Goal: Task Accomplishment & Management: Manage account settings

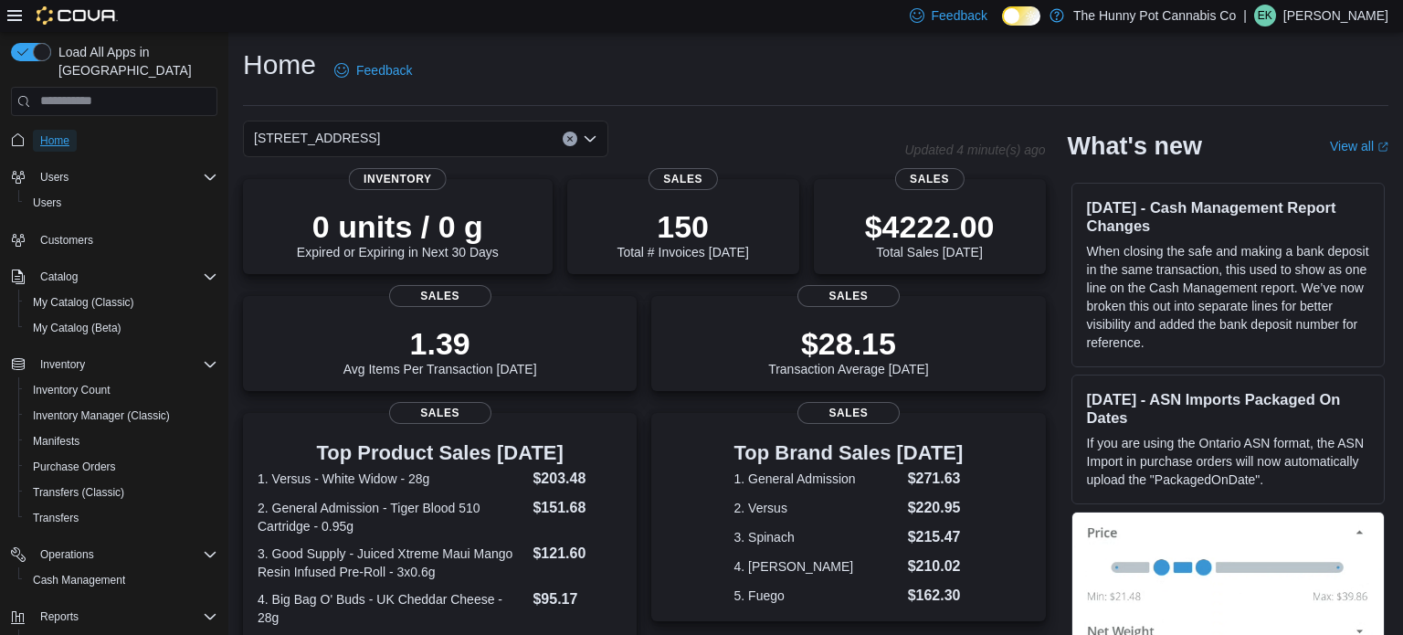
click at [52, 133] on span "Home" at bounding box center [54, 140] width 29 height 15
click at [115, 406] on span "Inventory Manager (Classic)" at bounding box center [101, 416] width 137 height 22
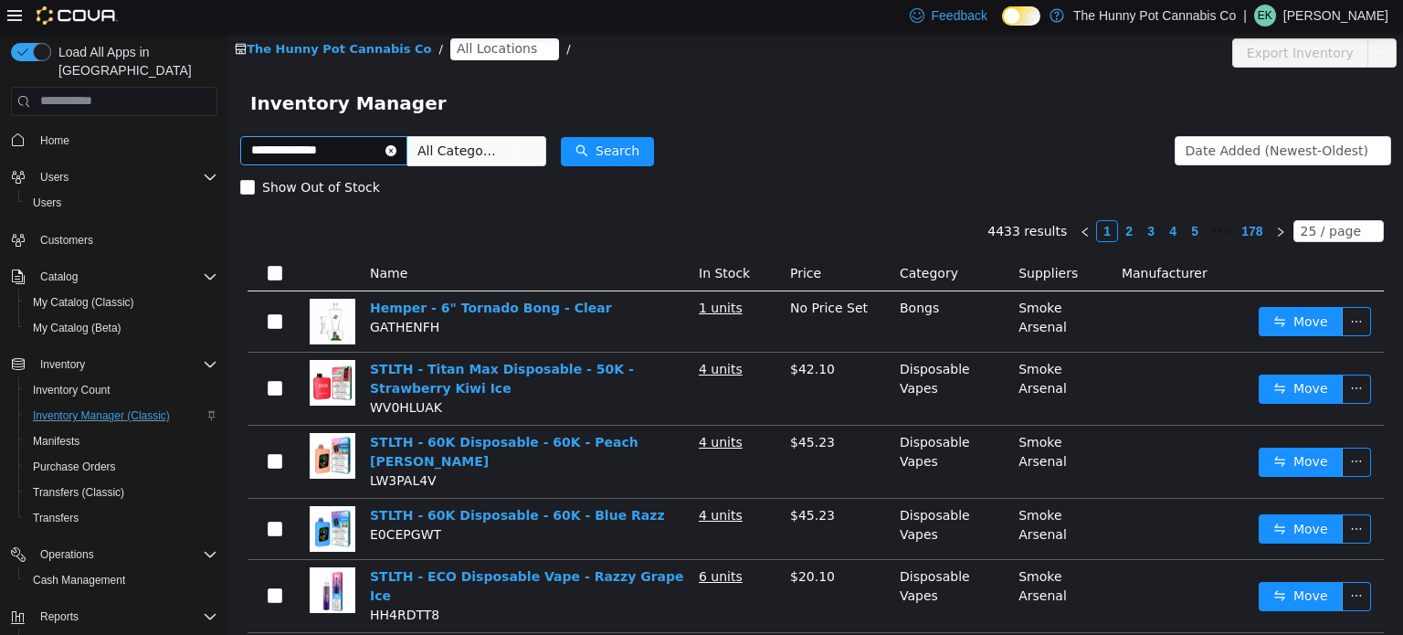
type input "**********"
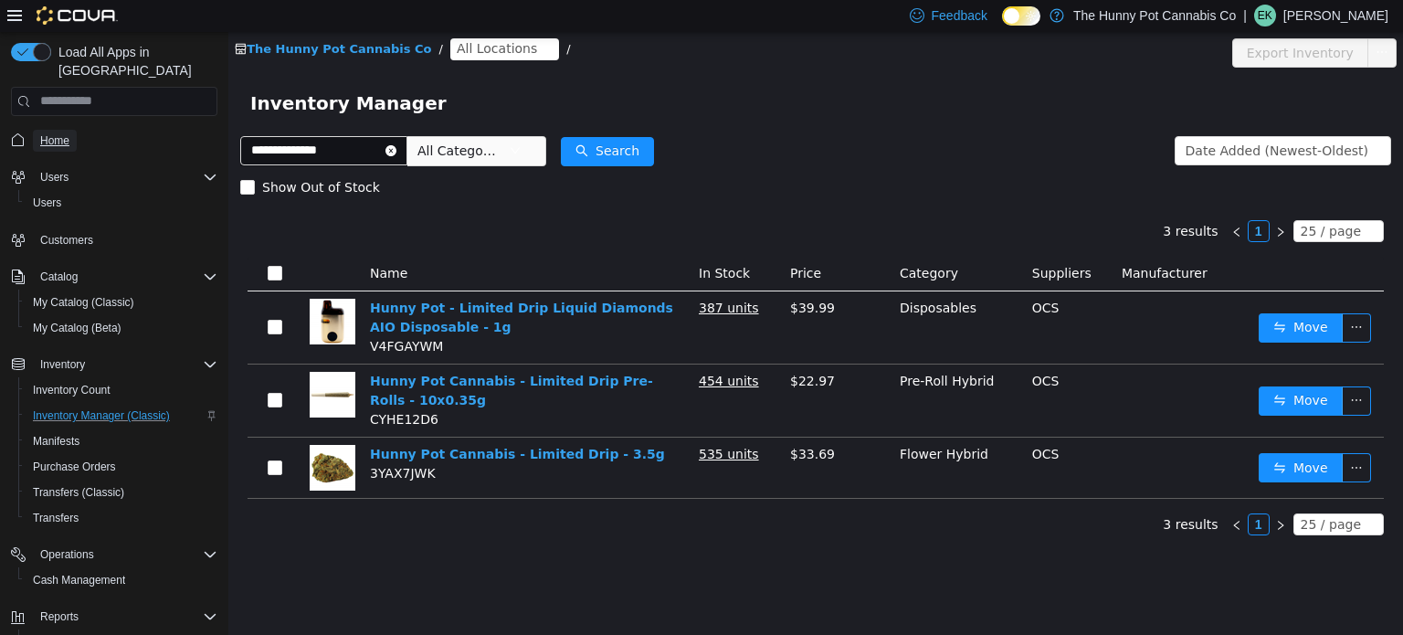
click at [75, 130] on link "Home" at bounding box center [55, 141] width 44 height 22
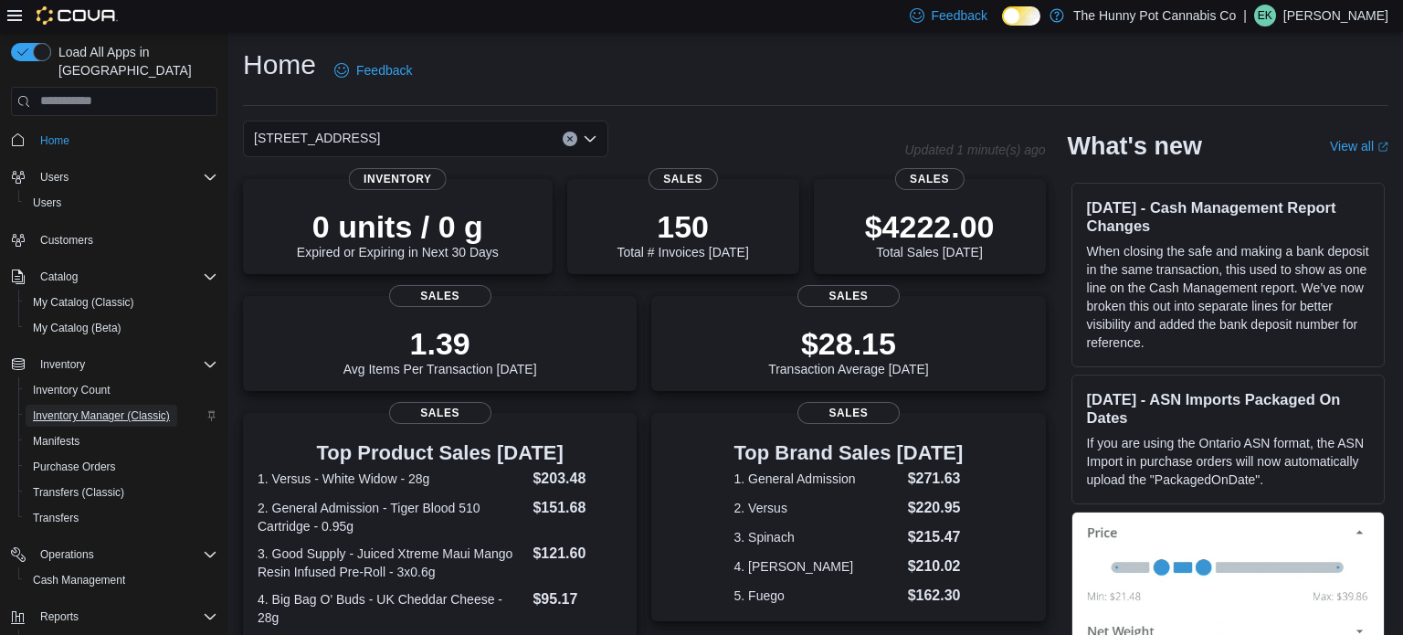
click at [100, 408] on span "Inventory Manager (Classic)" at bounding box center [101, 415] width 137 height 15
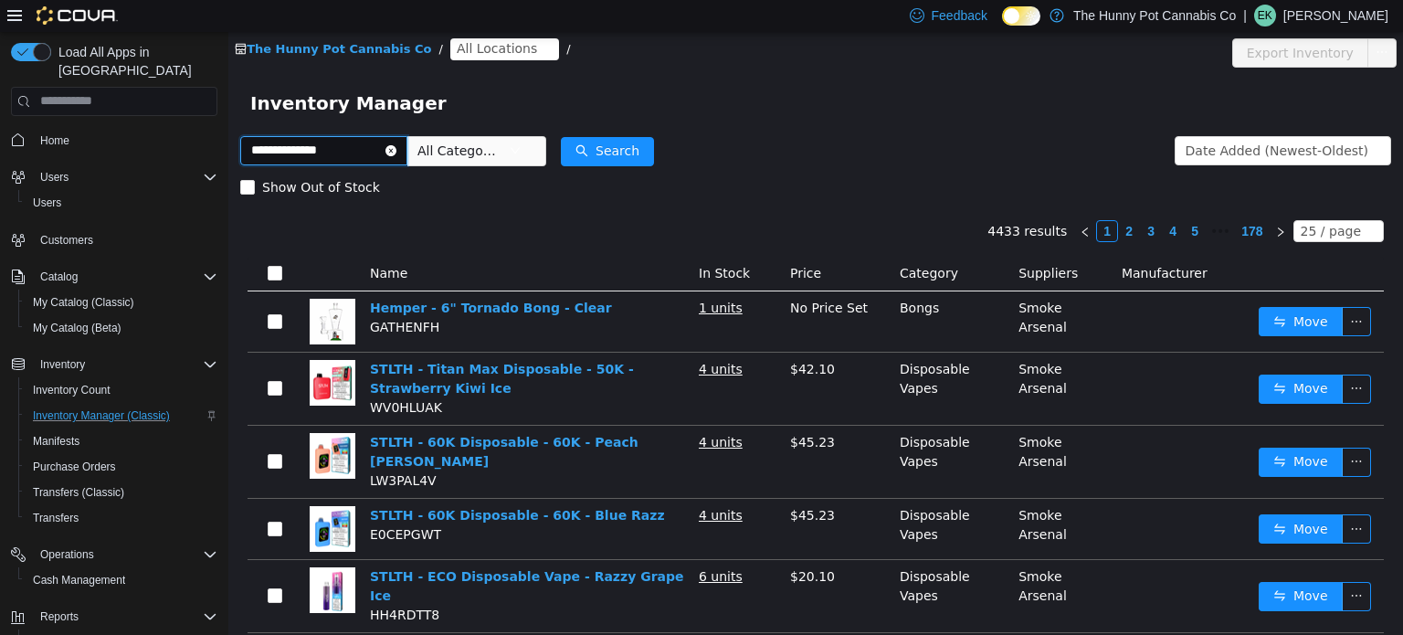
type input "**********"
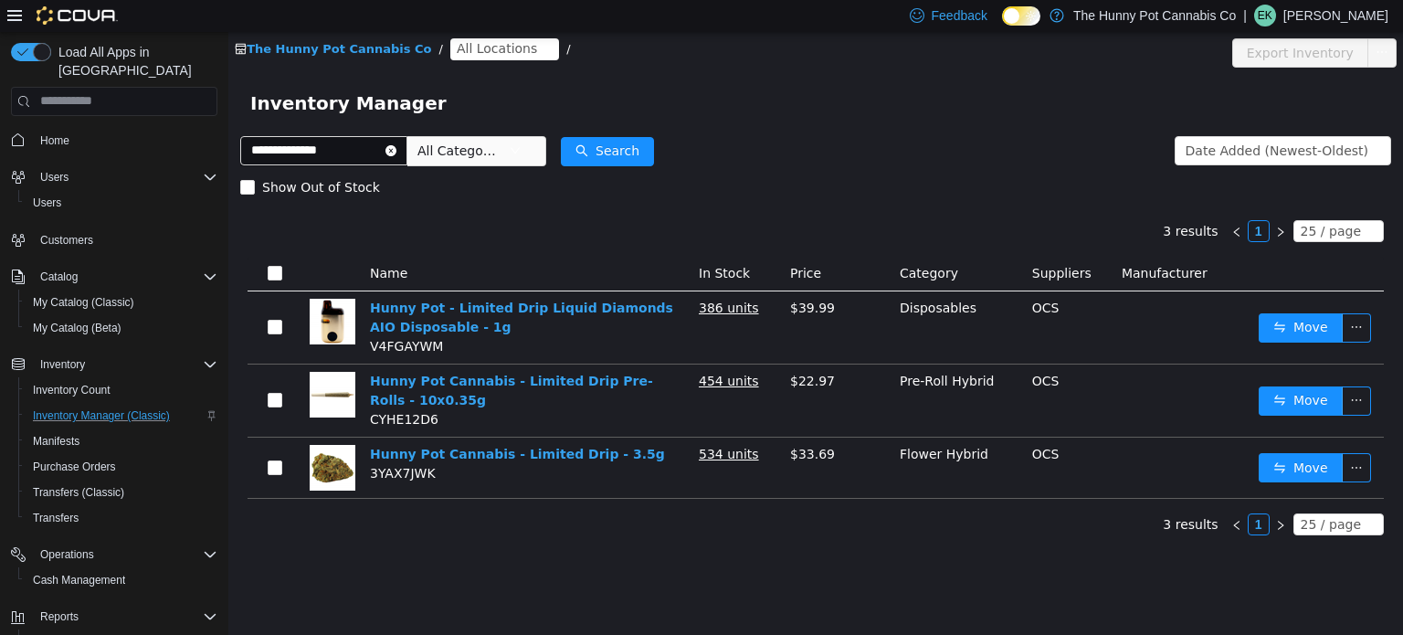
click at [495, 51] on span "All Locations" at bounding box center [497, 47] width 80 height 20
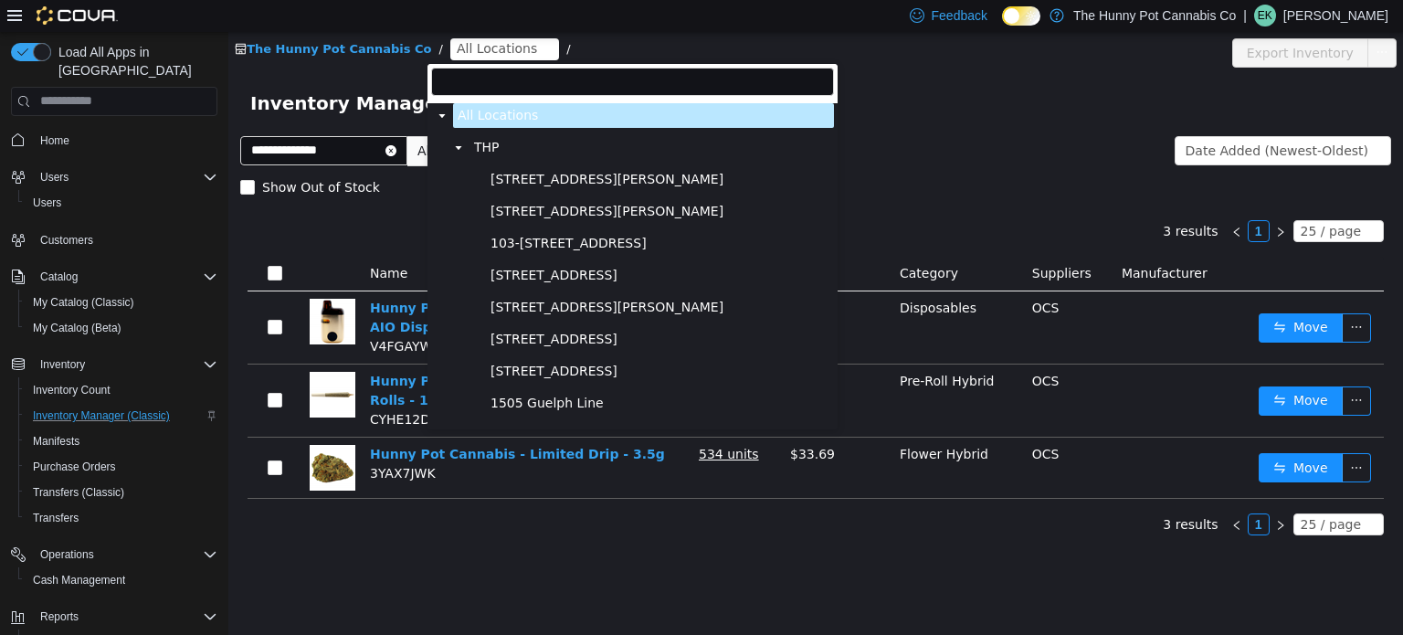
click at [497, 73] on input "filter select" at bounding box center [632, 81] width 403 height 28
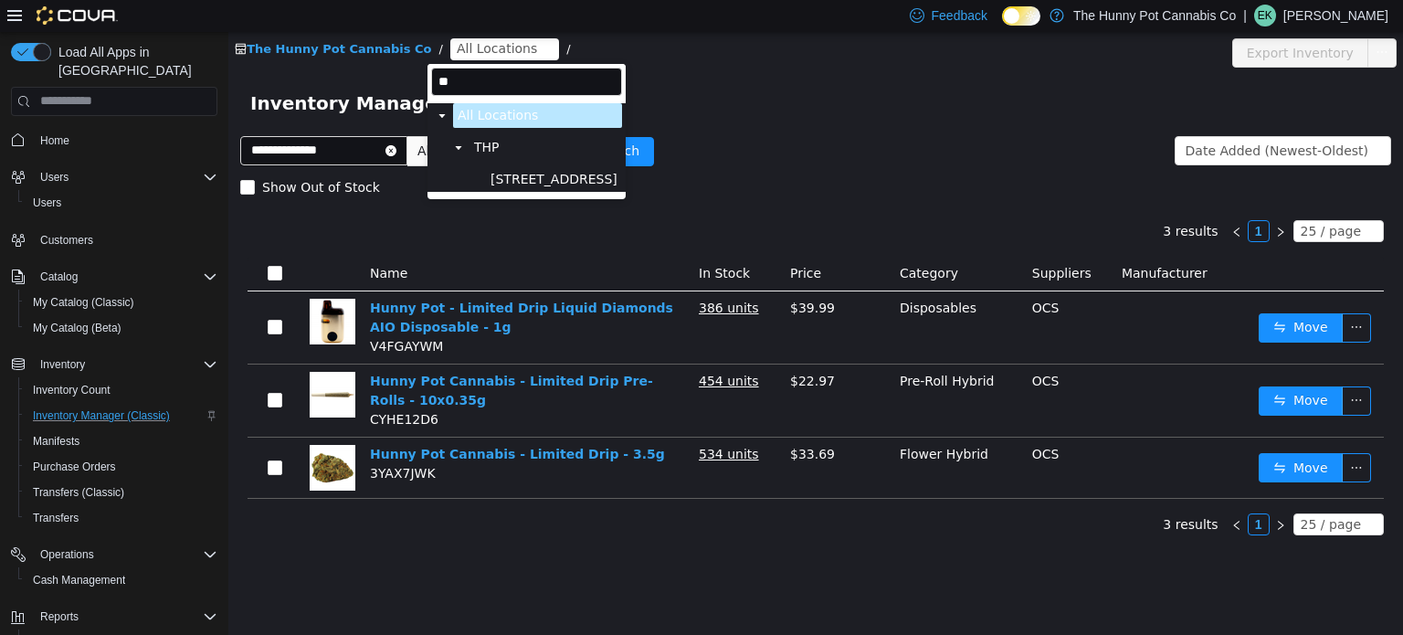
type input "***"
click at [507, 176] on span "[STREET_ADDRESS]" at bounding box center [553, 179] width 127 height 16
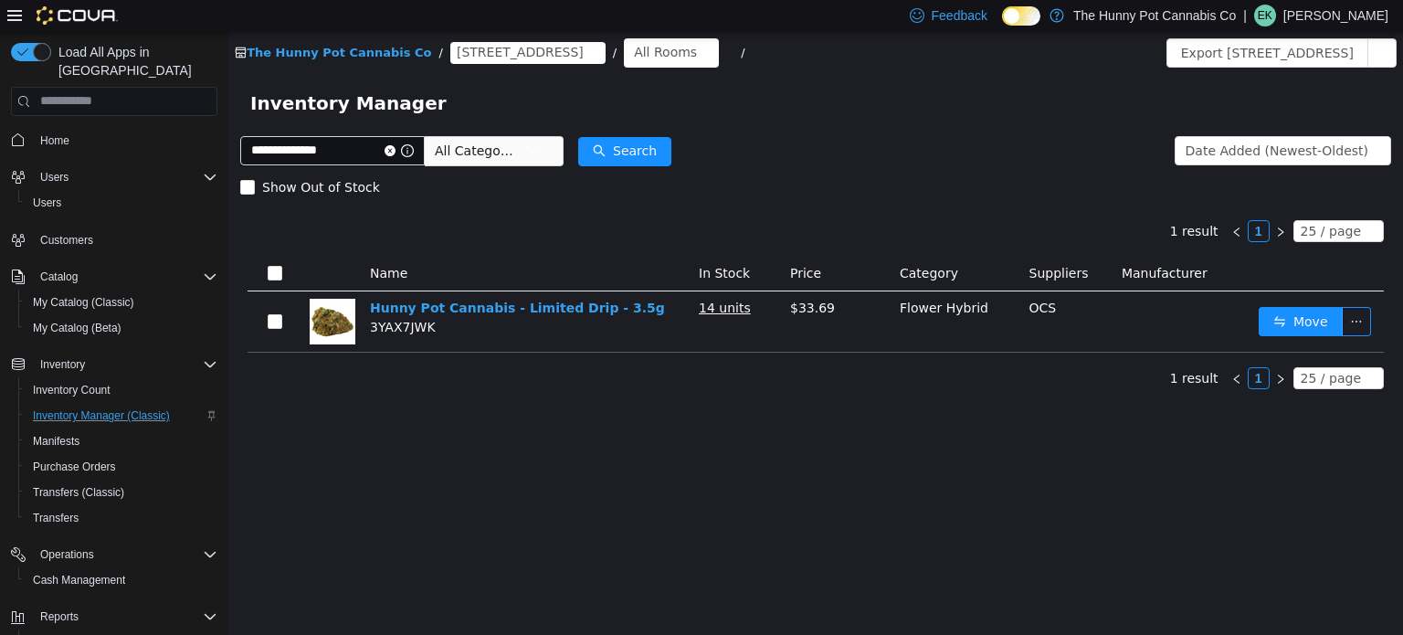
click at [498, 54] on span "[STREET_ADDRESS]" at bounding box center [520, 51] width 127 height 20
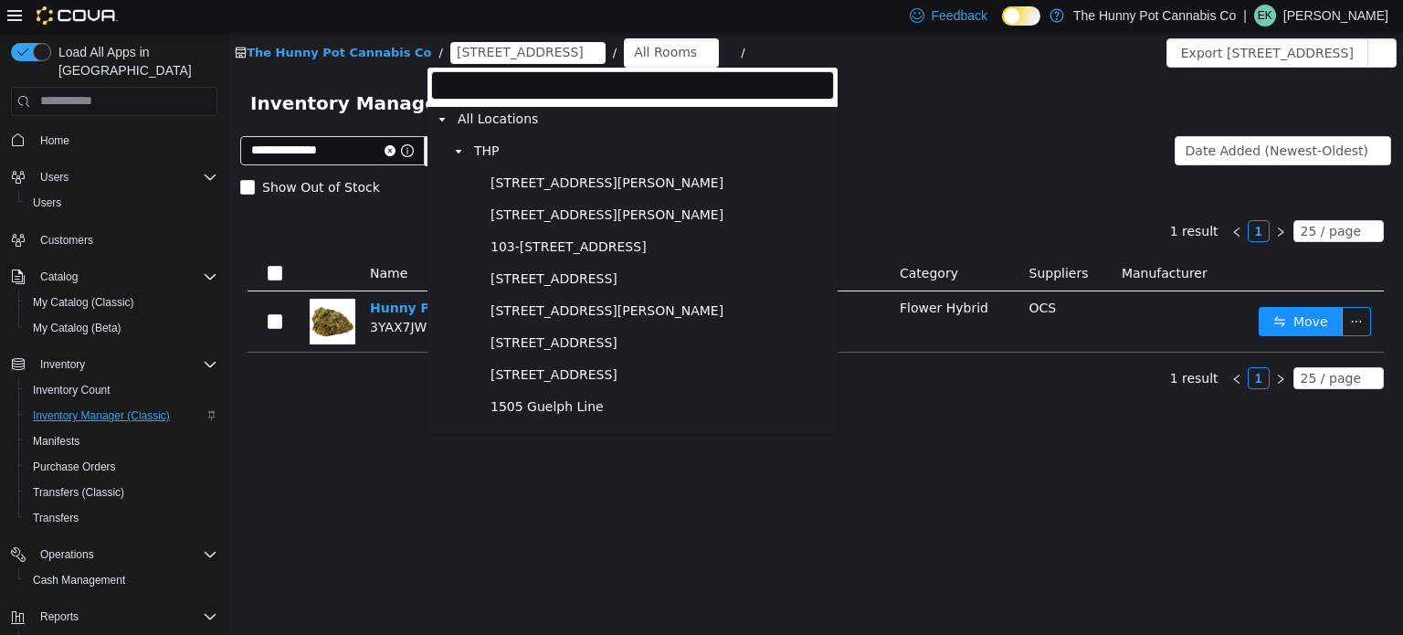
click at [501, 77] on input "filter select" at bounding box center [632, 84] width 403 height 28
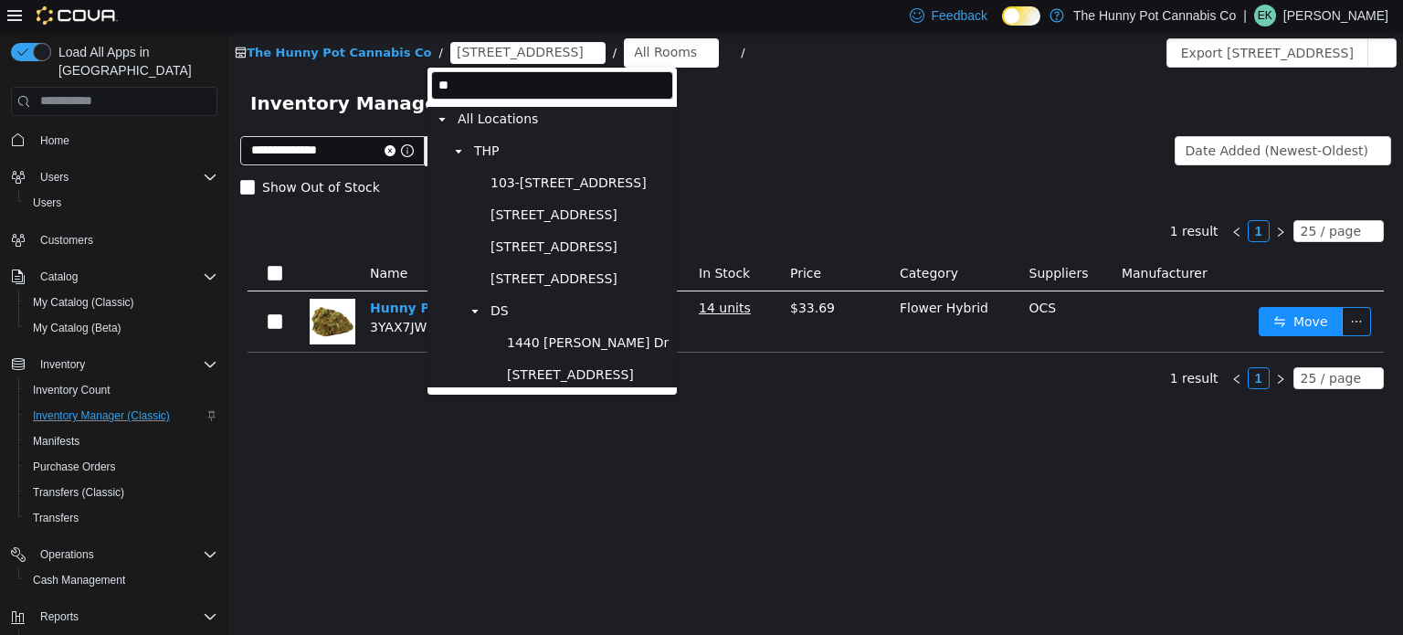
type input "***"
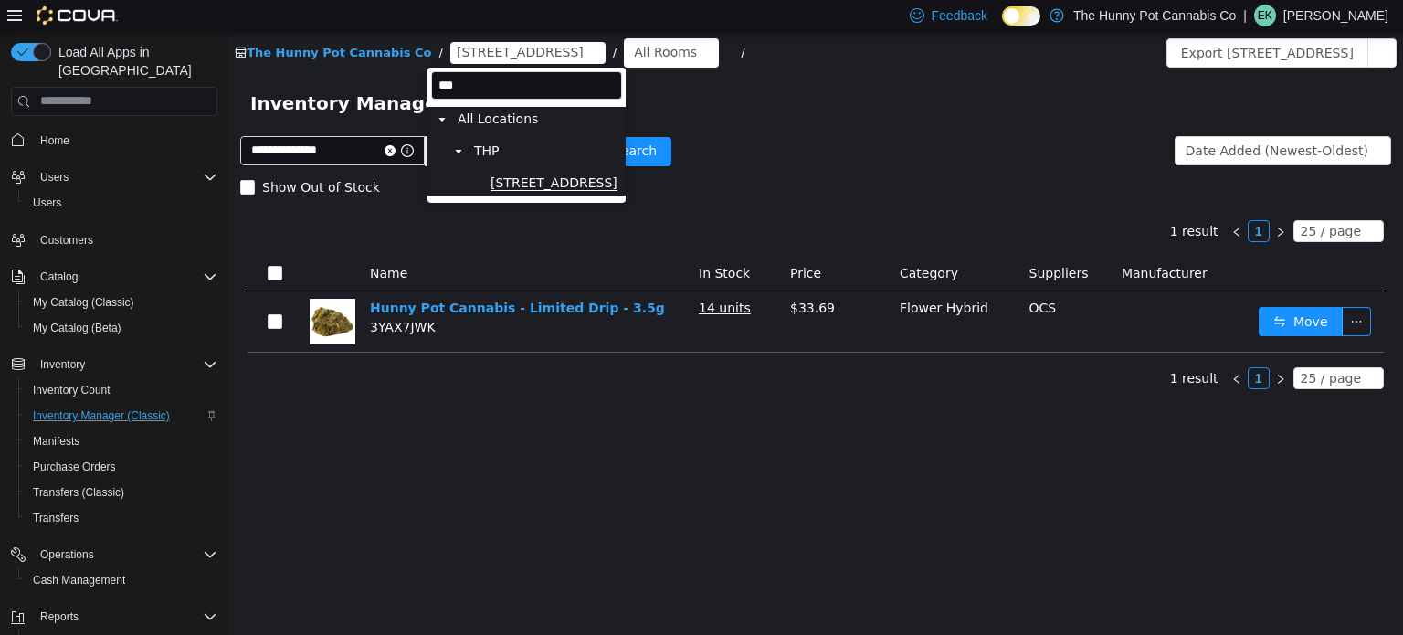
click at [511, 181] on span "400 Pacific Ave" at bounding box center [553, 182] width 127 height 16
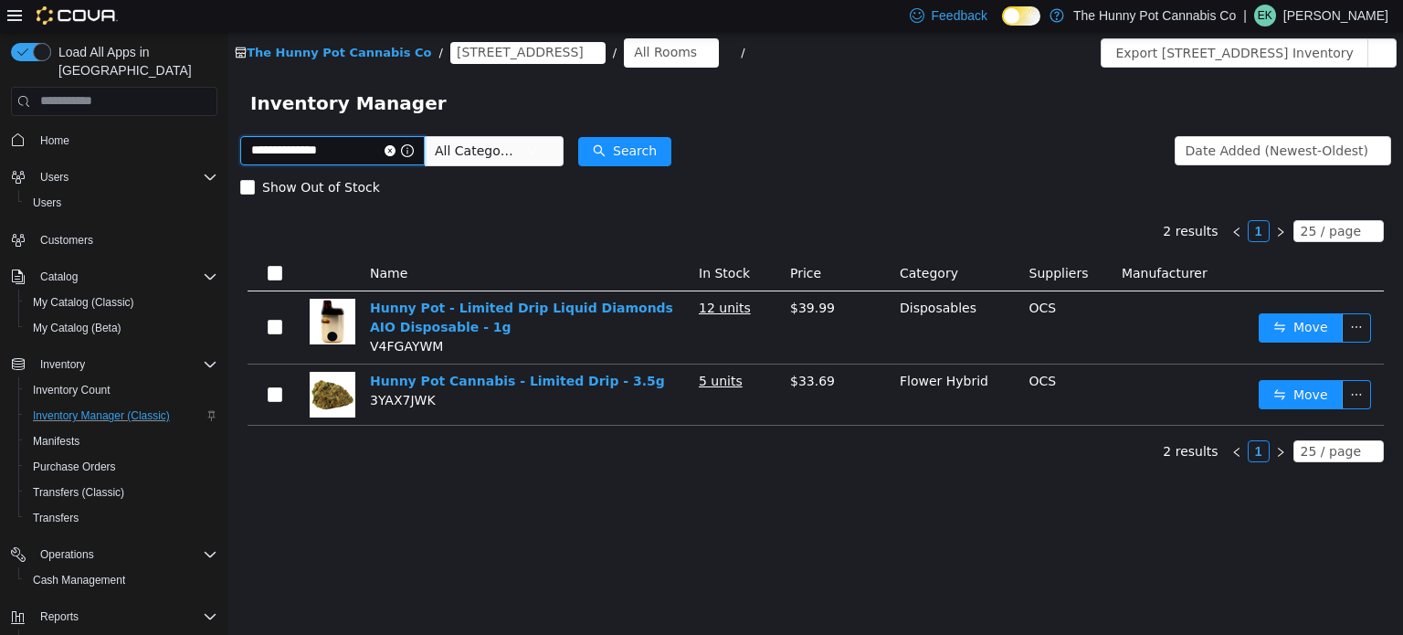
drag, startPoint x: 354, startPoint y: 150, endPoint x: 68, endPoint y: 85, distance: 294.0
click at [228, 85] on html "**********" at bounding box center [815, 332] width 1175 height 603
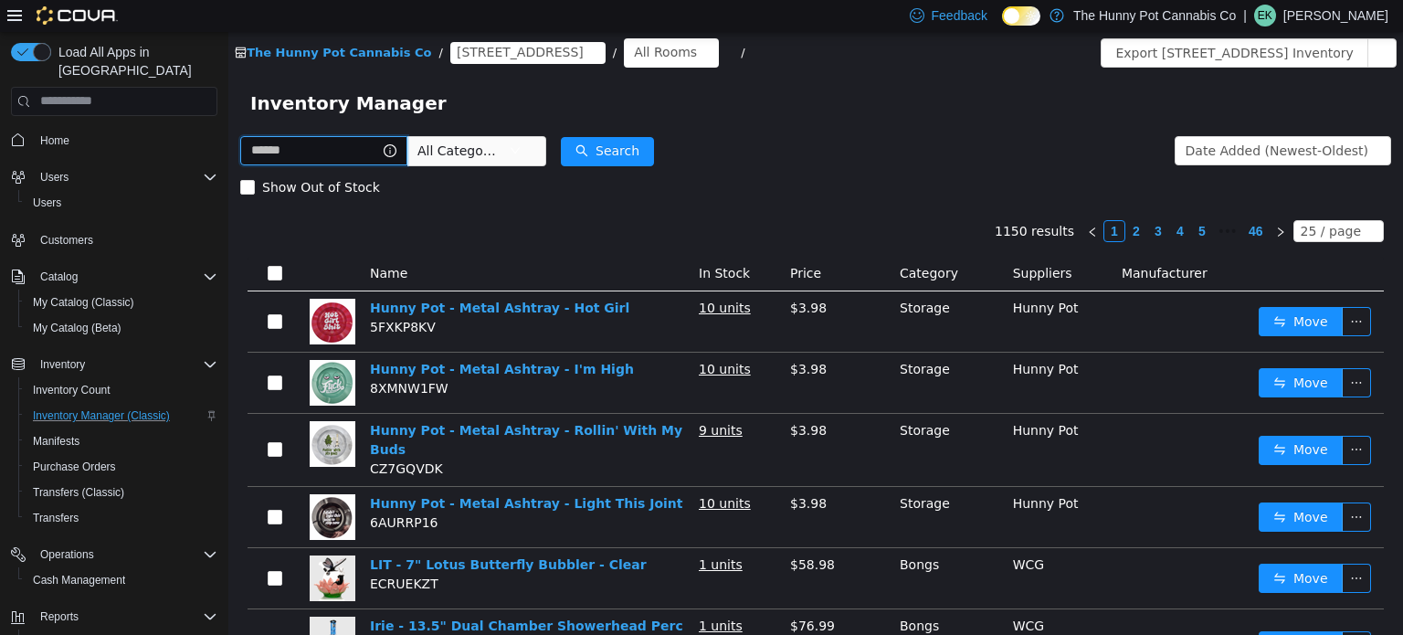
type input "*"
type input "**********"
click at [473, 61] on span "400 Pacific Ave" at bounding box center [527, 52] width 155 height 22
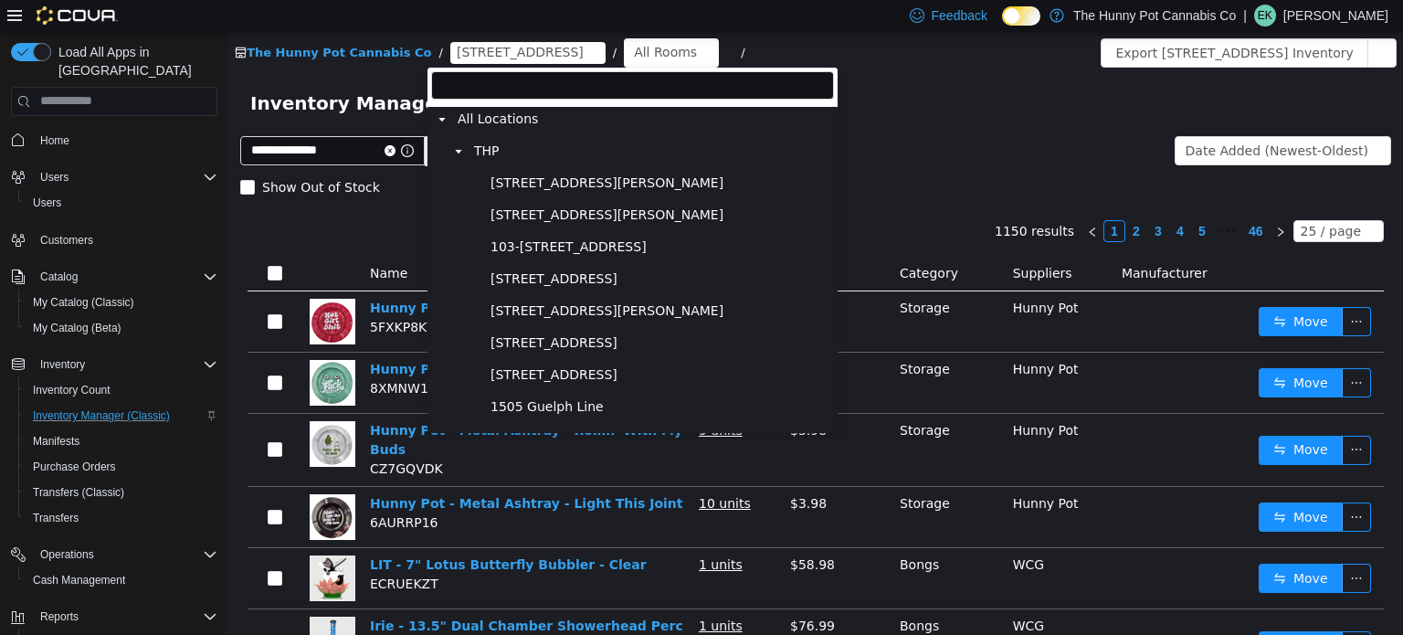
click at [479, 79] on input "filter select" at bounding box center [632, 84] width 403 height 28
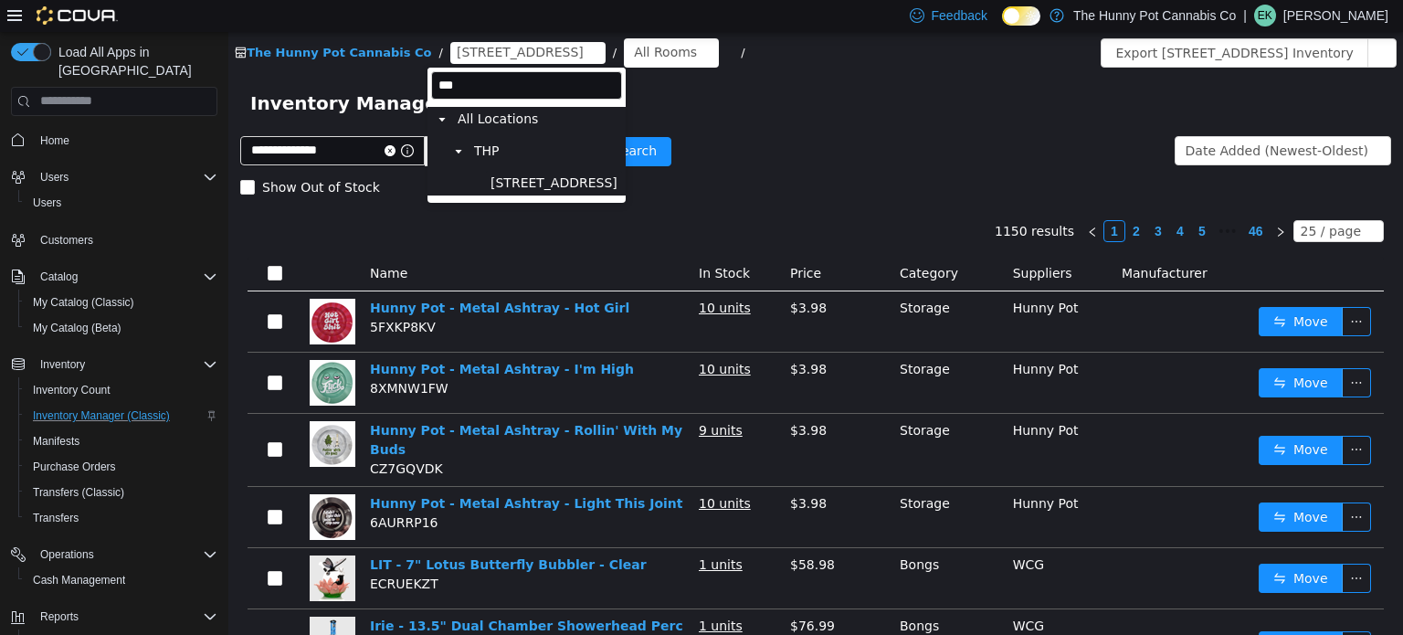
type input "***"
click at [495, 172] on span "2173 Yonge St" at bounding box center [554, 182] width 136 height 25
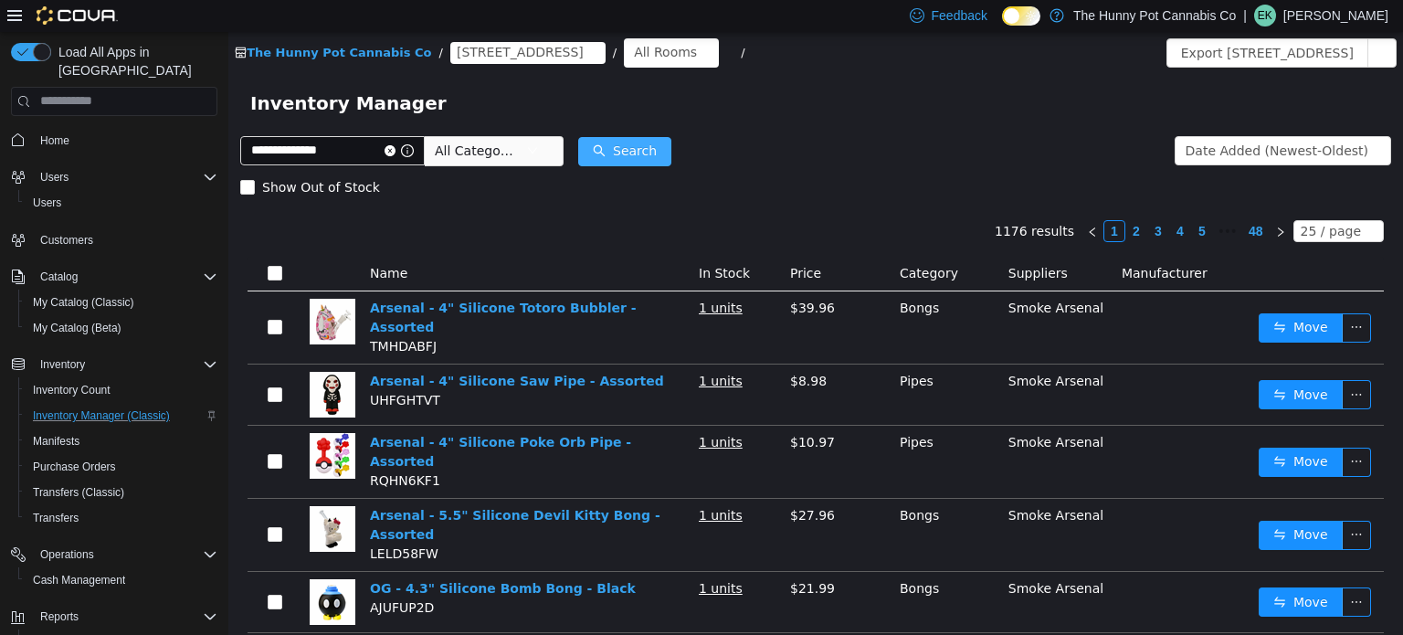
click at [671, 151] on button "Search" at bounding box center [624, 150] width 93 height 29
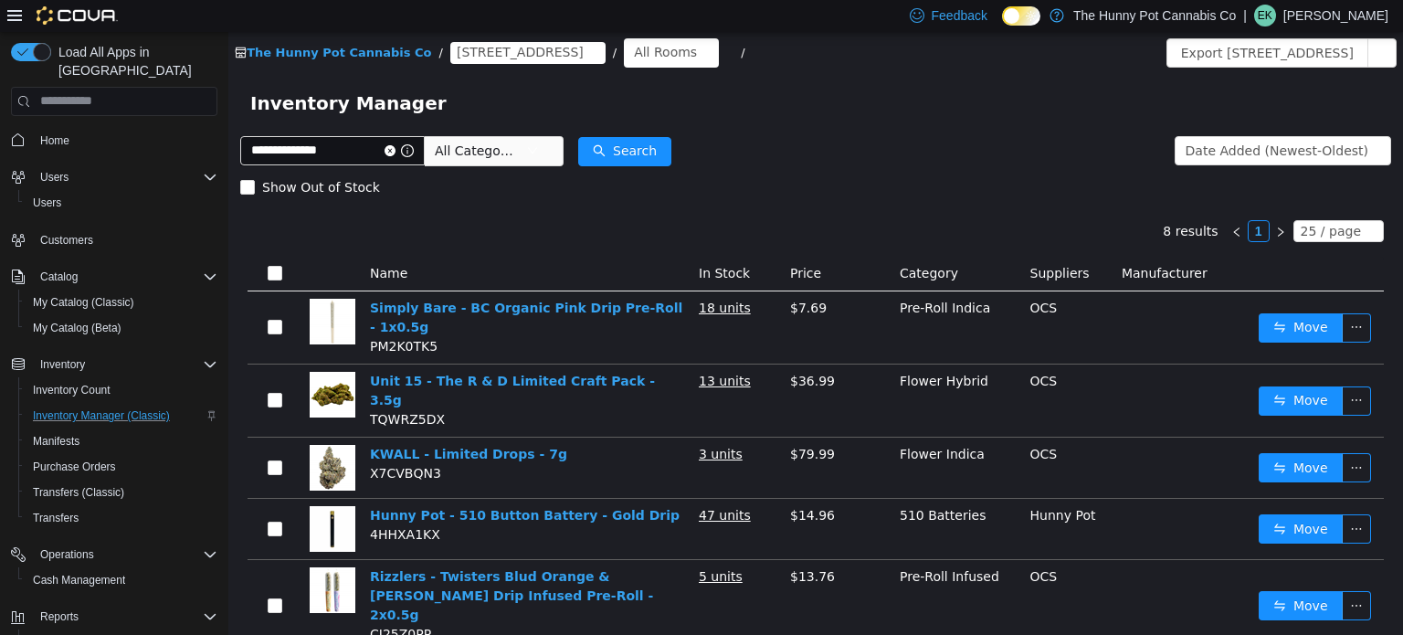
click at [485, 55] on span "2173 Yonge St" at bounding box center [520, 51] width 127 height 20
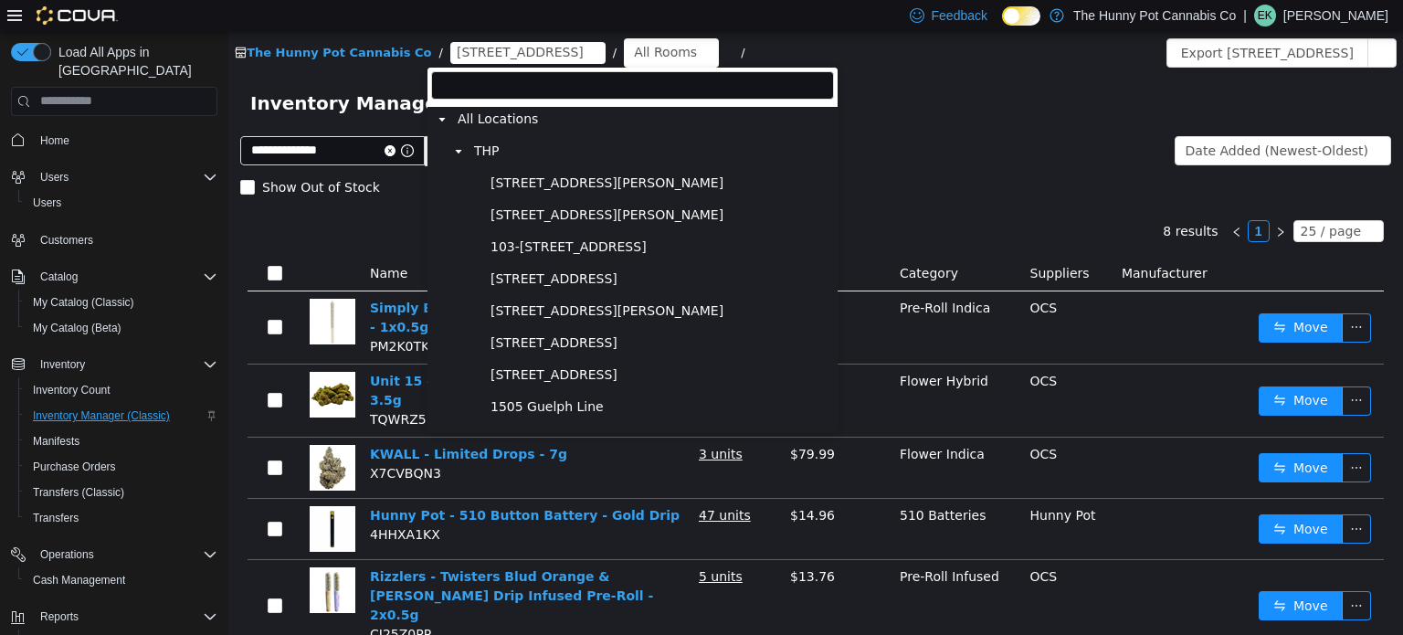
click at [490, 84] on input "filter select" at bounding box center [632, 84] width 403 height 28
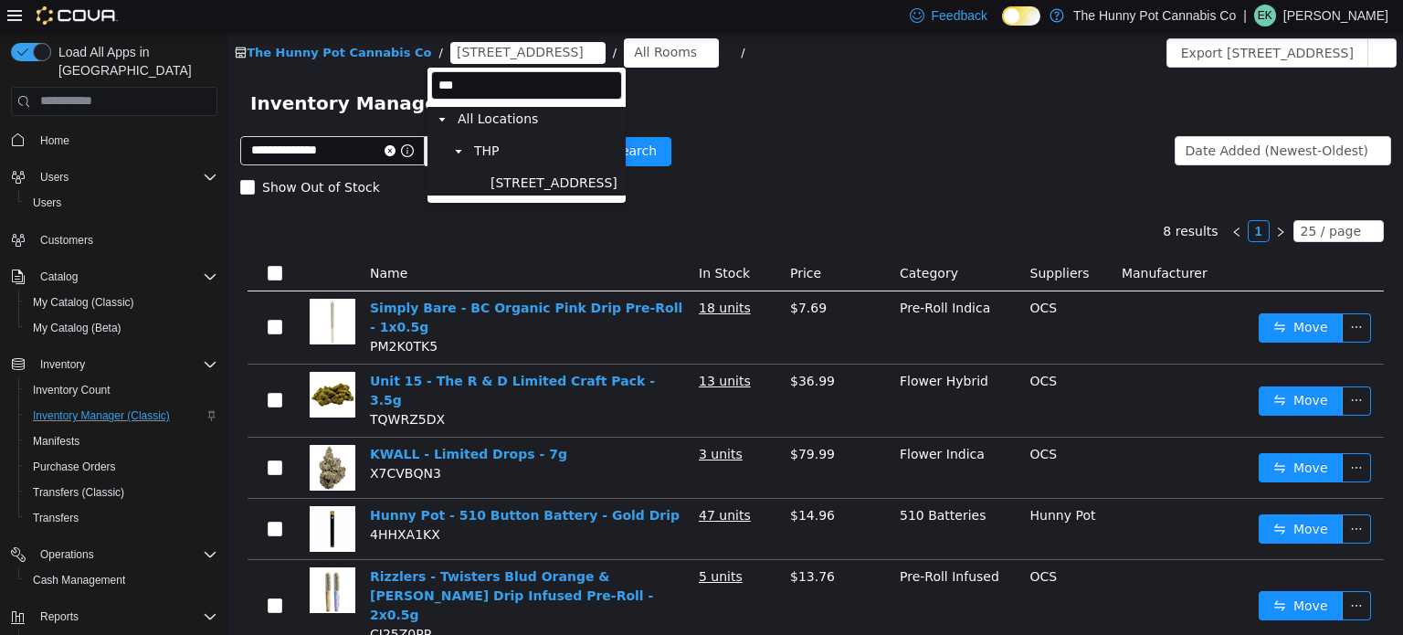
type input "****"
click at [525, 182] on span "2103 Yonge St" at bounding box center [553, 182] width 127 height 16
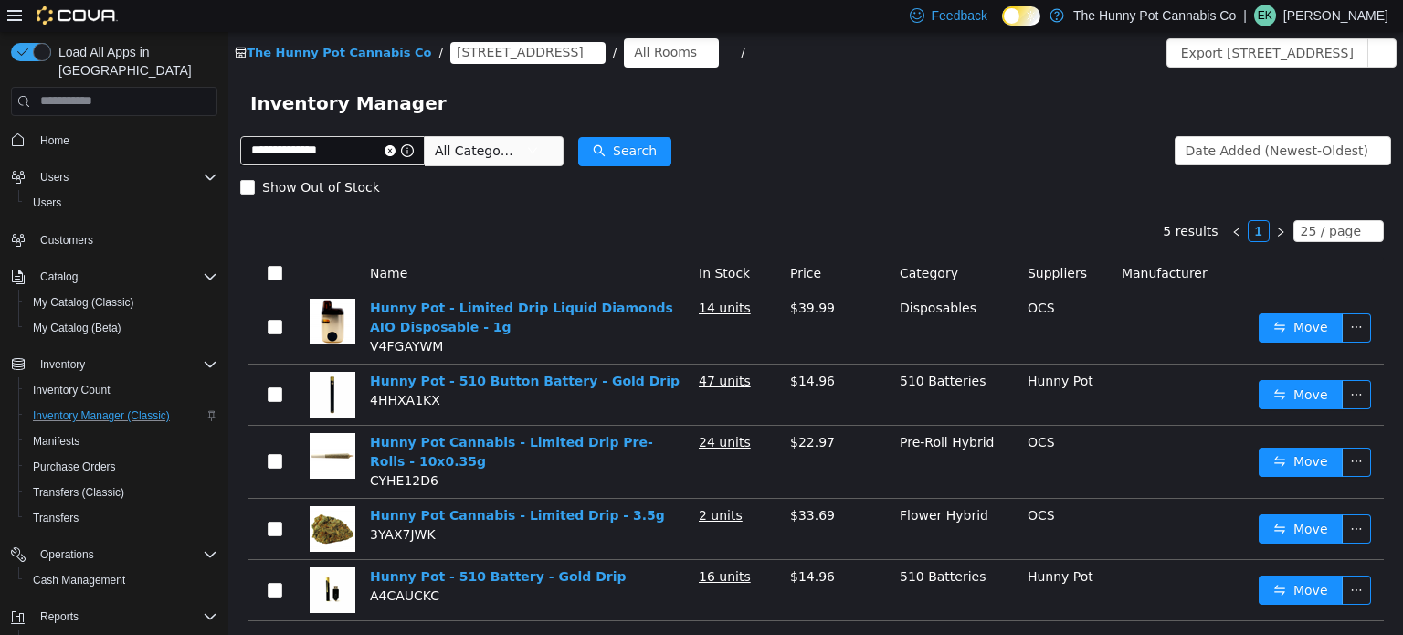
click at [516, 46] on span "2103 Yonge St" at bounding box center [520, 51] width 127 height 20
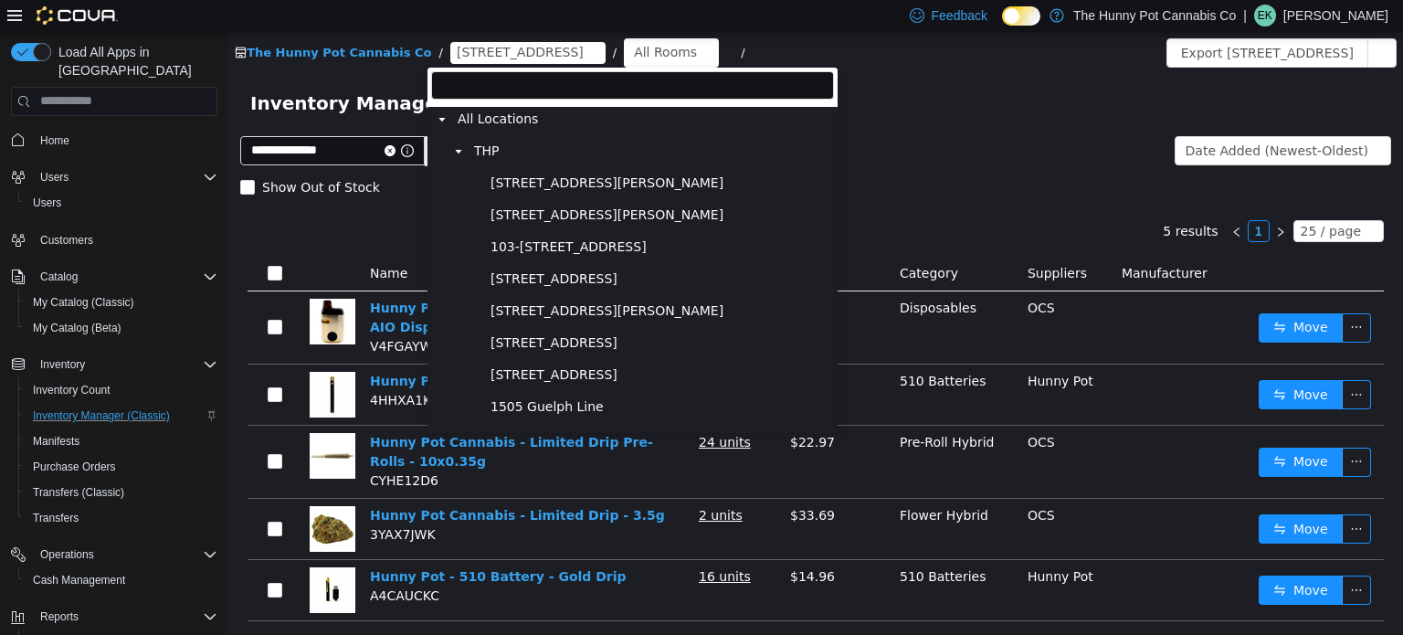
click at [516, 81] on input "filter select" at bounding box center [632, 84] width 403 height 28
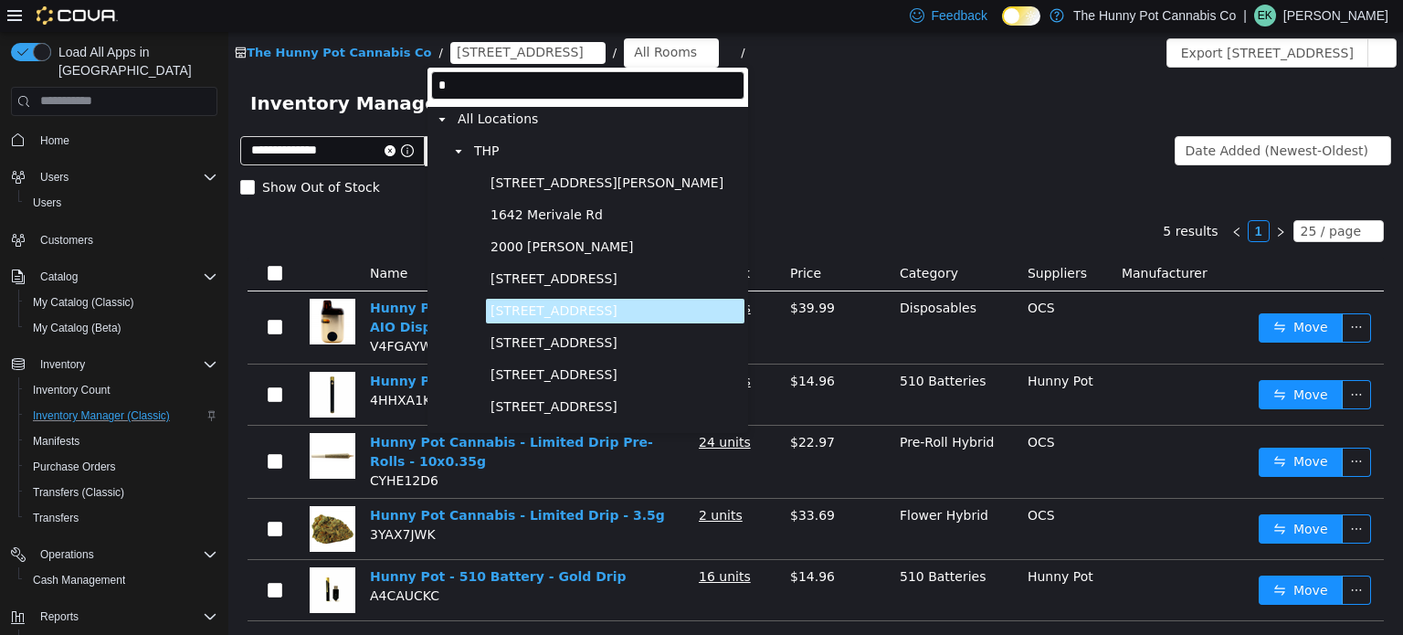
type input "**"
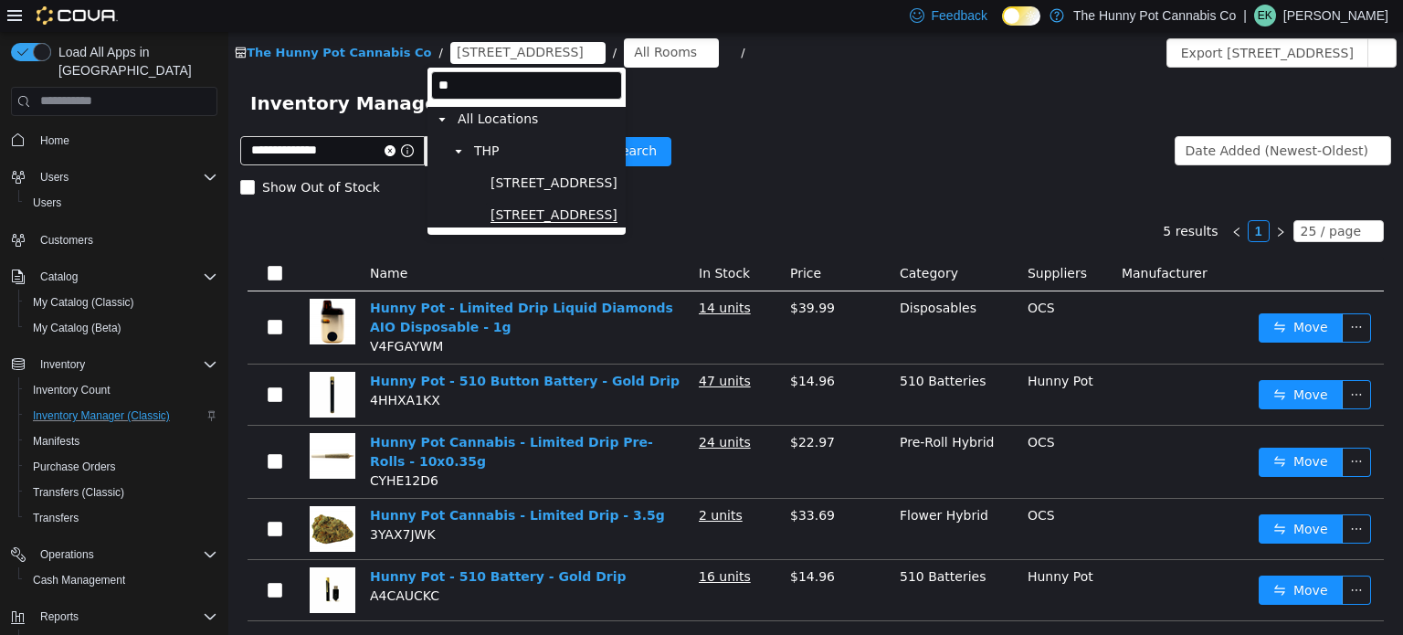
click at [532, 212] on span "2591 Yonge St" at bounding box center [553, 214] width 127 height 16
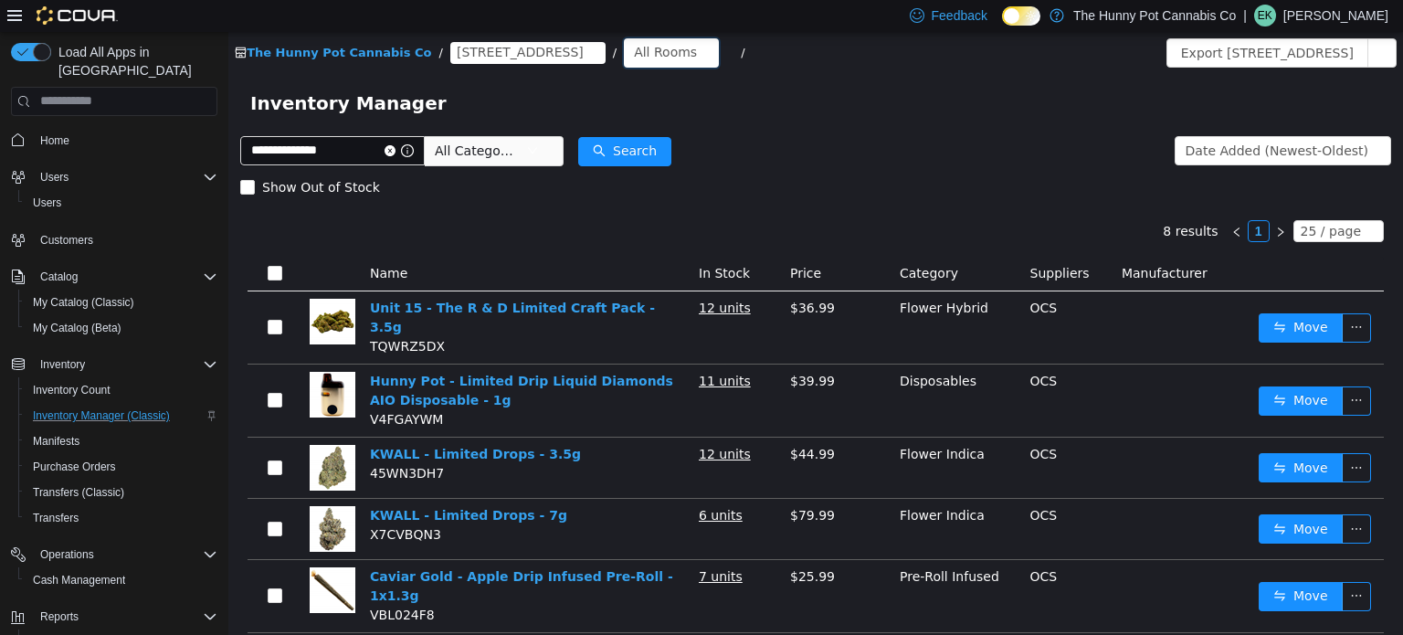
click at [634, 60] on div "All Rooms" at bounding box center [665, 50] width 63 height 27
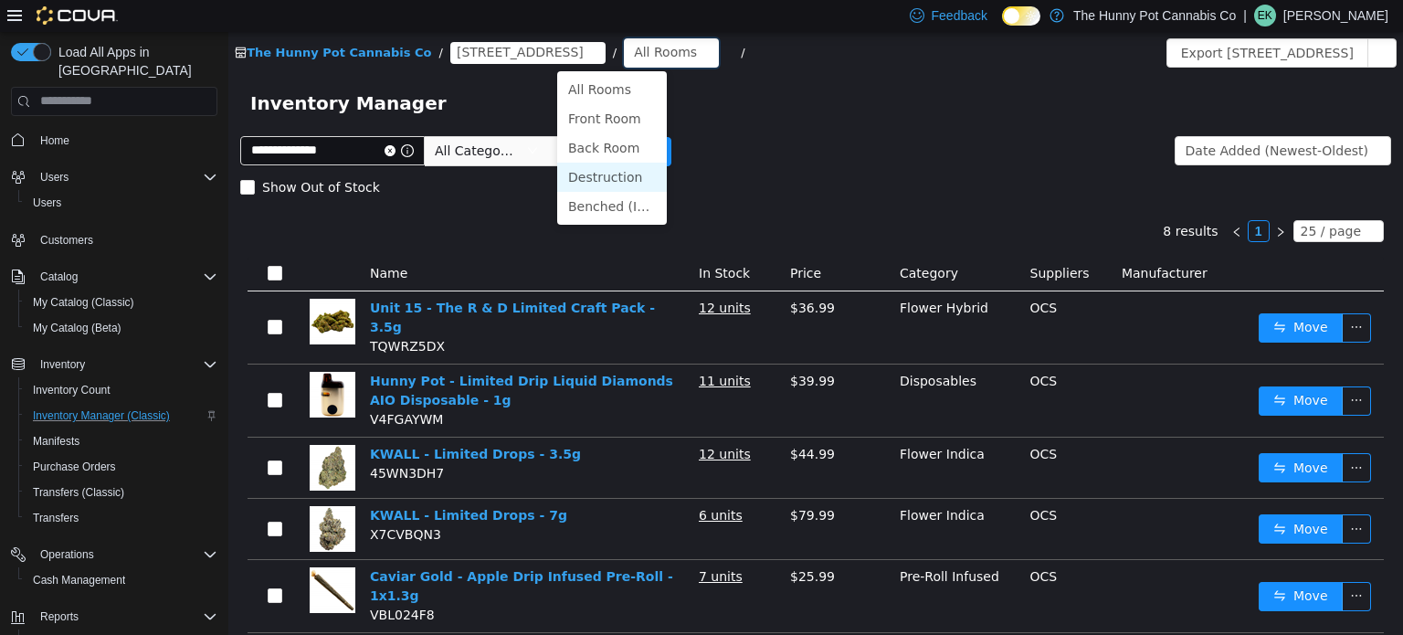
click at [637, 173] on li "Destruction" at bounding box center [612, 176] width 110 height 29
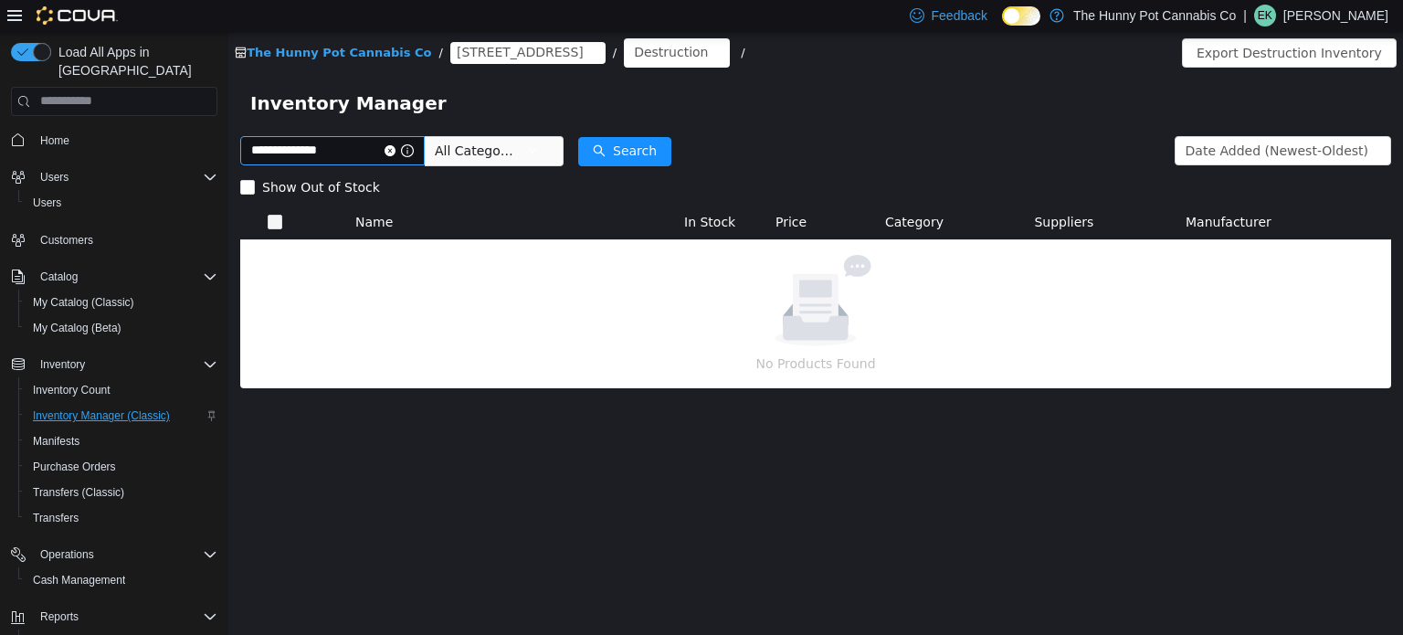
click at [395, 148] on icon "icon: close-circle" at bounding box center [390, 149] width 11 height 11
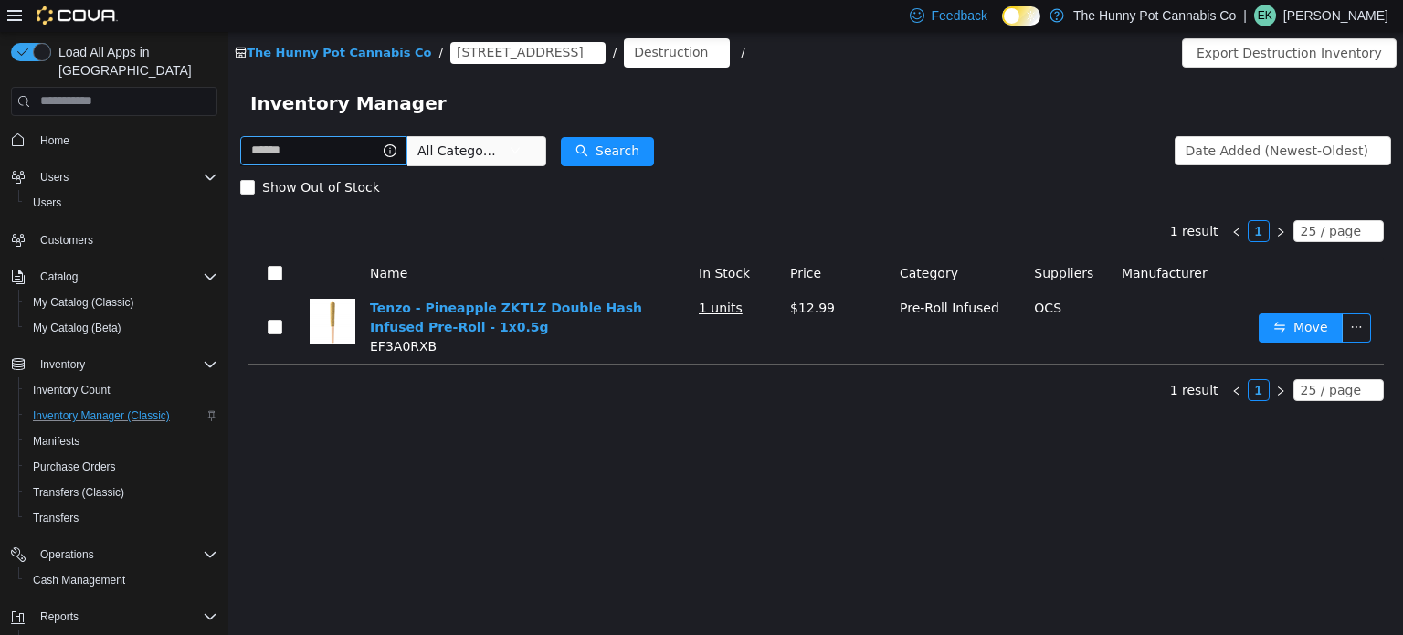
click at [457, 59] on span "2591 Yonge St" at bounding box center [520, 51] width 127 height 20
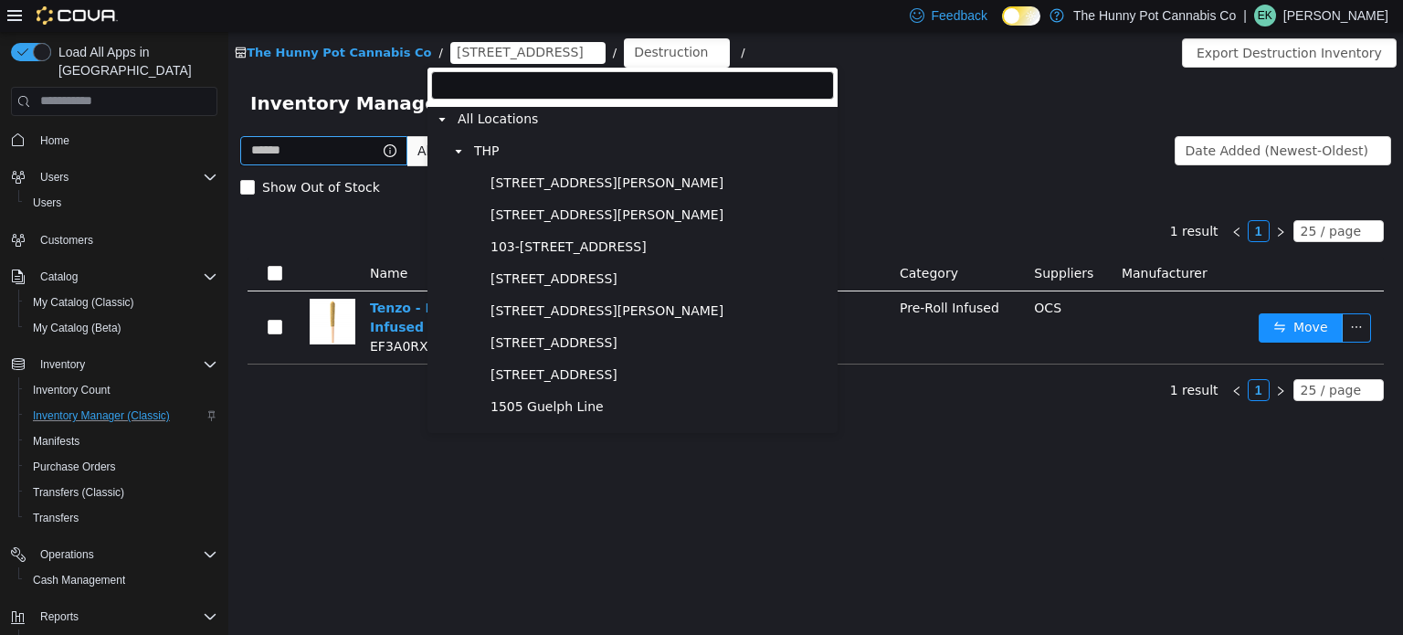
click at [464, 90] on input "filter select" at bounding box center [632, 84] width 403 height 28
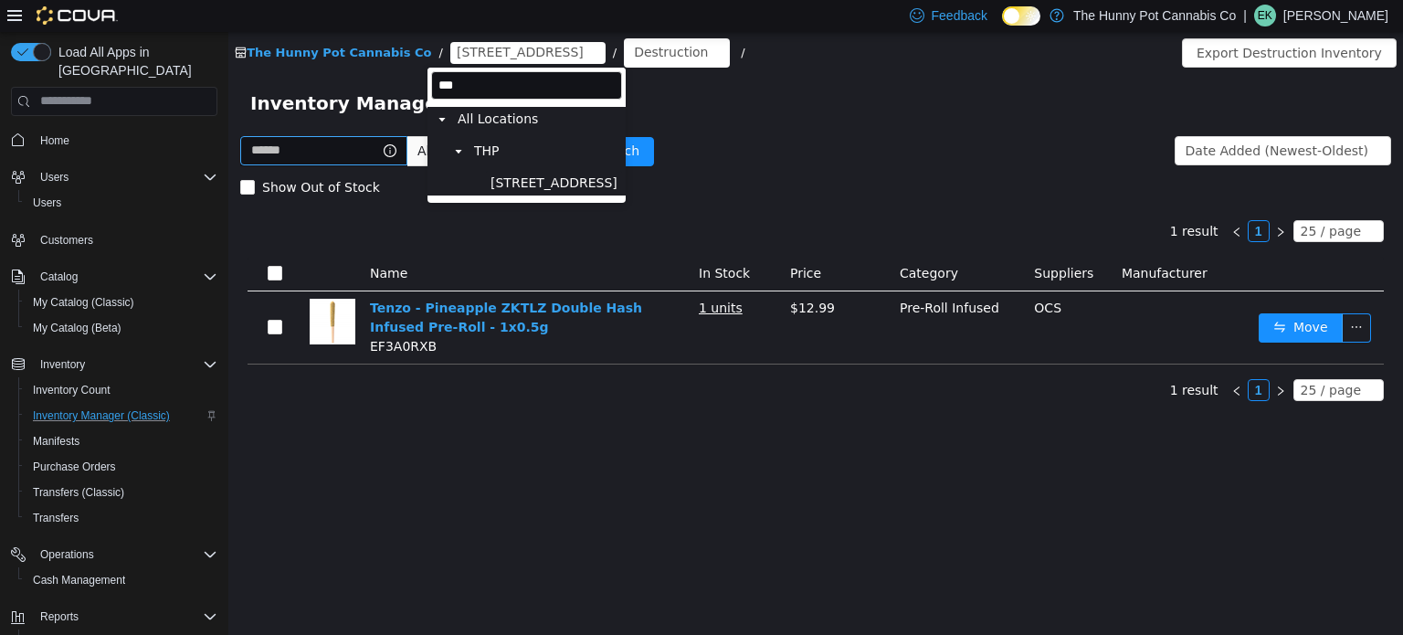
type input "***"
click at [497, 173] on span "[STREET_ADDRESS]" at bounding box center [554, 182] width 136 height 25
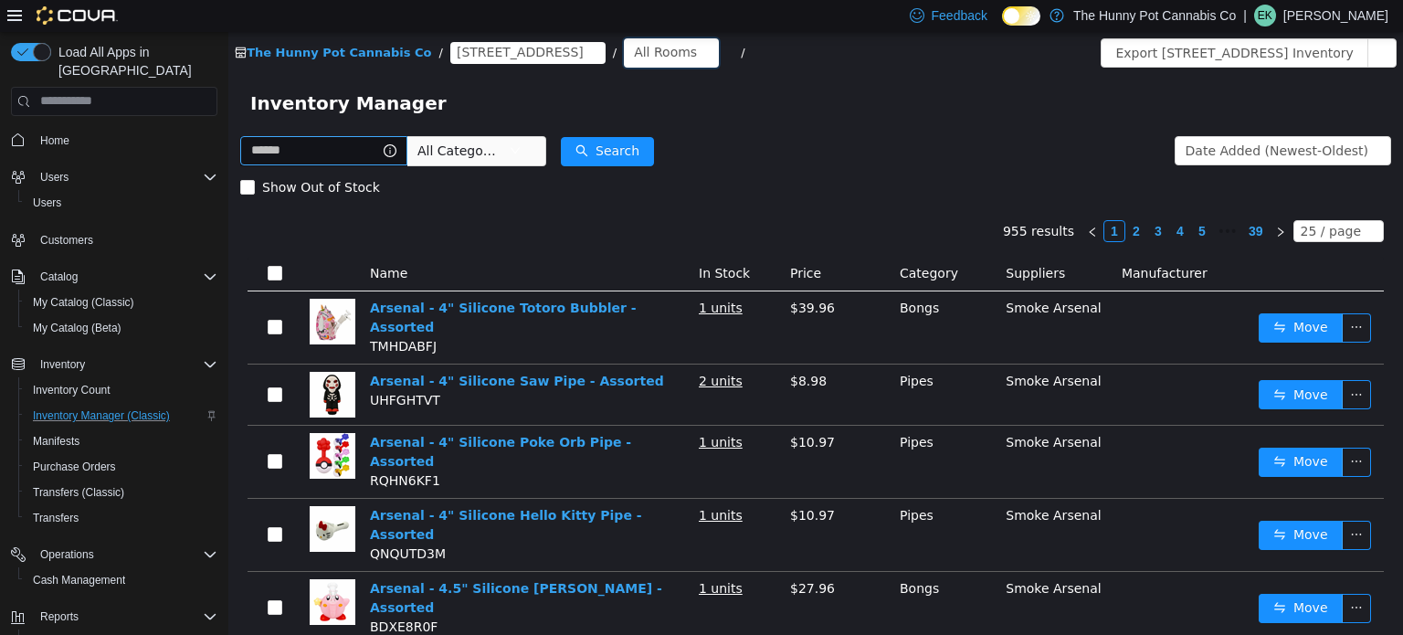
click at [634, 54] on div "All Rooms" at bounding box center [665, 50] width 63 height 27
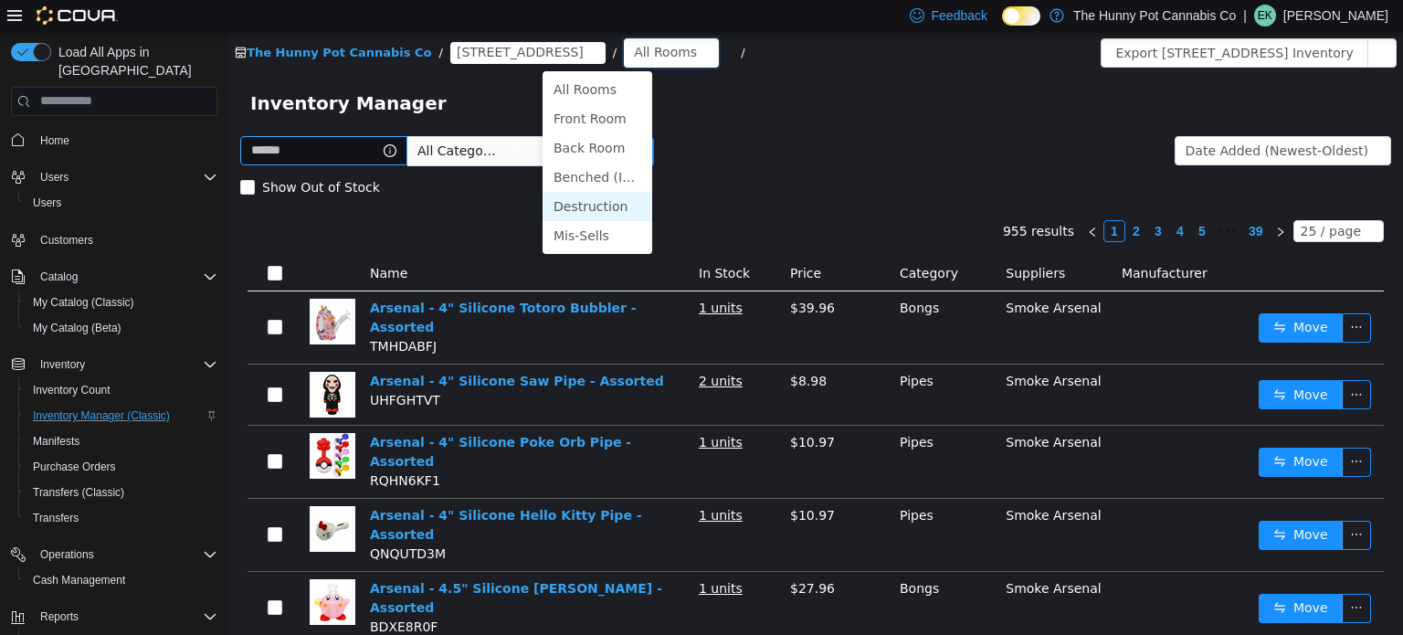
click at [613, 209] on li "Destruction" at bounding box center [598, 205] width 110 height 29
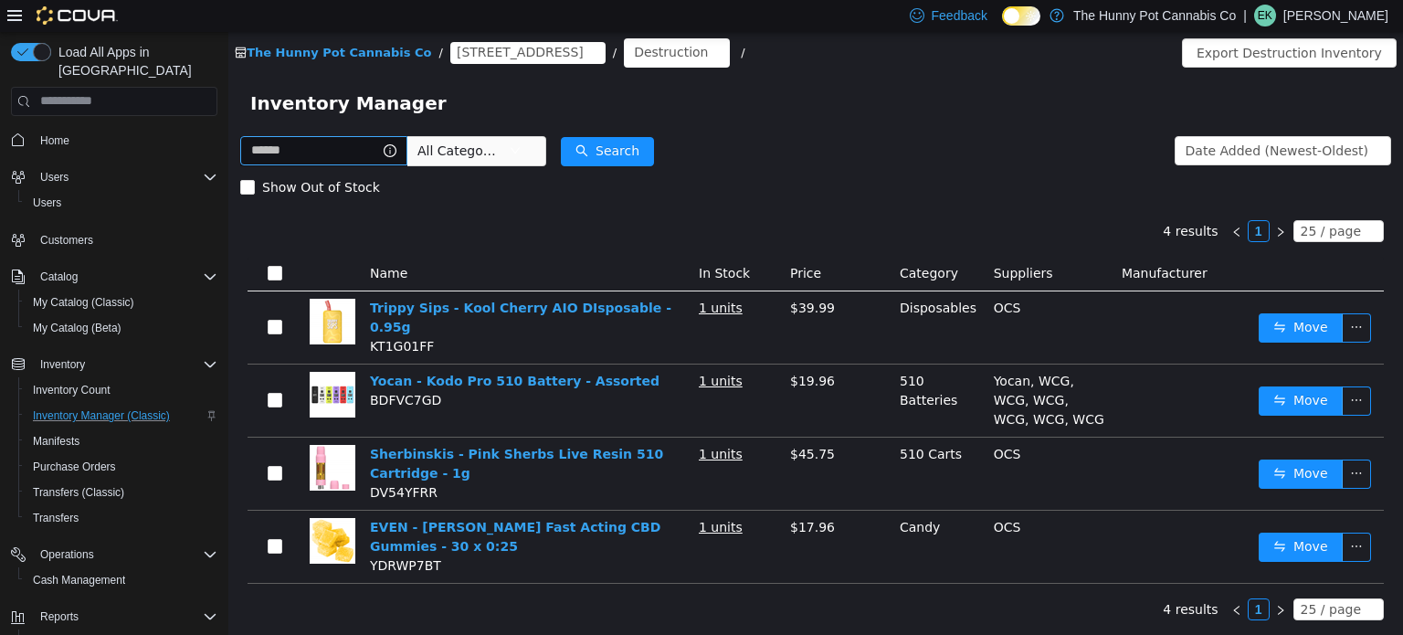
click at [753, 135] on form "All Categories Date Added (Newest-Oldest) Search Show Out of Stock" at bounding box center [815, 168] width 1151 height 73
click at [626, 223] on div "4 results 1 25 / page Name In Stock Price Category Suppliers Manufacturer Tripp…" at bounding box center [815, 394] width 1151 height 378
click at [634, 57] on div "Destruction" at bounding box center [671, 50] width 74 height 27
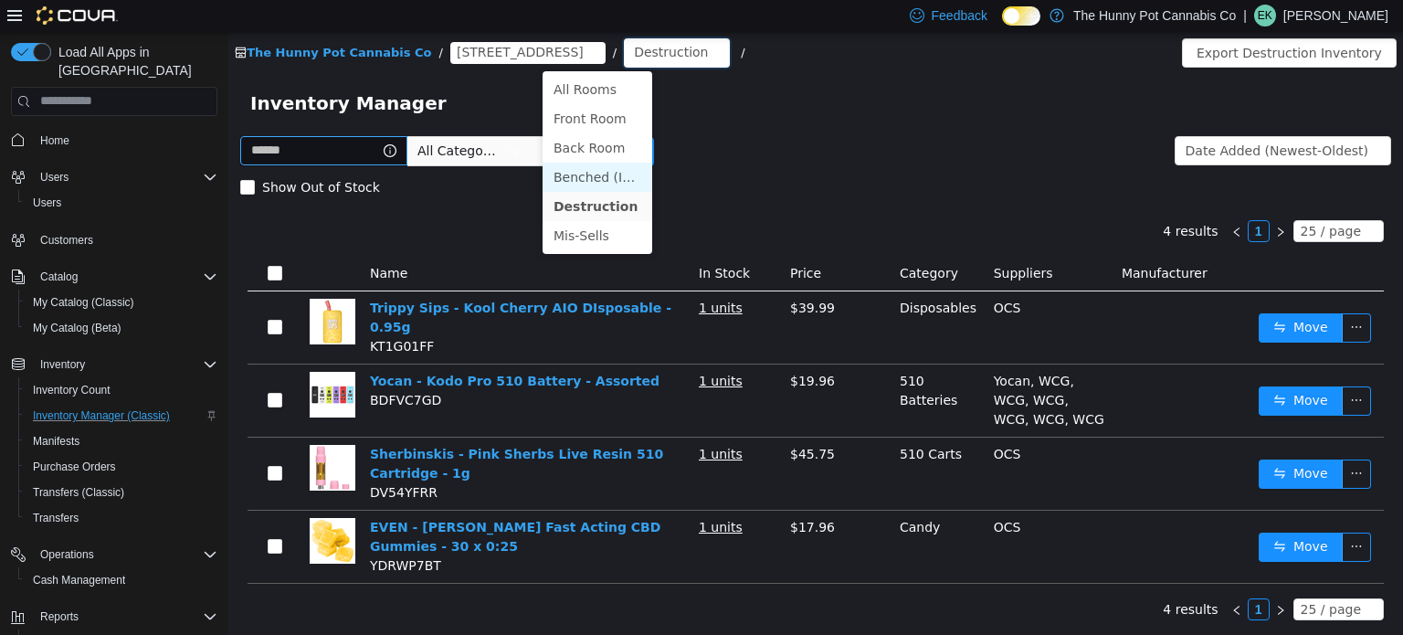
click at [584, 177] on li "Benched (Inactive)" at bounding box center [598, 176] width 110 height 29
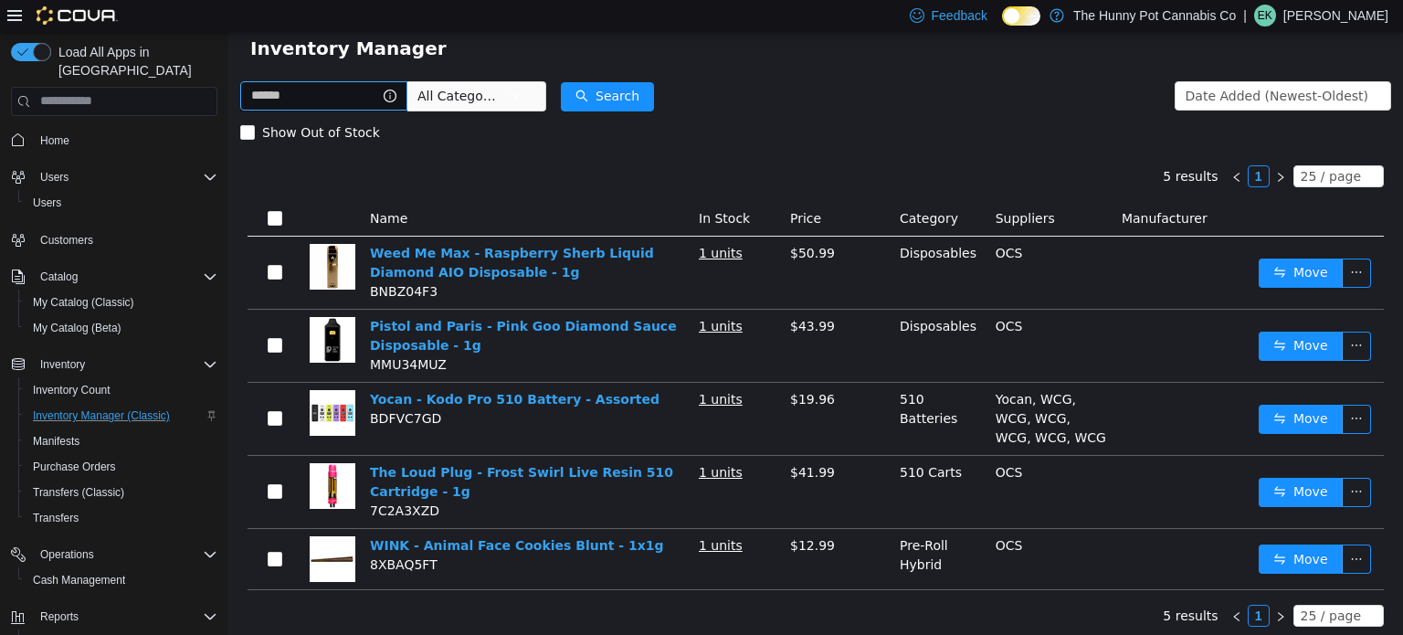
scroll to position [59, 0]
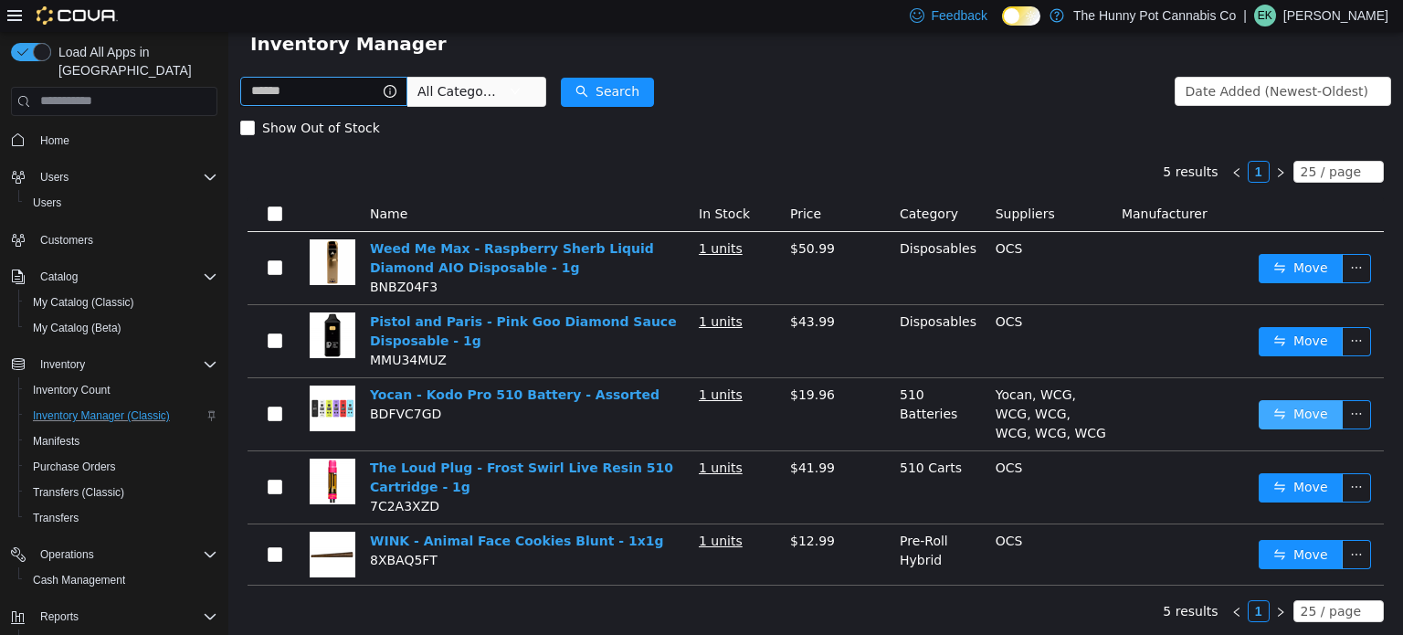
click at [1312, 414] on button "Move" at bounding box center [1301, 413] width 84 height 29
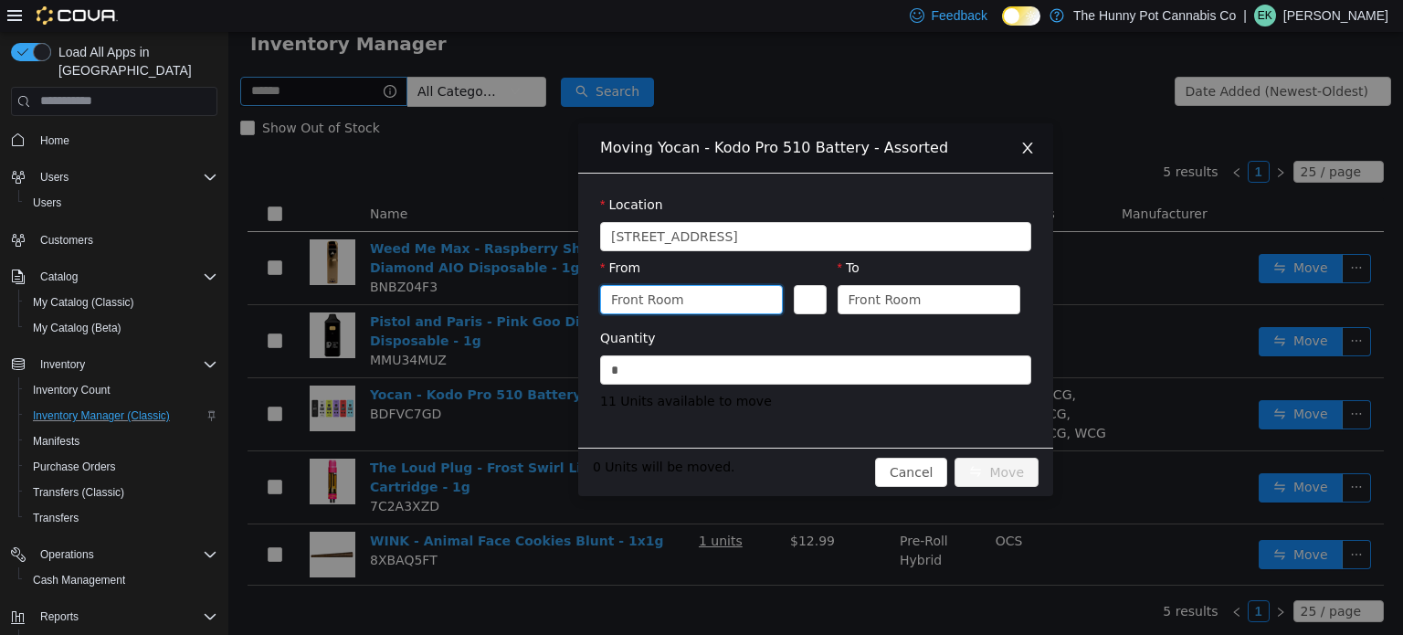
click at [743, 293] on div "Front Room" at bounding box center [685, 298] width 149 height 27
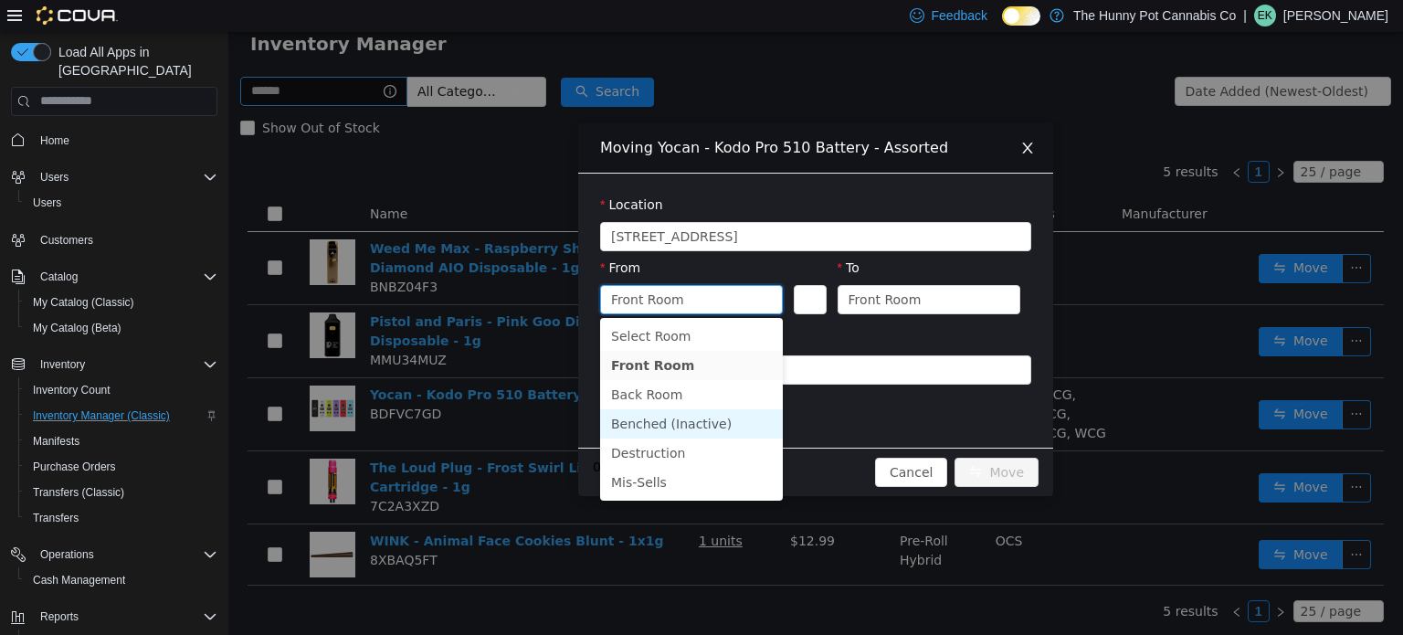
click at [687, 415] on li "Benched (Inactive)" at bounding box center [691, 422] width 183 height 29
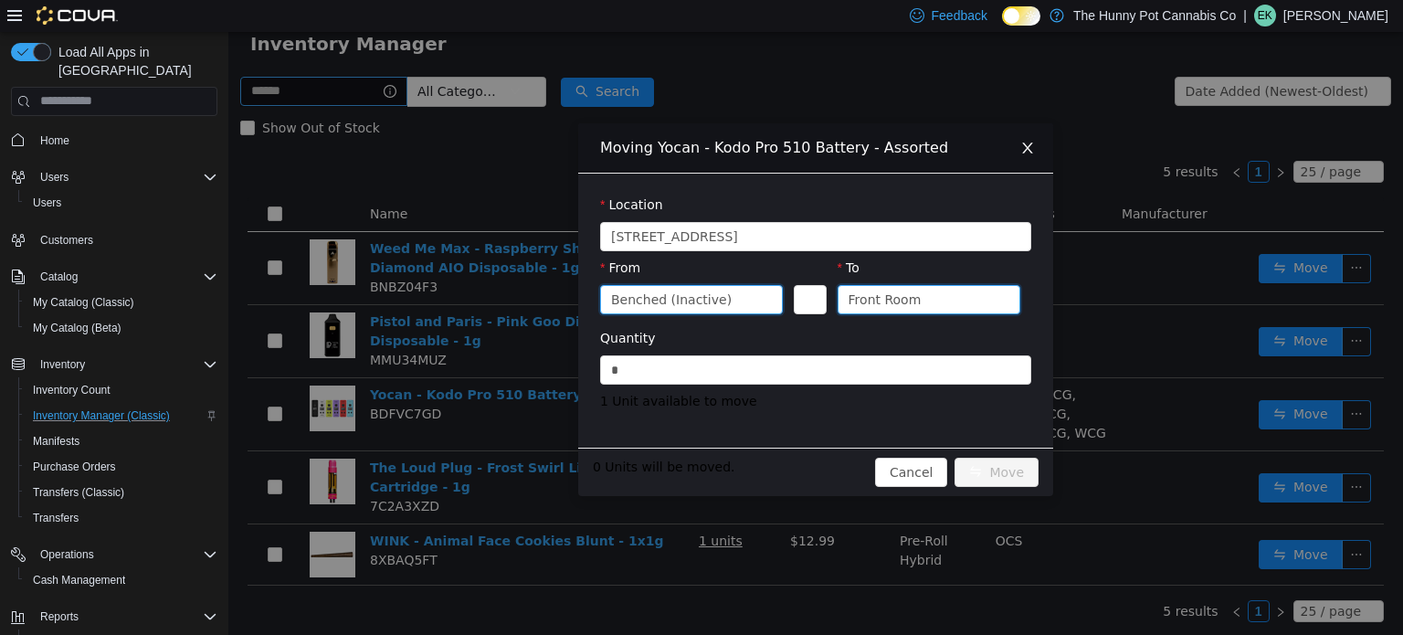
click at [899, 308] on div "Front Room" at bounding box center [884, 298] width 73 height 27
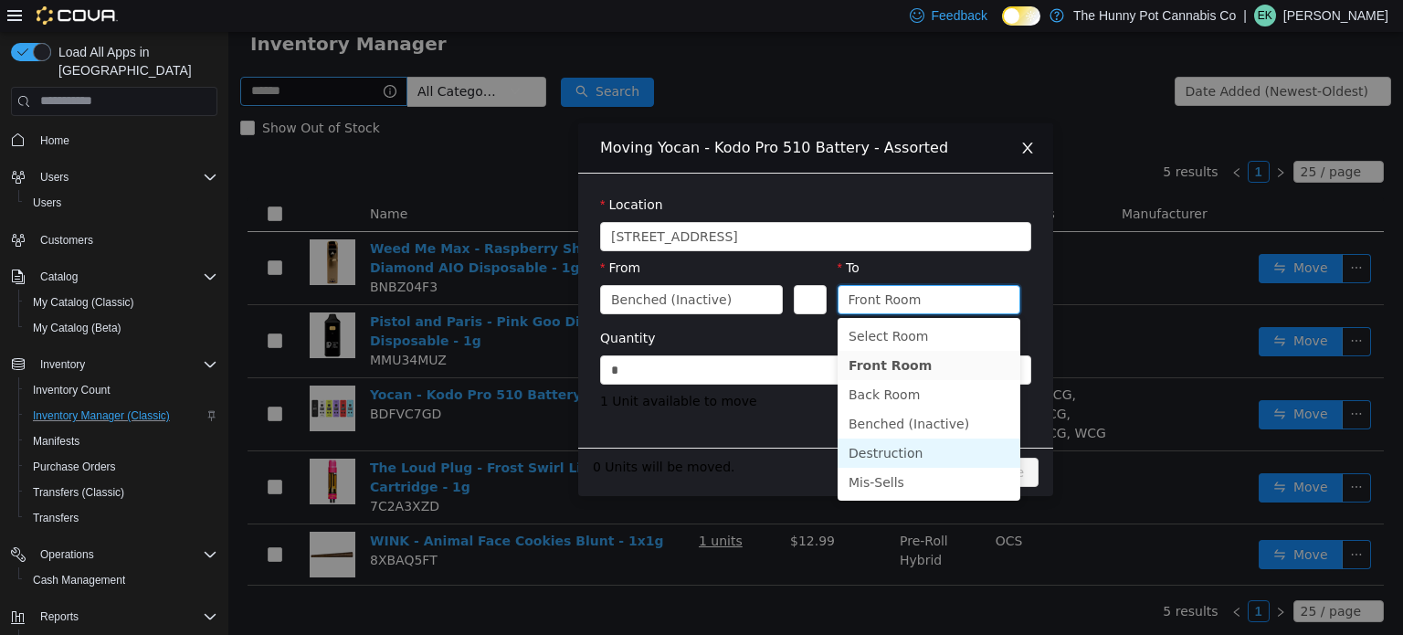
click at [893, 445] on li "Destruction" at bounding box center [929, 451] width 183 height 29
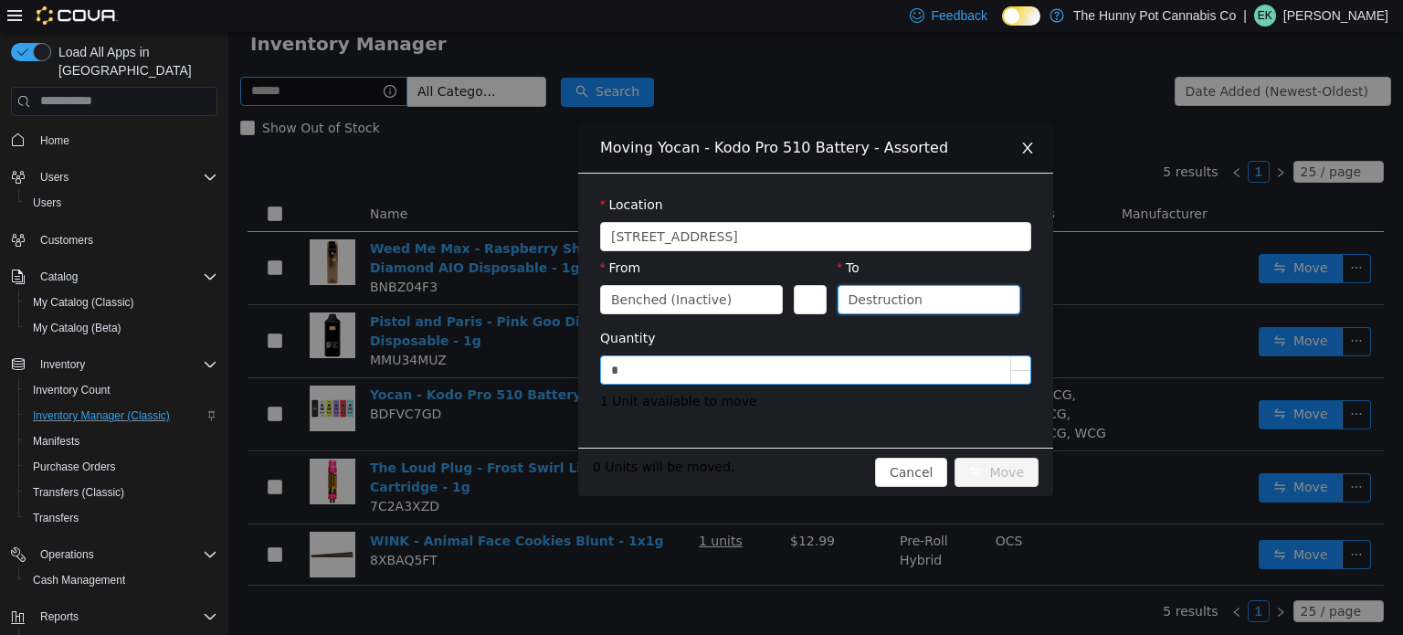
click at [680, 373] on input "*" at bounding box center [815, 368] width 429 height 27
type input "*"
click at [1025, 472] on button "Move" at bounding box center [996, 471] width 84 height 29
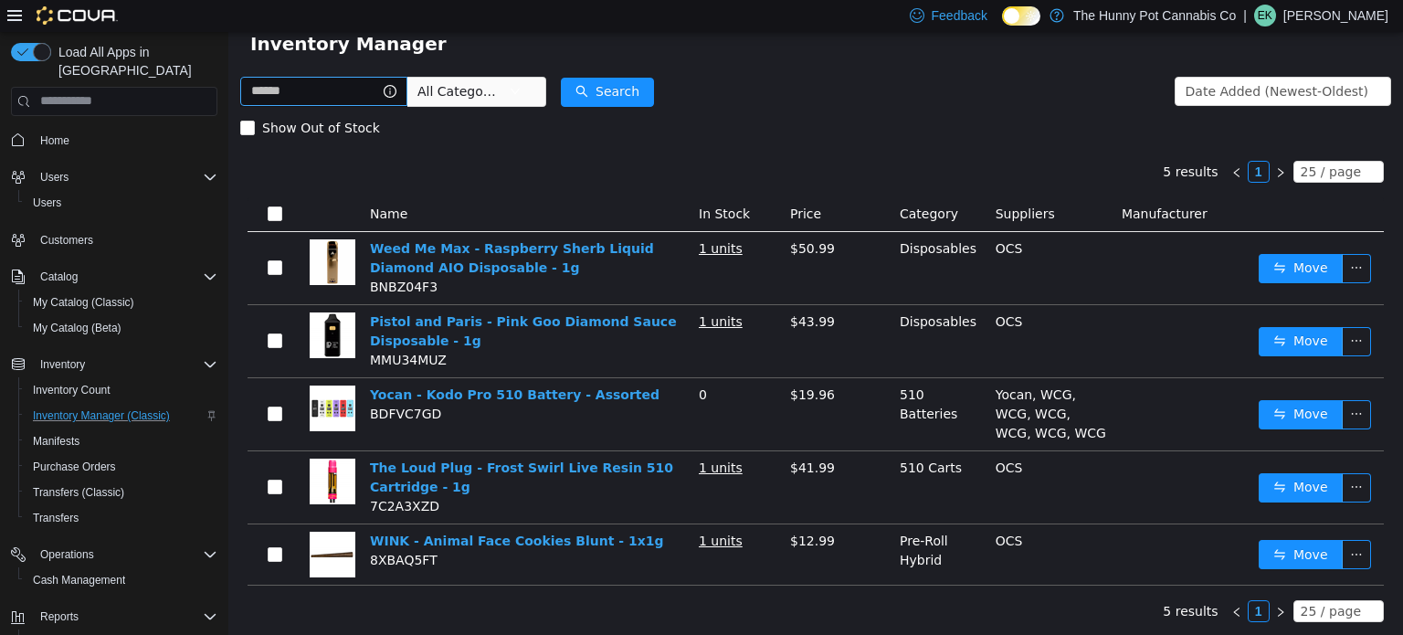
click at [532, 81] on span "All Categories" at bounding box center [468, 90] width 125 height 29
click at [722, 54] on div "Inventory Manager" at bounding box center [815, 42] width 1131 height 29
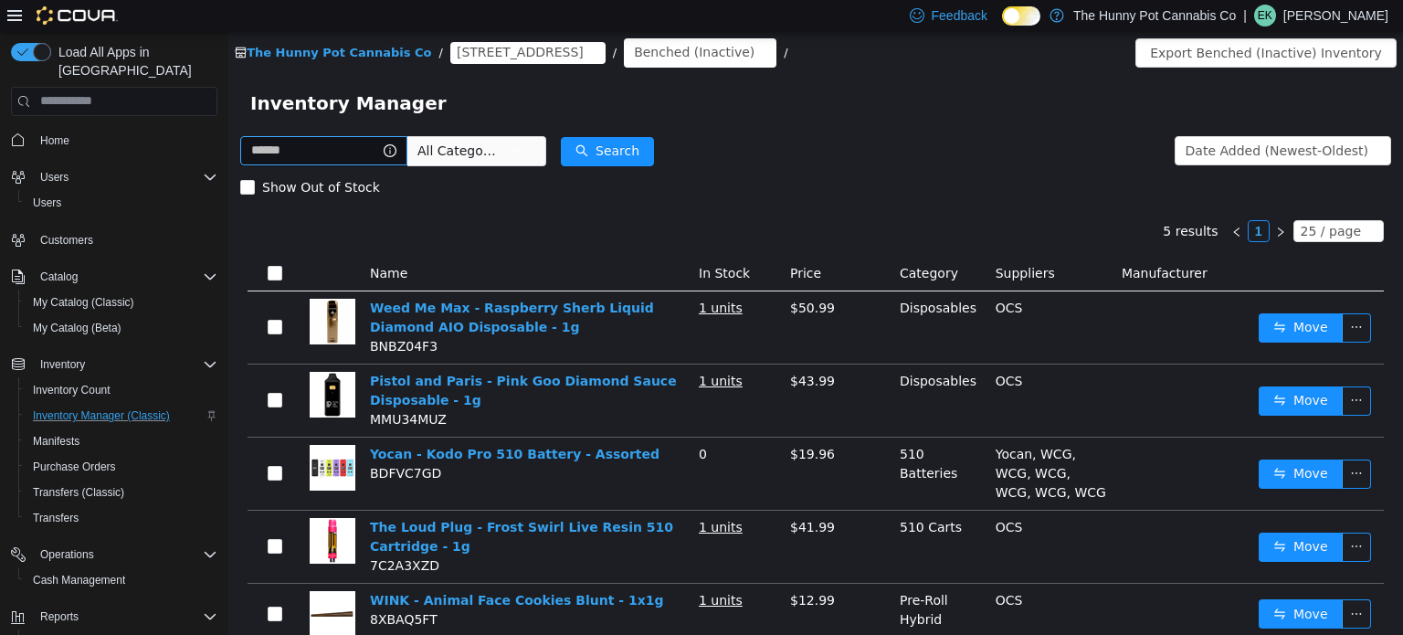
click at [755, 54] on icon "icon: close-circle" at bounding box center [760, 52] width 11 height 11
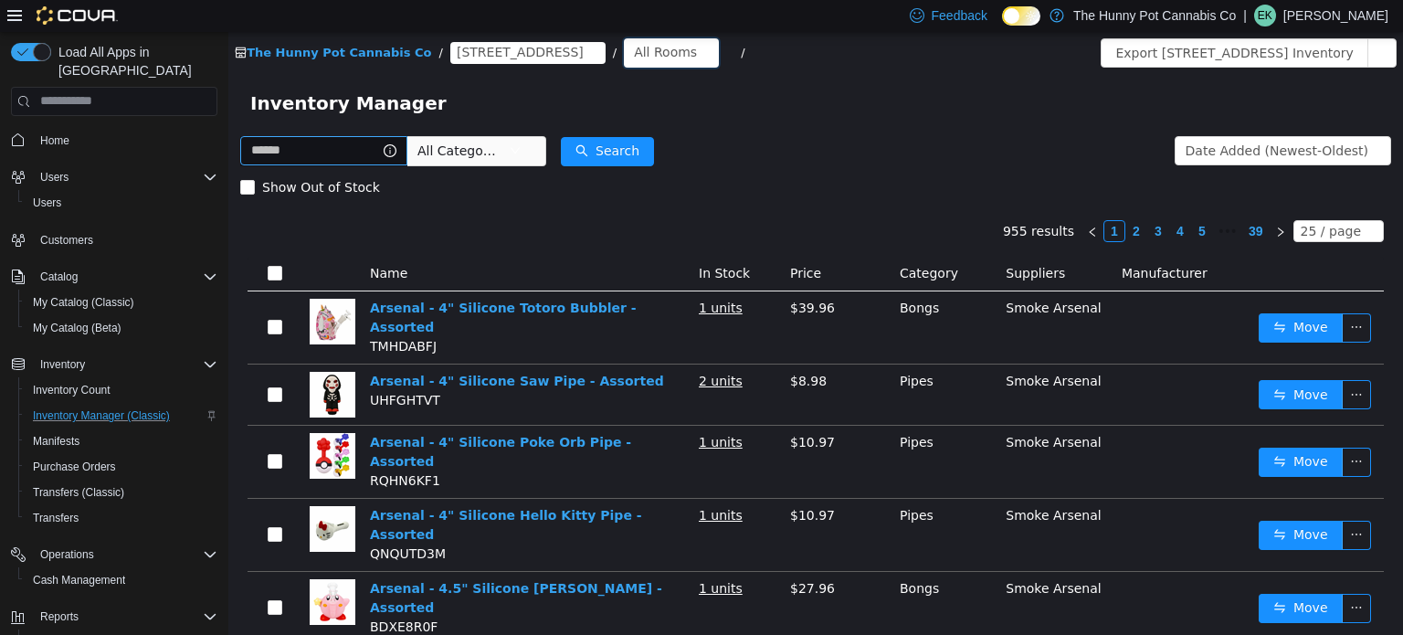
click at [634, 41] on div "All Rooms" at bounding box center [665, 50] width 63 height 27
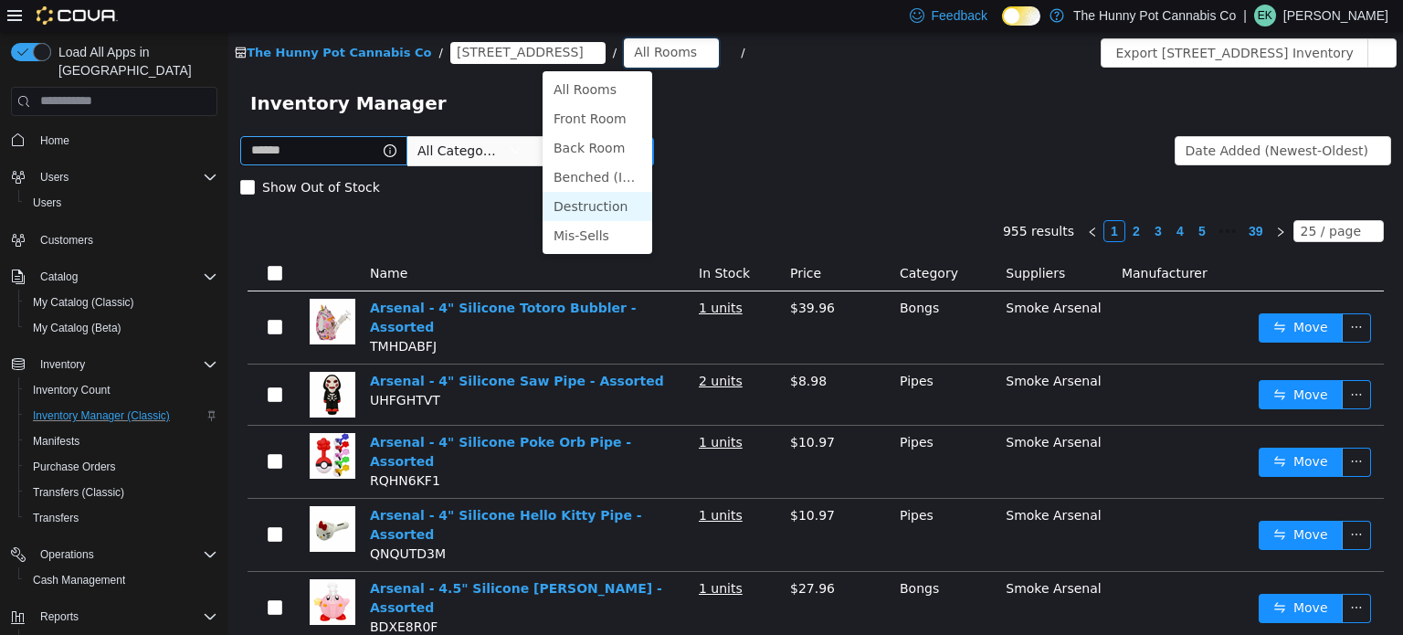
click at [574, 201] on li "Destruction" at bounding box center [598, 205] width 110 height 29
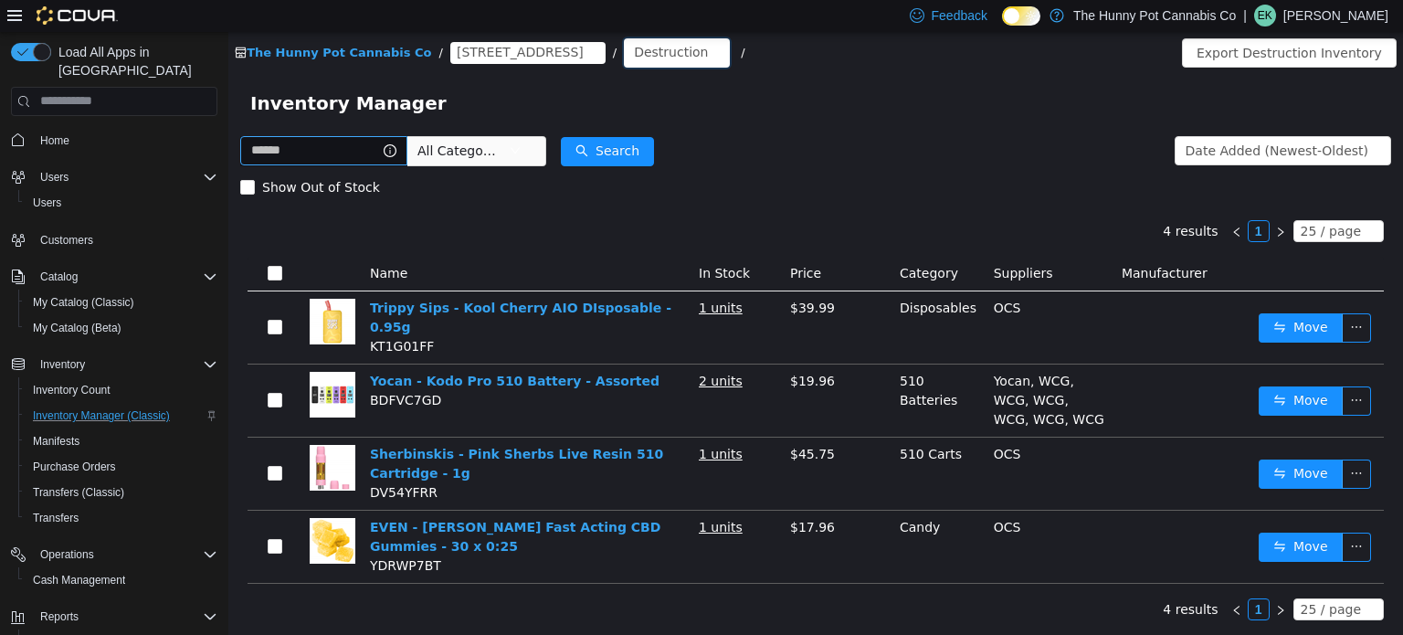
click at [634, 58] on div "Destruction" at bounding box center [671, 50] width 74 height 27
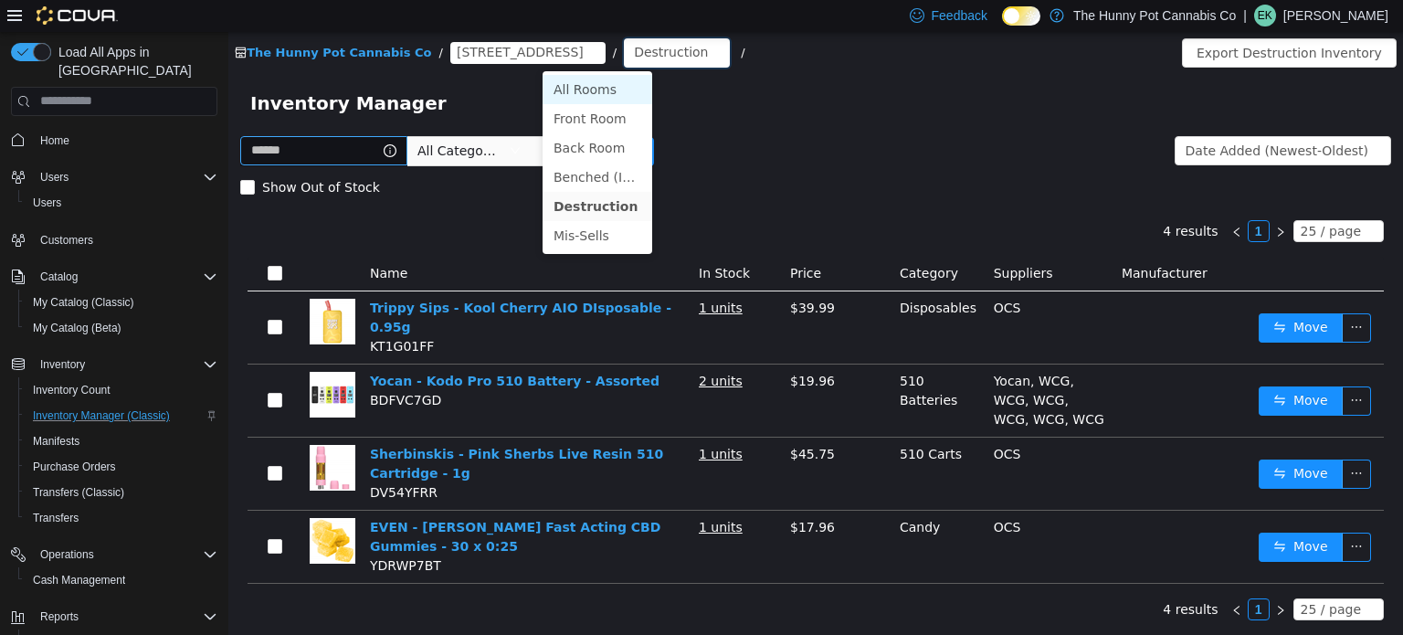
click at [579, 79] on li "All Rooms" at bounding box center [598, 88] width 110 height 29
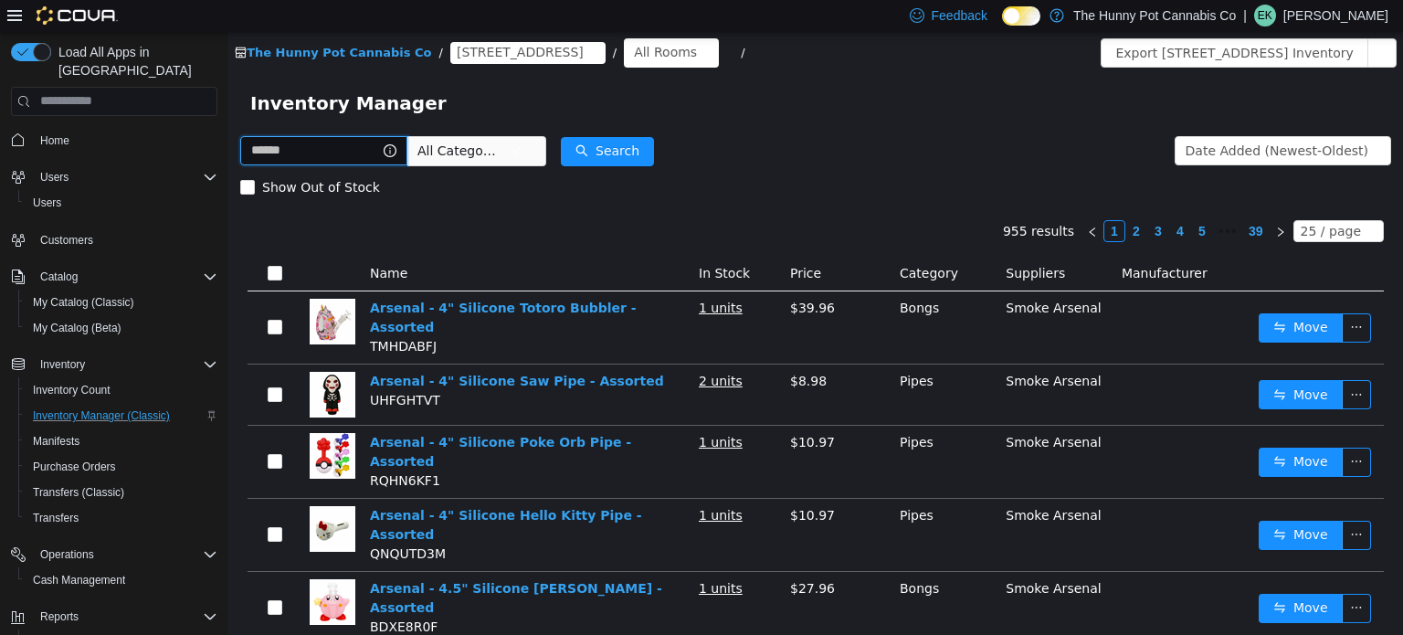
click at [402, 148] on input "text" at bounding box center [323, 149] width 167 height 29
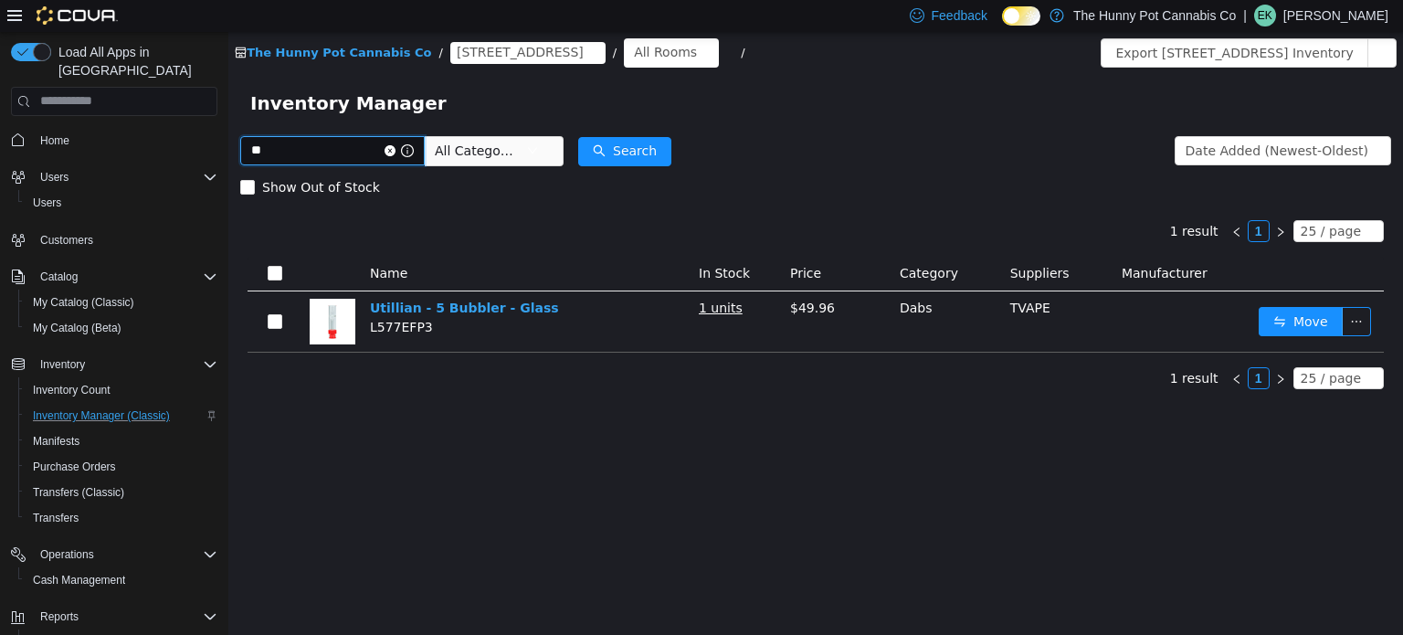
type input "*"
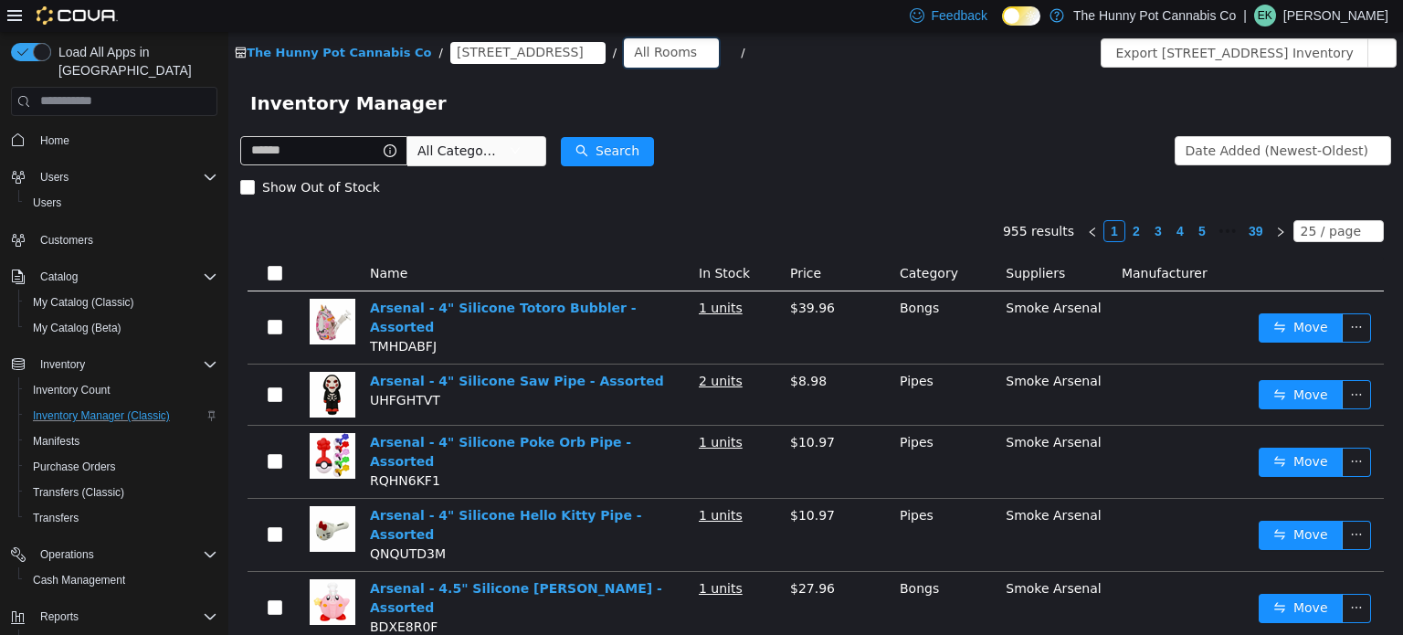
click at [634, 53] on div "All Rooms" at bounding box center [665, 50] width 63 height 27
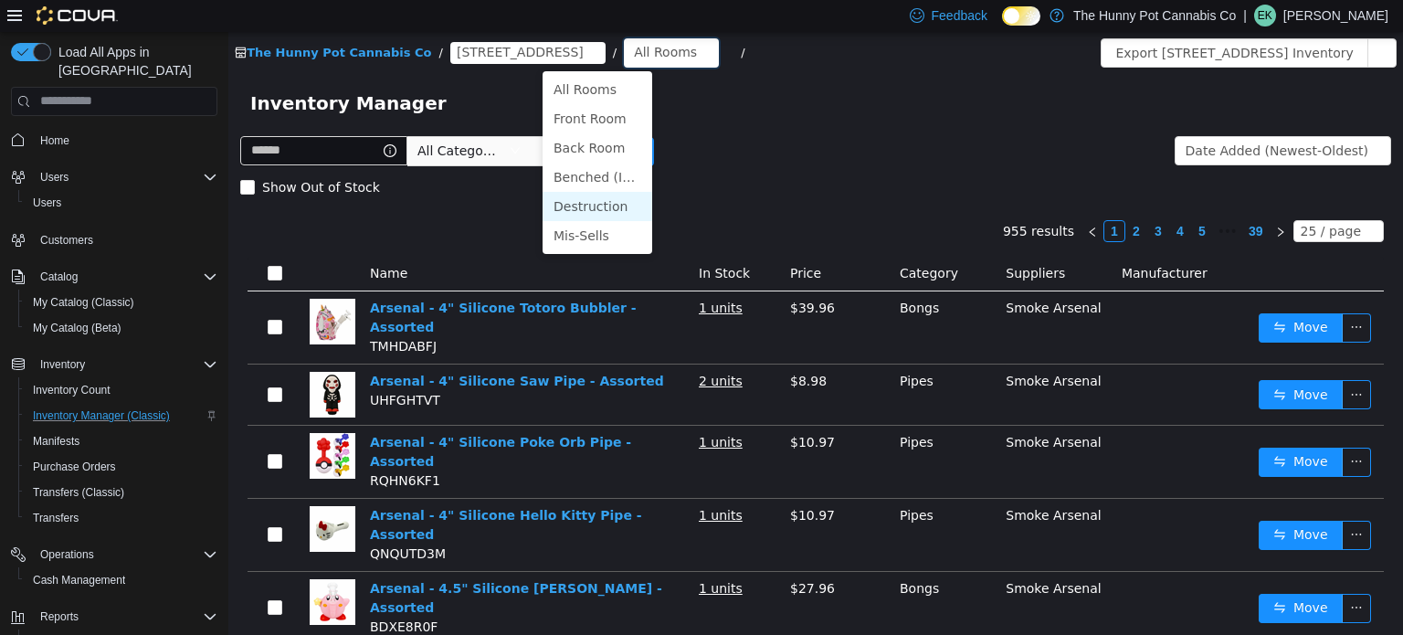
click at [586, 207] on li "Destruction" at bounding box center [598, 205] width 110 height 29
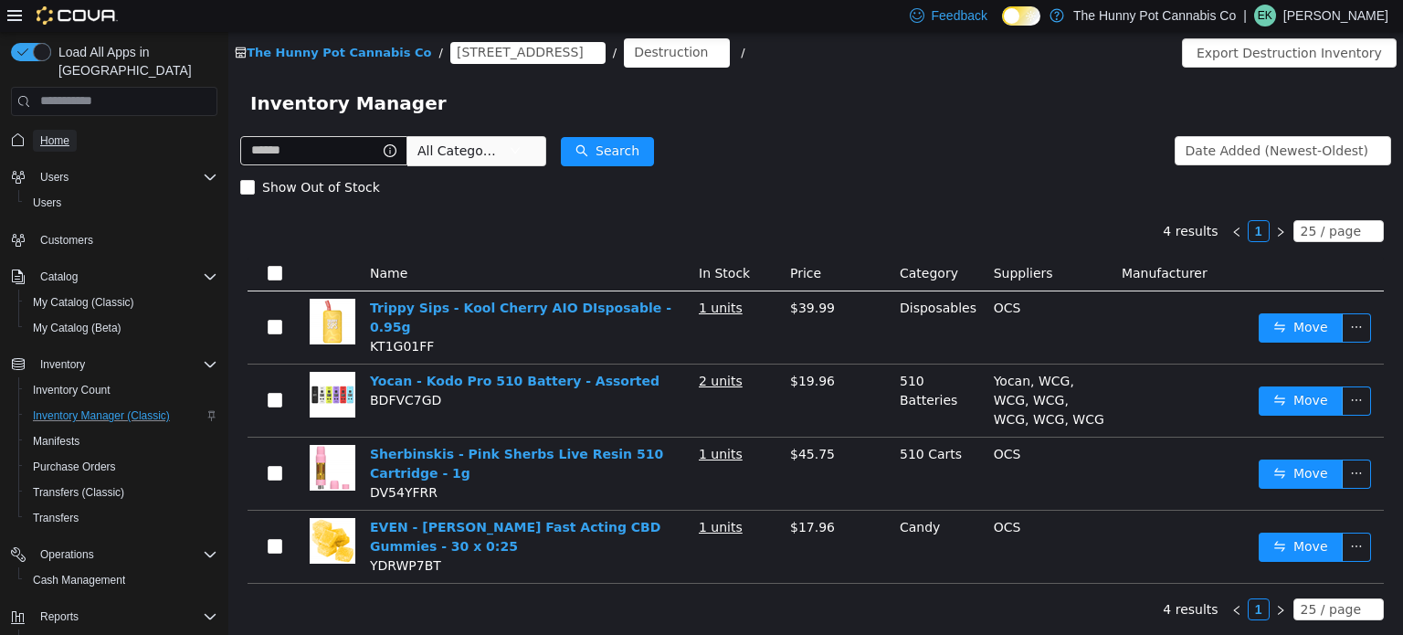
click at [68, 133] on span "Home" at bounding box center [54, 140] width 29 height 15
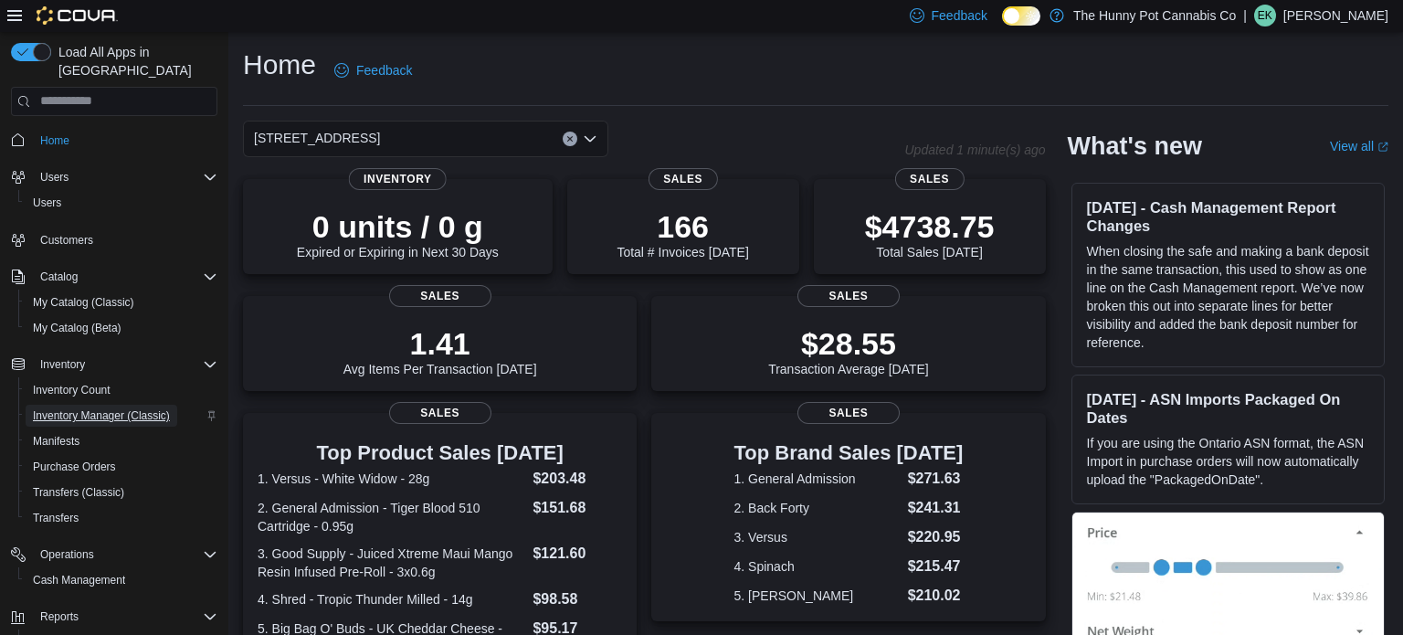
click at [92, 408] on span "Inventory Manager (Classic)" at bounding box center [101, 415] width 137 height 15
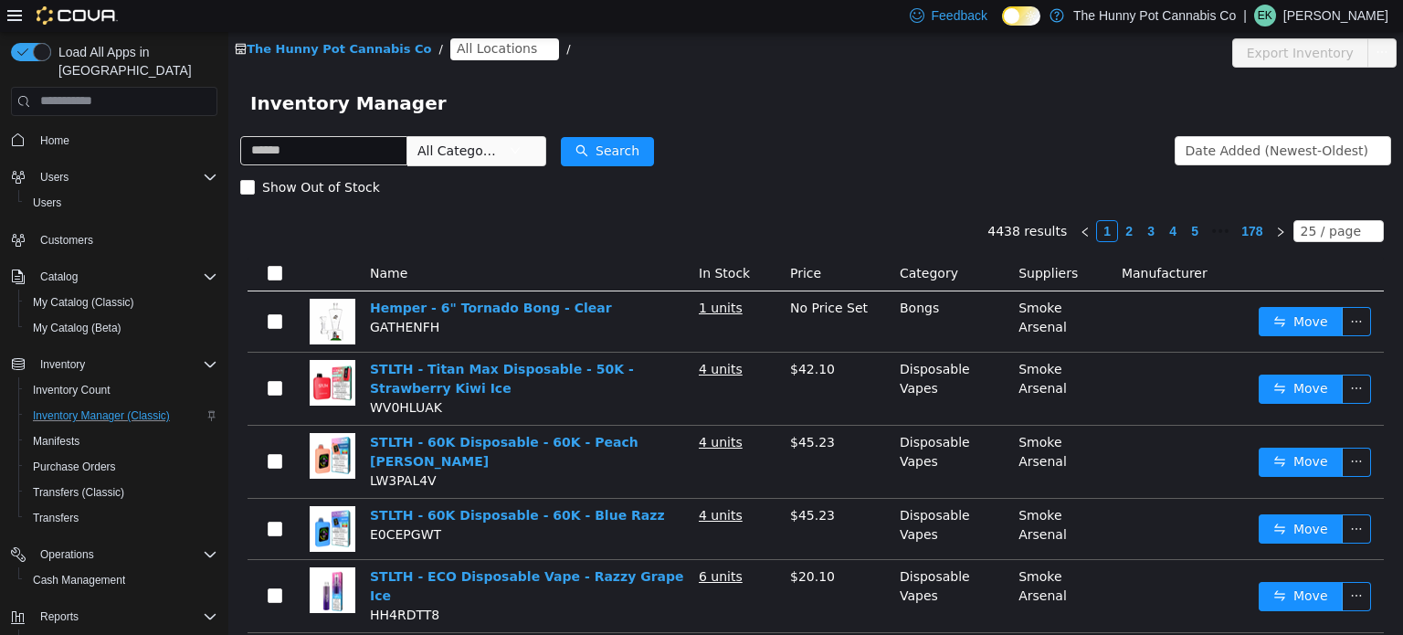
click at [450, 58] on span "All Locations" at bounding box center [504, 48] width 109 height 22
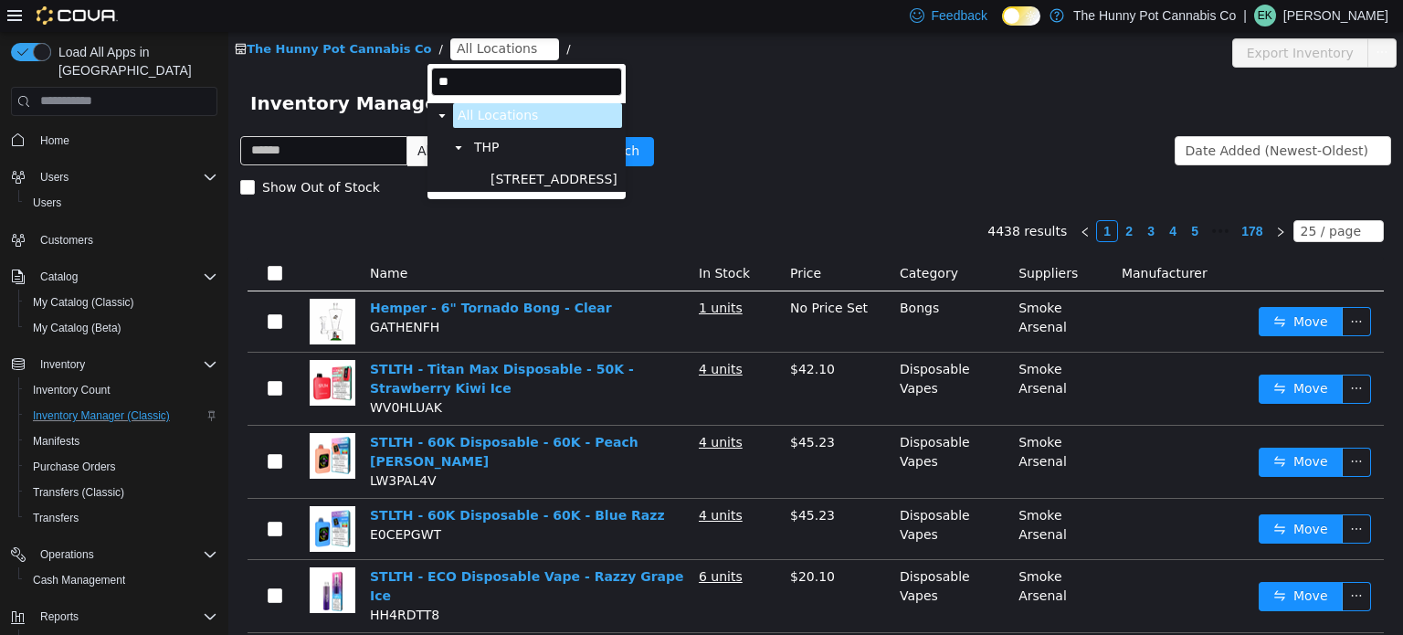
type input "***"
click at [493, 174] on span "[STREET_ADDRESS]" at bounding box center [553, 179] width 127 height 16
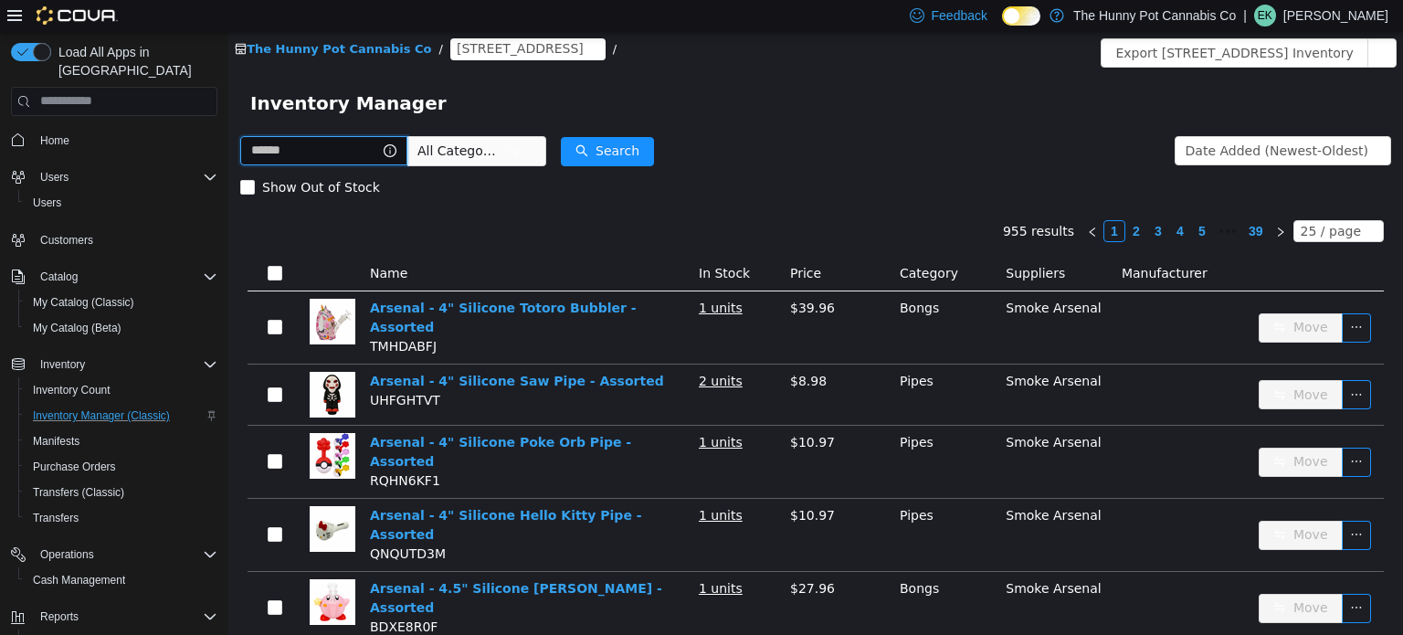
click at [407, 149] on input "text" at bounding box center [323, 149] width 167 height 29
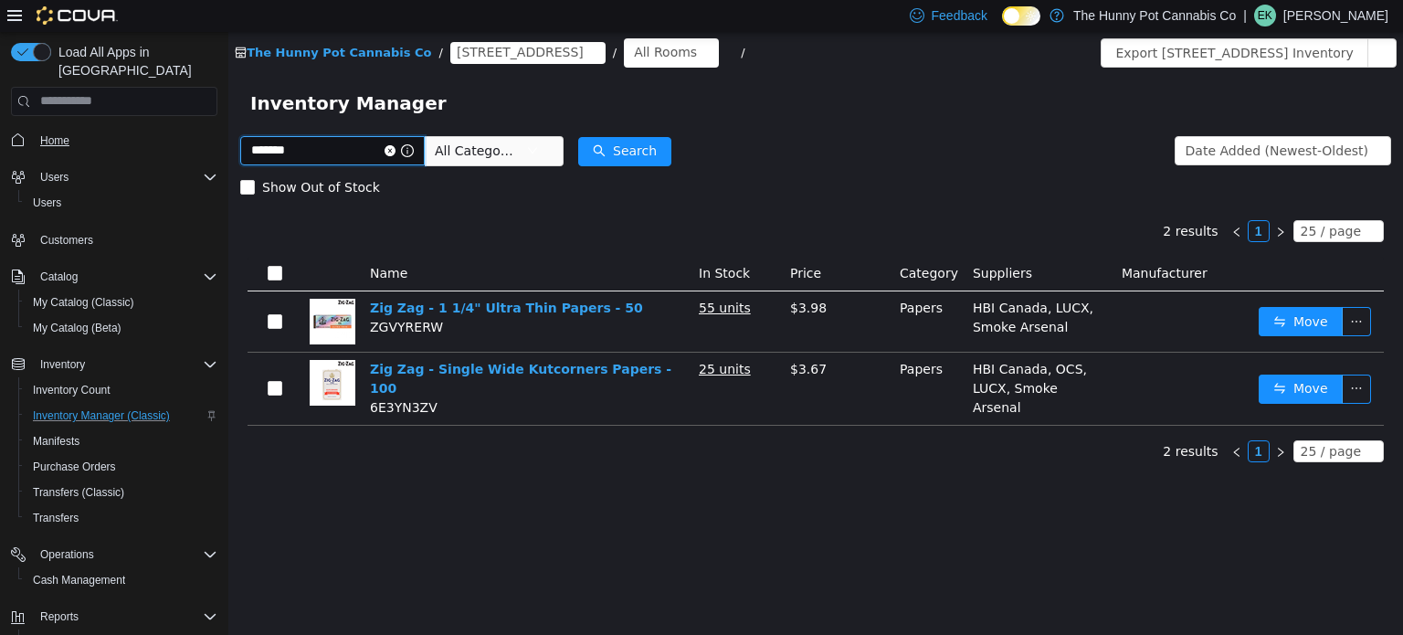
type input "*****"
click at [61, 133] on span "Home" at bounding box center [54, 140] width 29 height 15
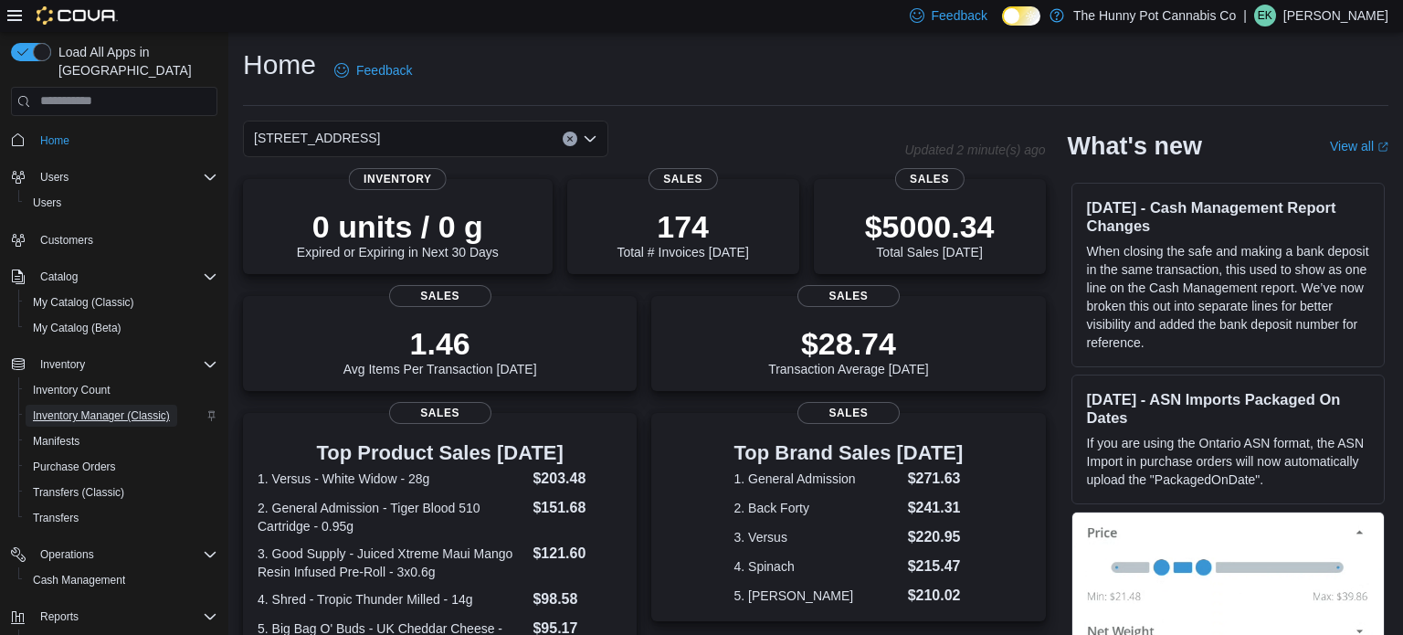
click at [84, 408] on span "Inventory Manager (Classic)" at bounding box center [101, 415] width 137 height 15
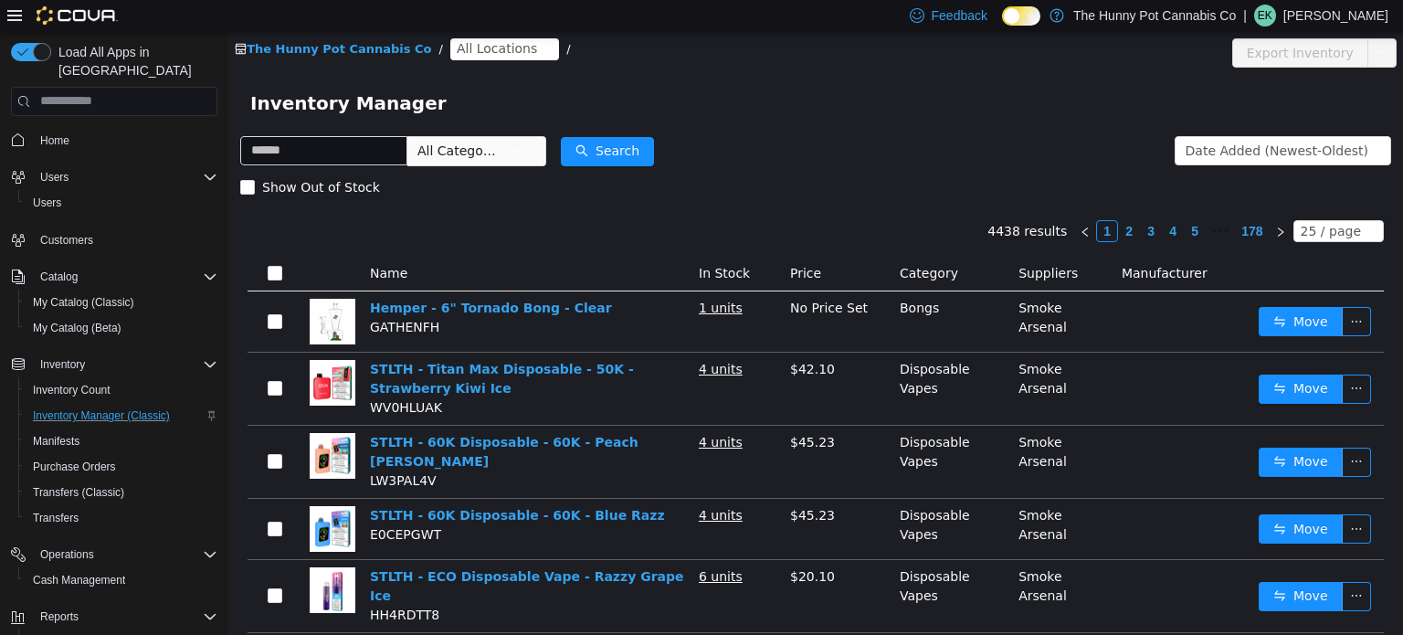
click at [457, 40] on span "All Locations" at bounding box center [497, 47] width 80 height 20
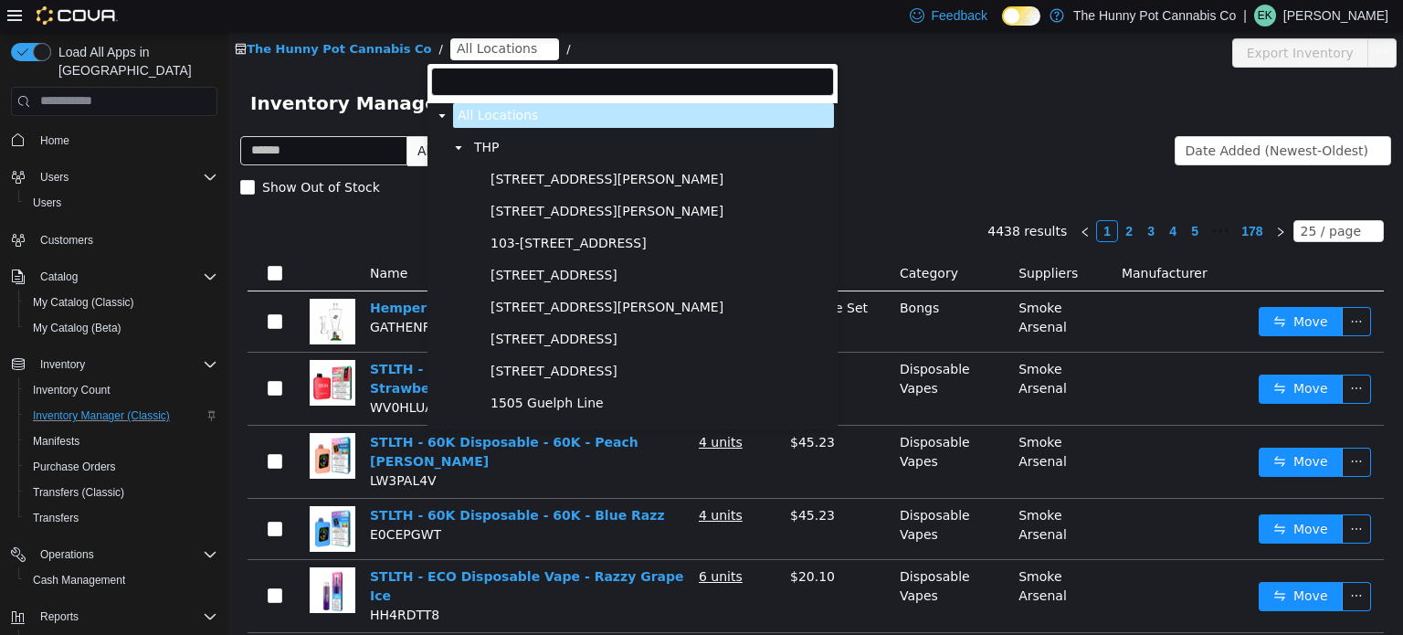
click at [588, 37] on div "The Hunny Pot Cannabis Co / All Locations /" at bounding box center [719, 48] width 968 height 22
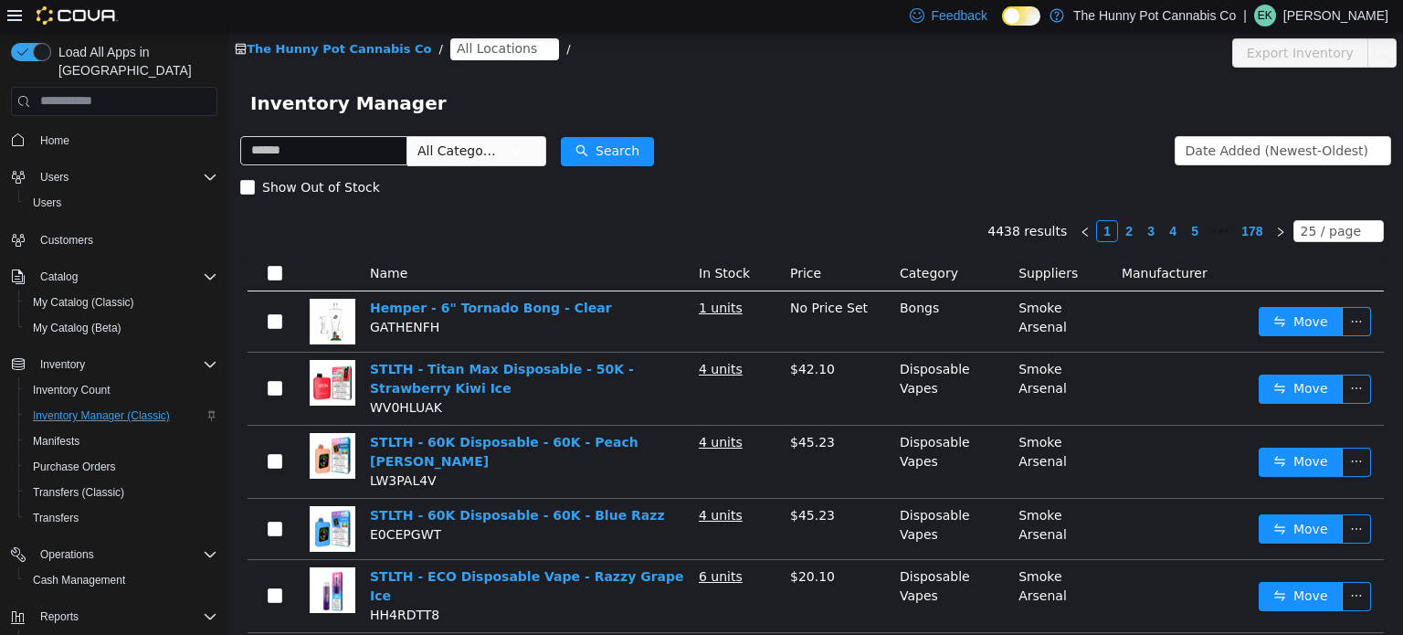
click at [543, 100] on div "Inventory Manager" at bounding box center [815, 102] width 1131 height 29
click at [485, 51] on span "All Locations" at bounding box center [497, 47] width 80 height 20
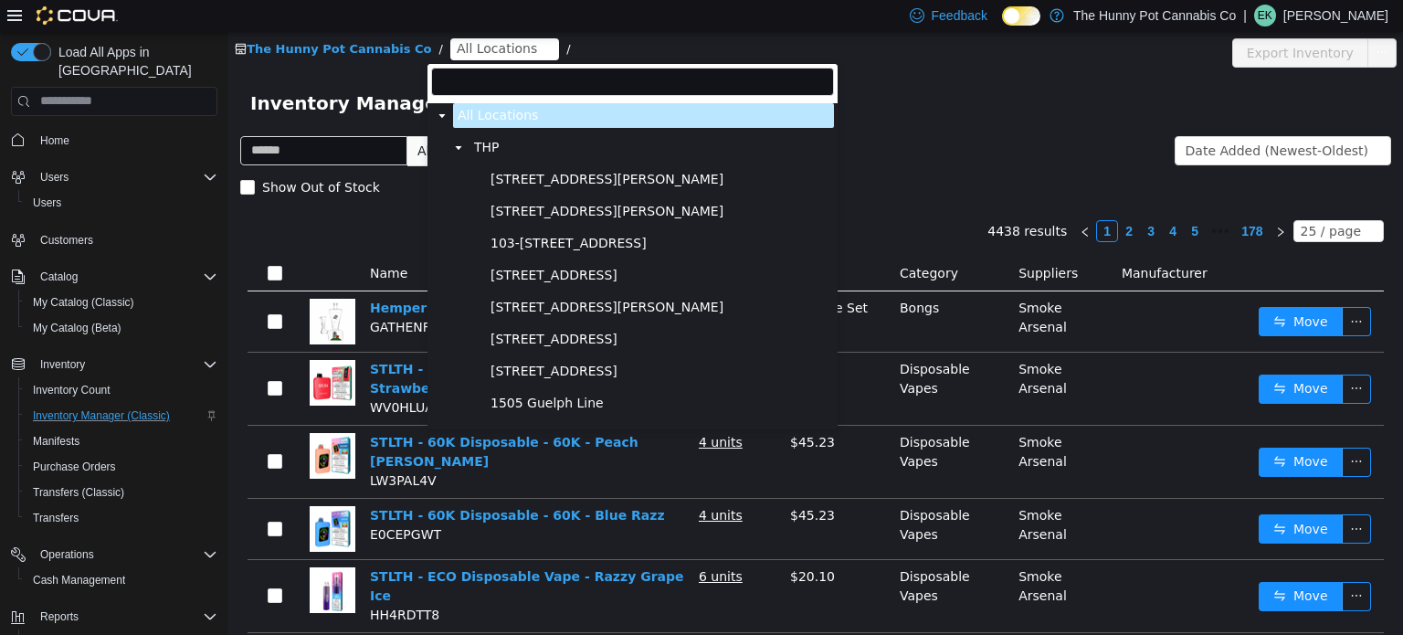
scroll to position [1264, 0]
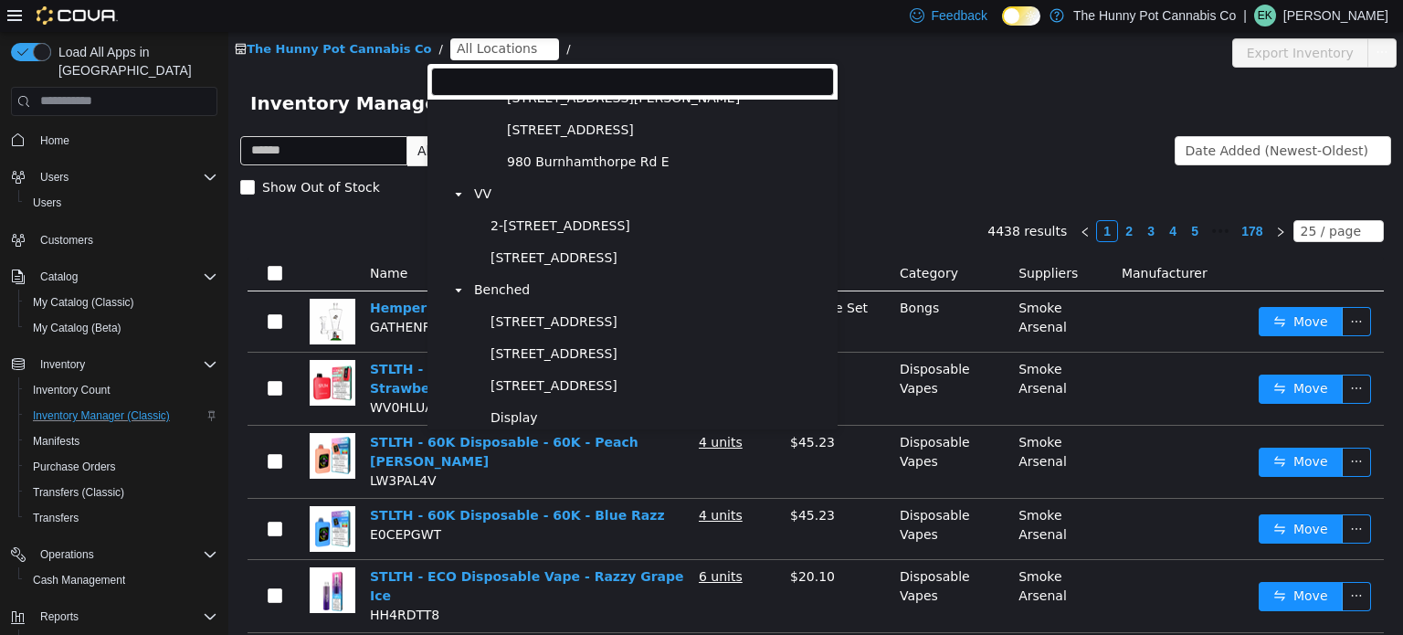
click at [490, 75] on input "filter select" at bounding box center [632, 81] width 403 height 28
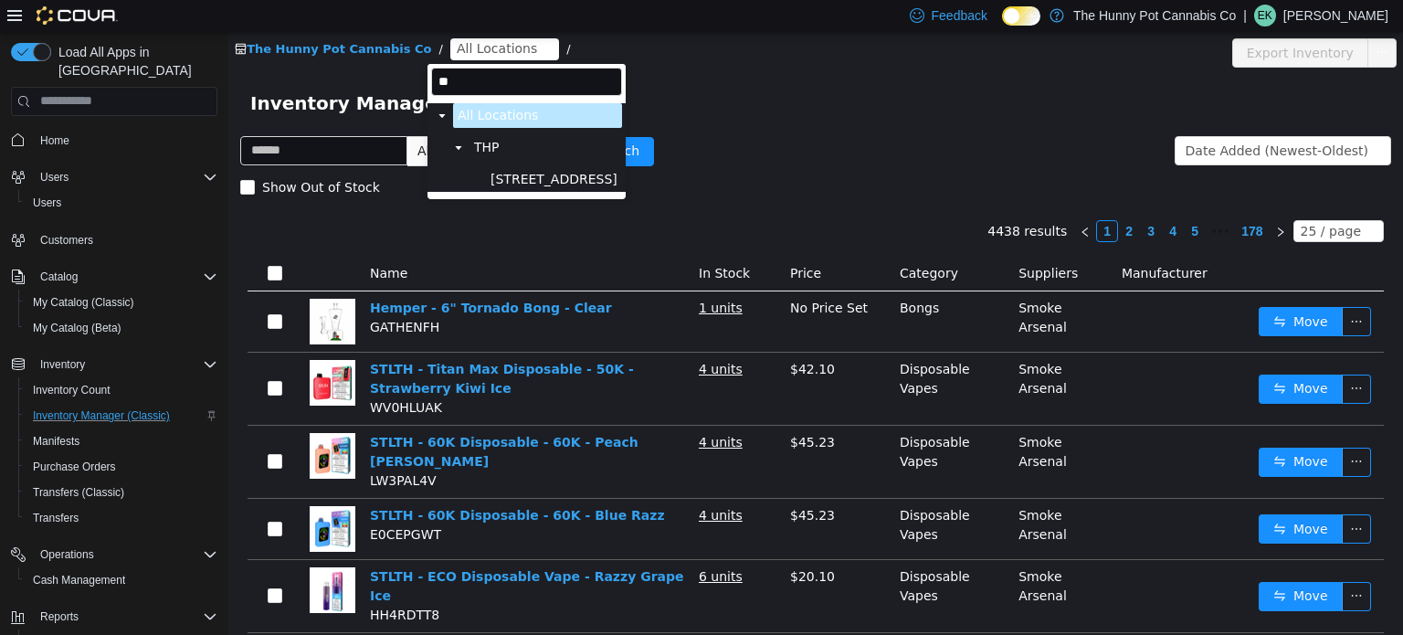
scroll to position [0, 0]
type input "***"
click at [515, 181] on span "[STREET_ADDRESS]" at bounding box center [553, 179] width 127 height 16
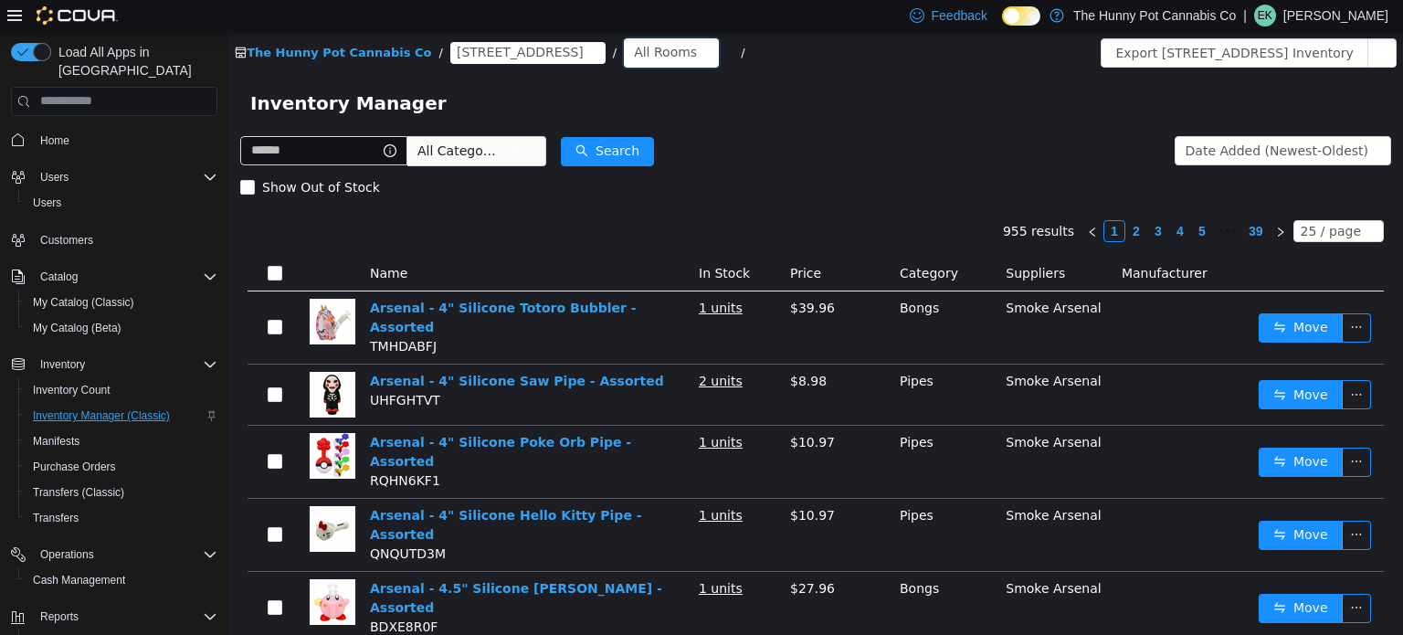
click at [634, 53] on div "All Rooms" at bounding box center [665, 50] width 63 height 27
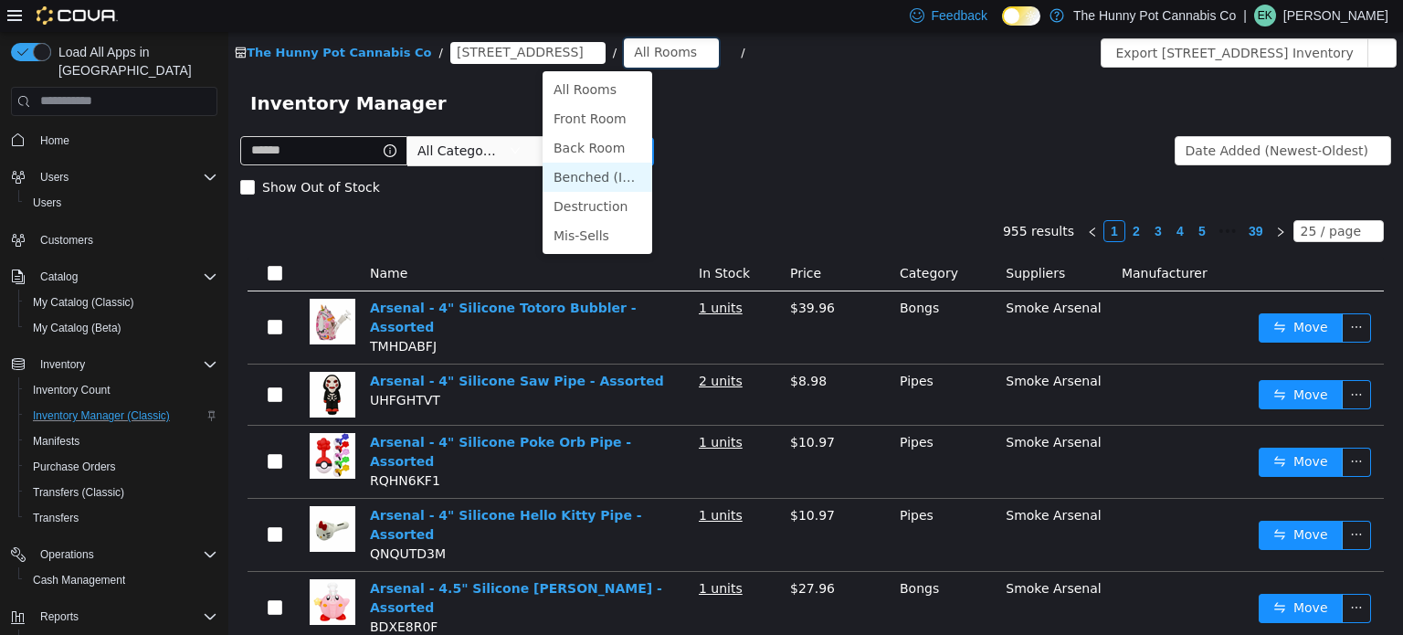
click at [584, 182] on li "Benched (Inactive)" at bounding box center [598, 176] width 110 height 29
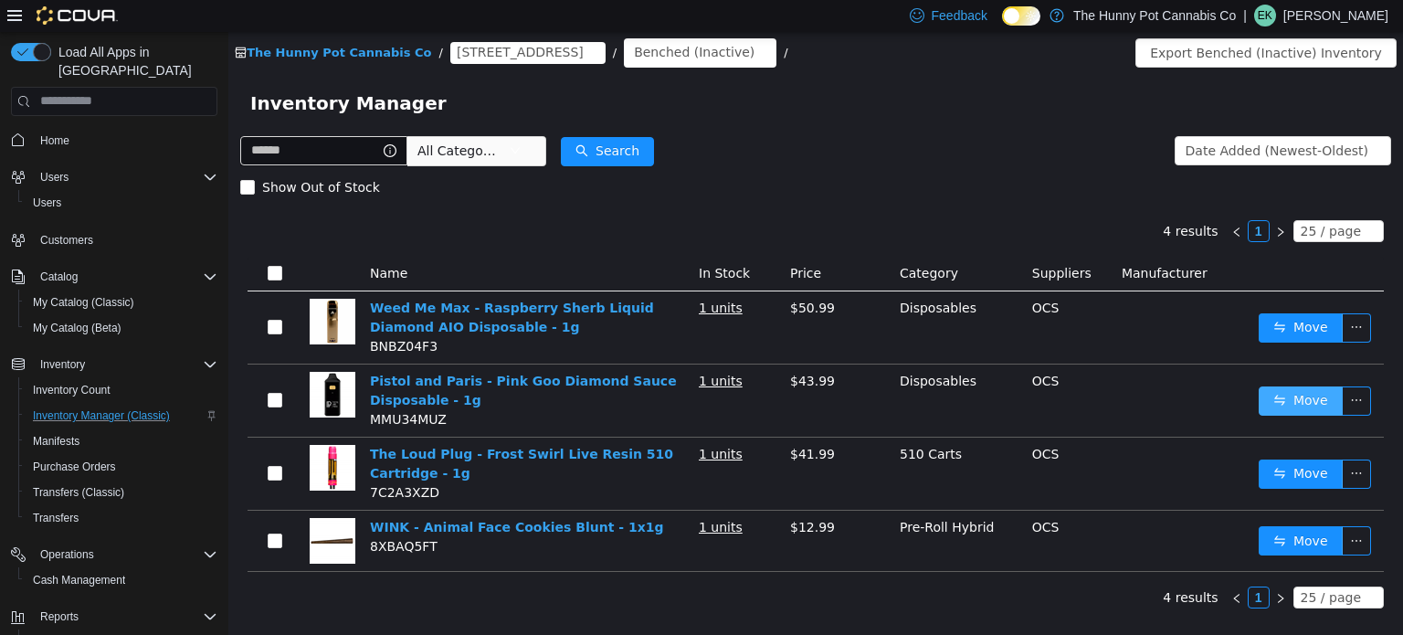
click at [1289, 406] on button "Move" at bounding box center [1301, 399] width 84 height 29
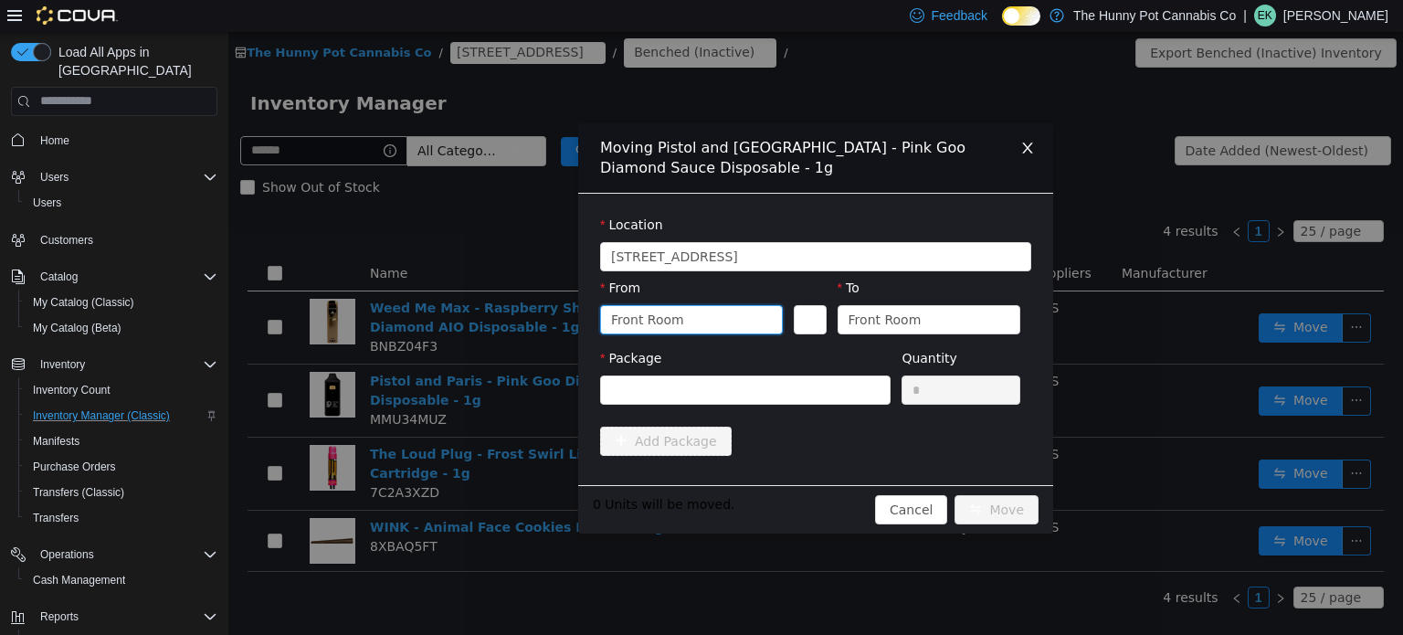
click at [729, 318] on div "Front Room" at bounding box center [685, 318] width 149 height 27
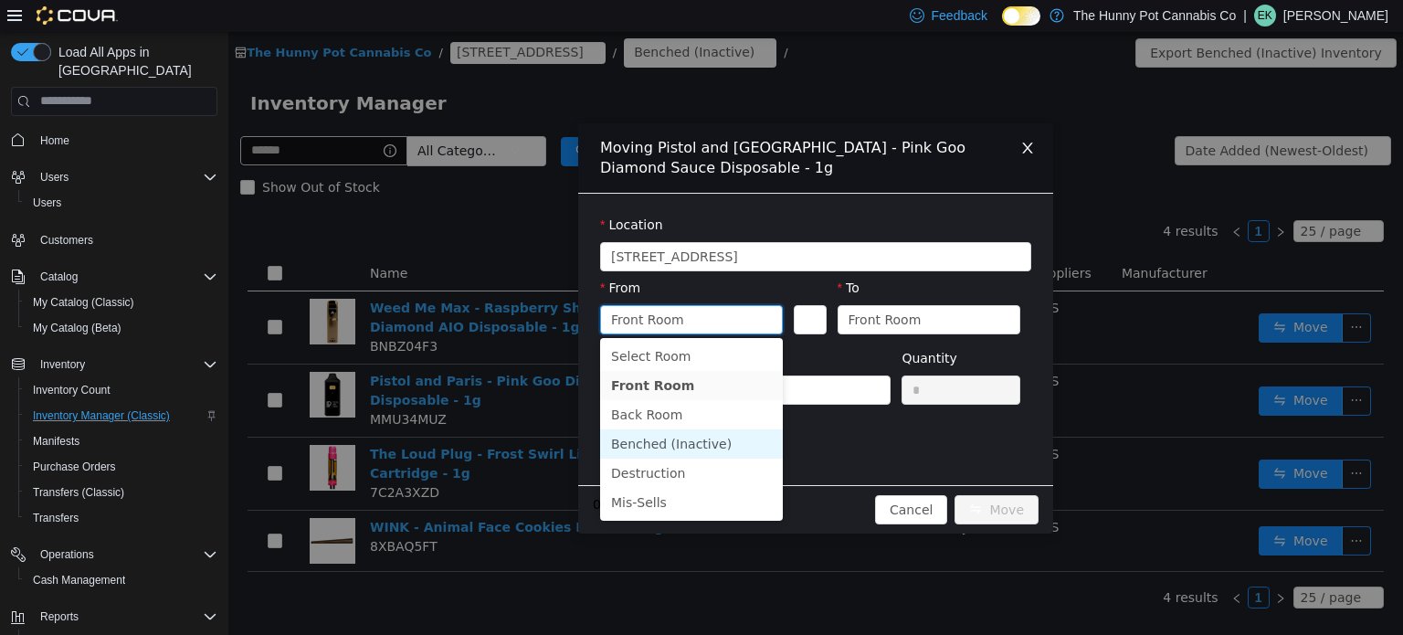
click at [673, 450] on li "Benched (Inactive)" at bounding box center [691, 442] width 183 height 29
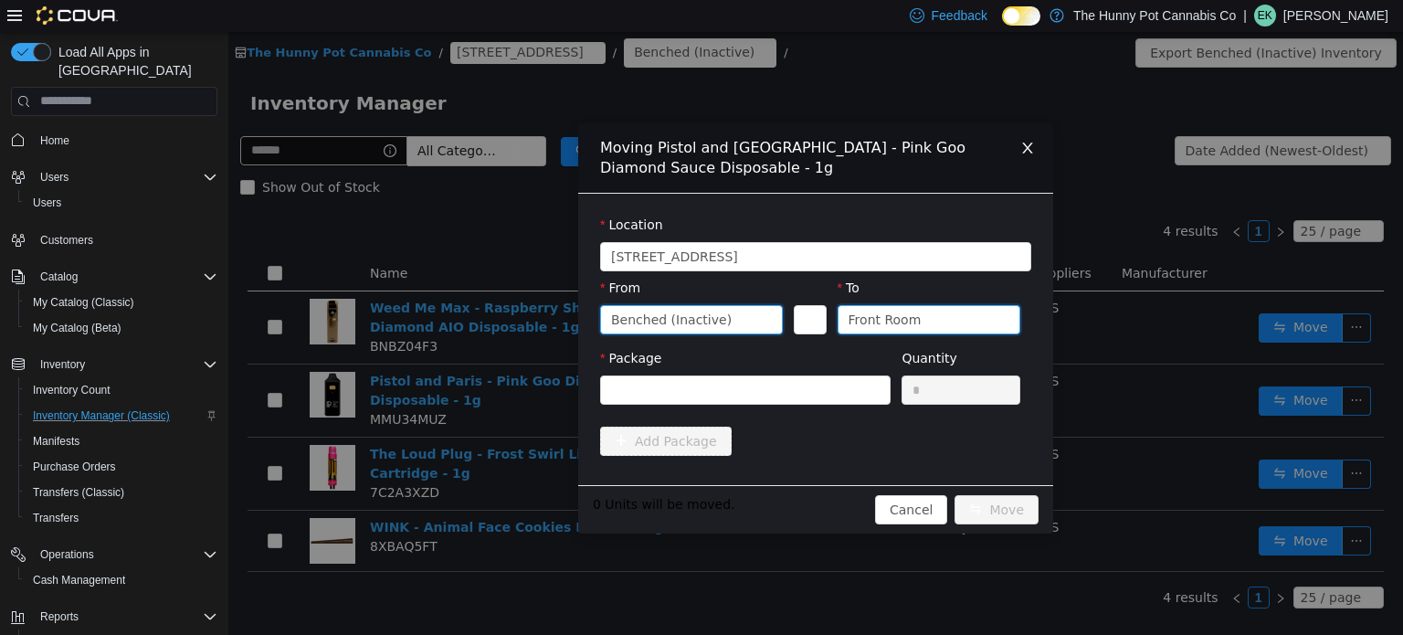
click at [992, 323] on div "Front Room" at bounding box center [922, 318] width 149 height 27
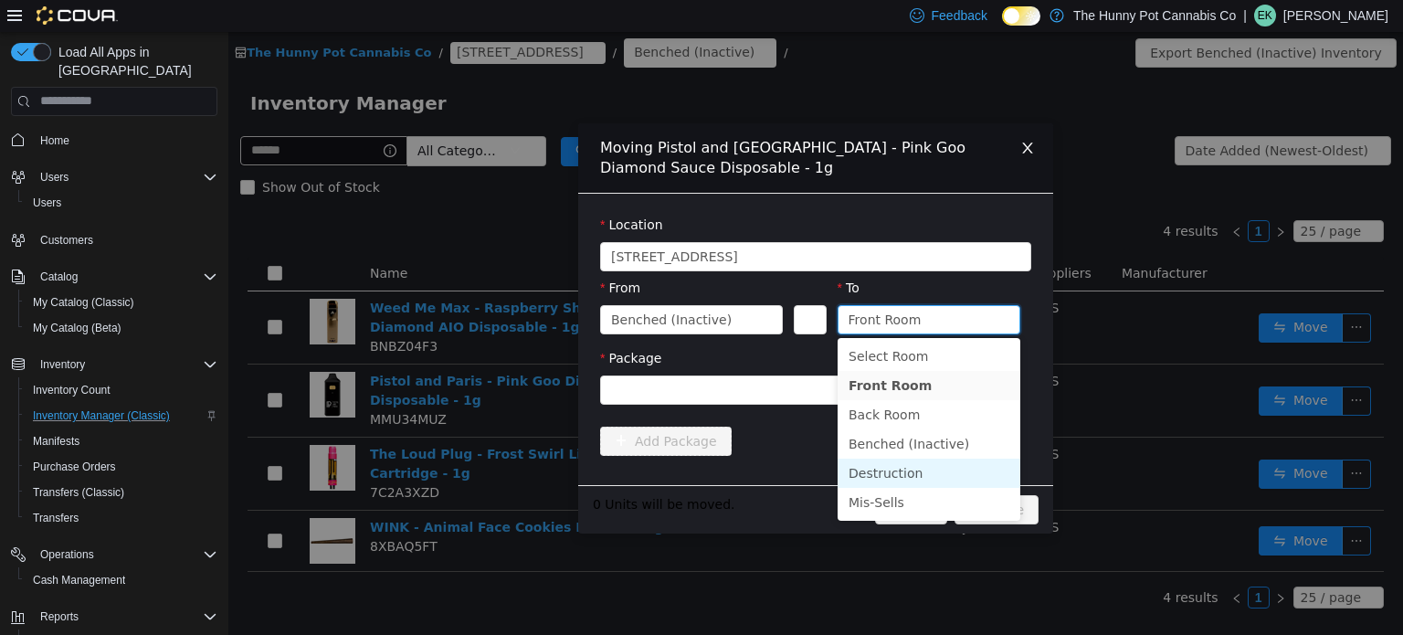
click at [942, 465] on li "Destruction" at bounding box center [929, 472] width 183 height 29
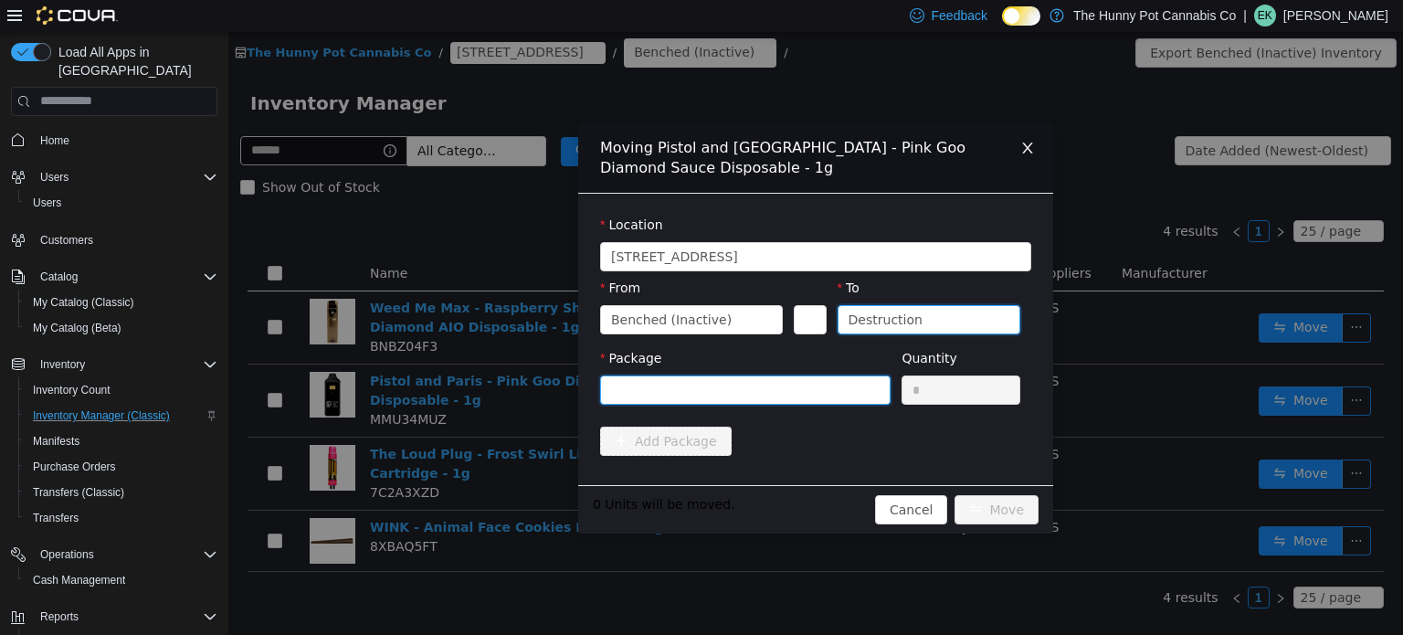
click at [843, 395] on div at bounding box center [739, 388] width 257 height 27
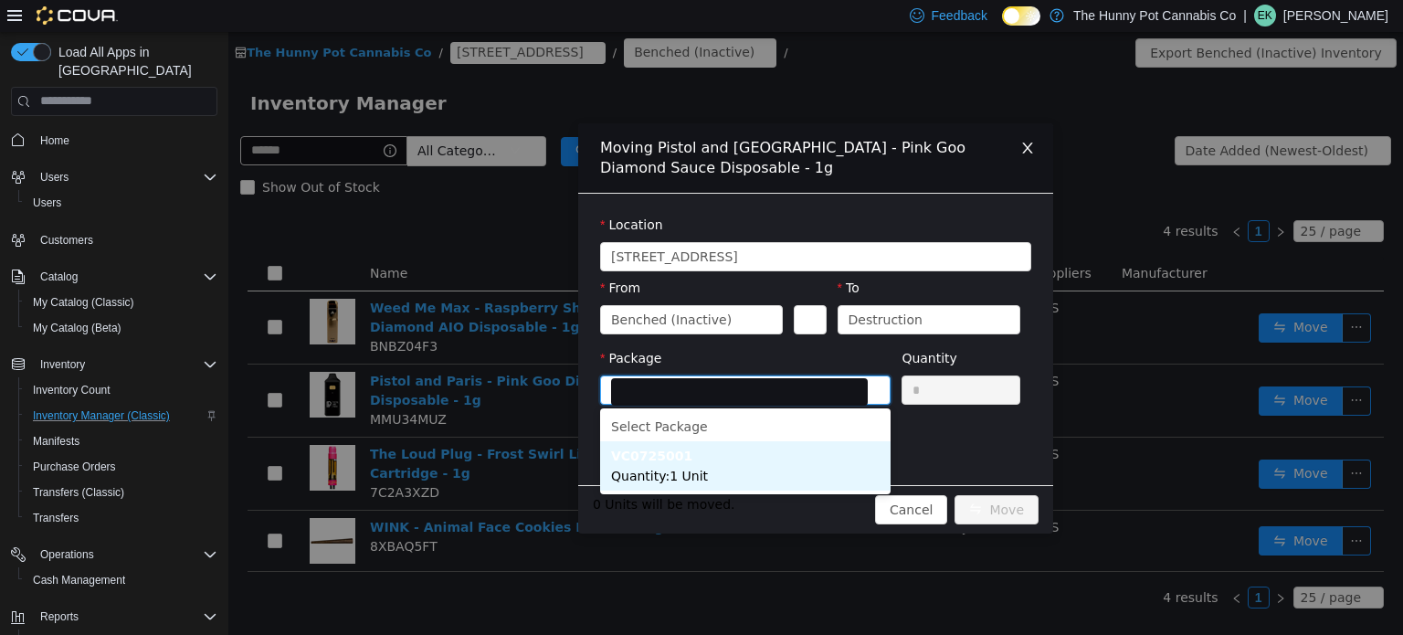
click at [827, 458] on li "VC0725001 Quantity : 1 Unit" at bounding box center [745, 464] width 290 height 49
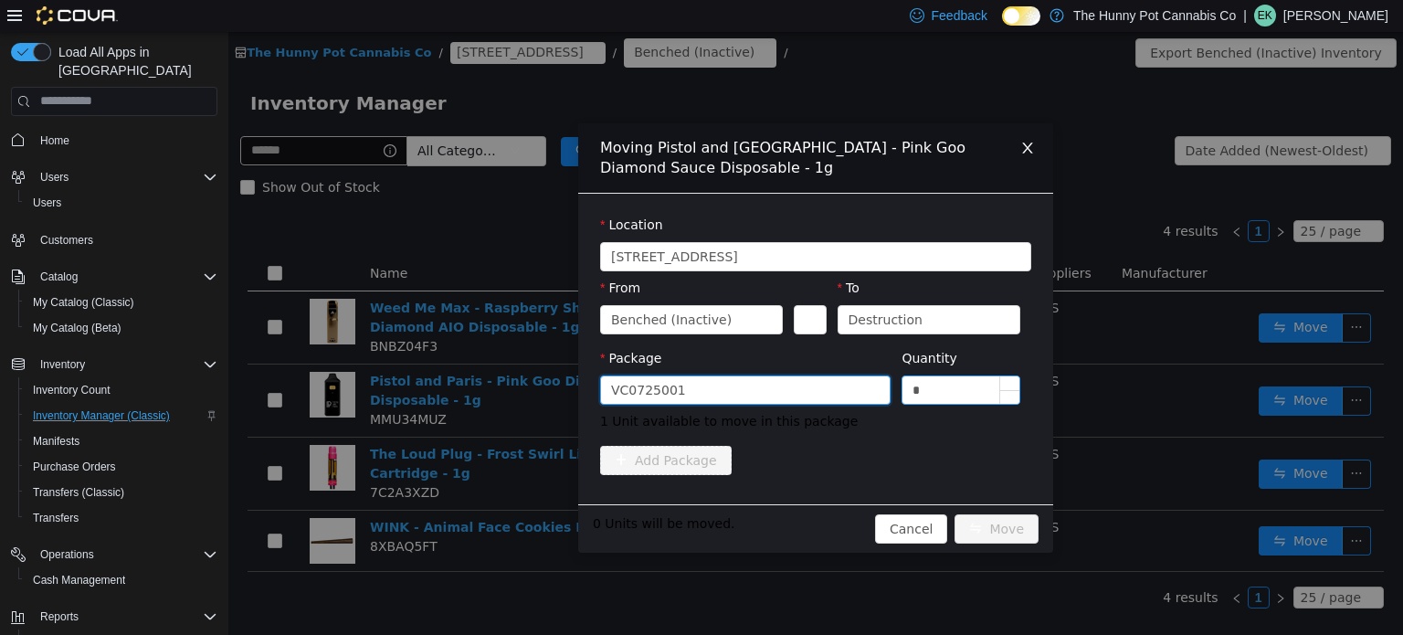
click at [947, 388] on input "*" at bounding box center [960, 388] width 117 height 27
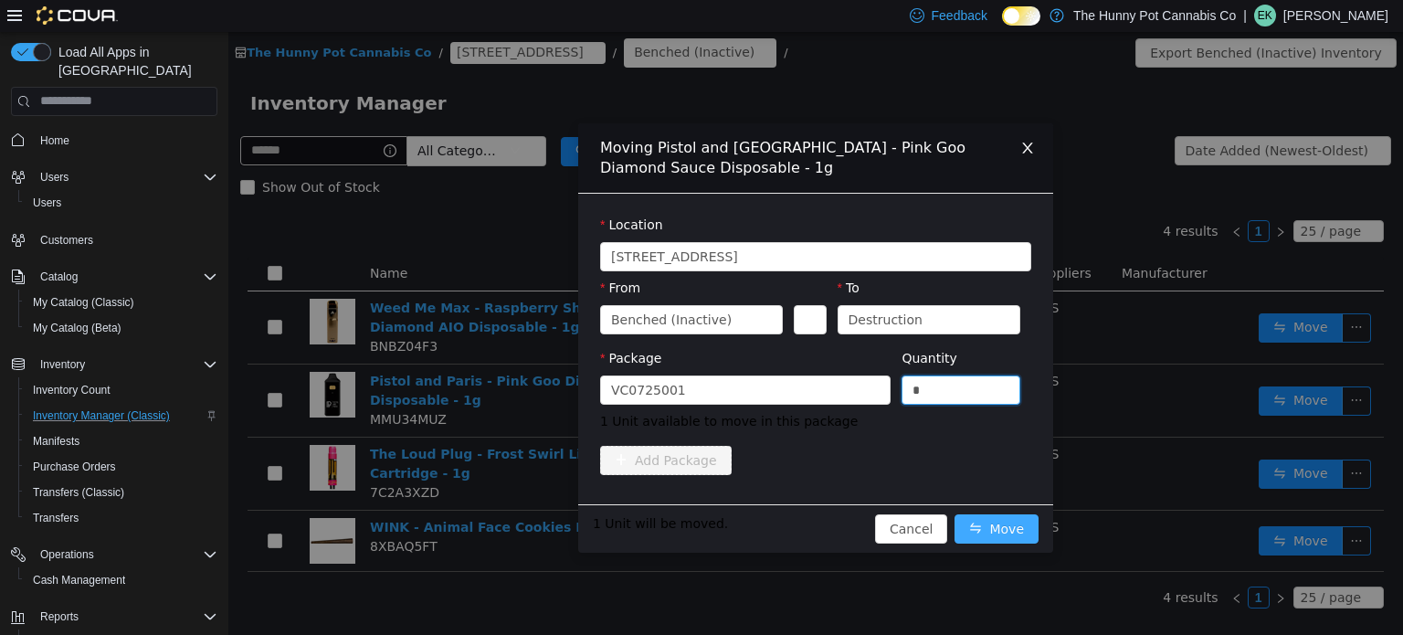
type input "*"
click at [1016, 535] on button "Move" at bounding box center [996, 527] width 84 height 29
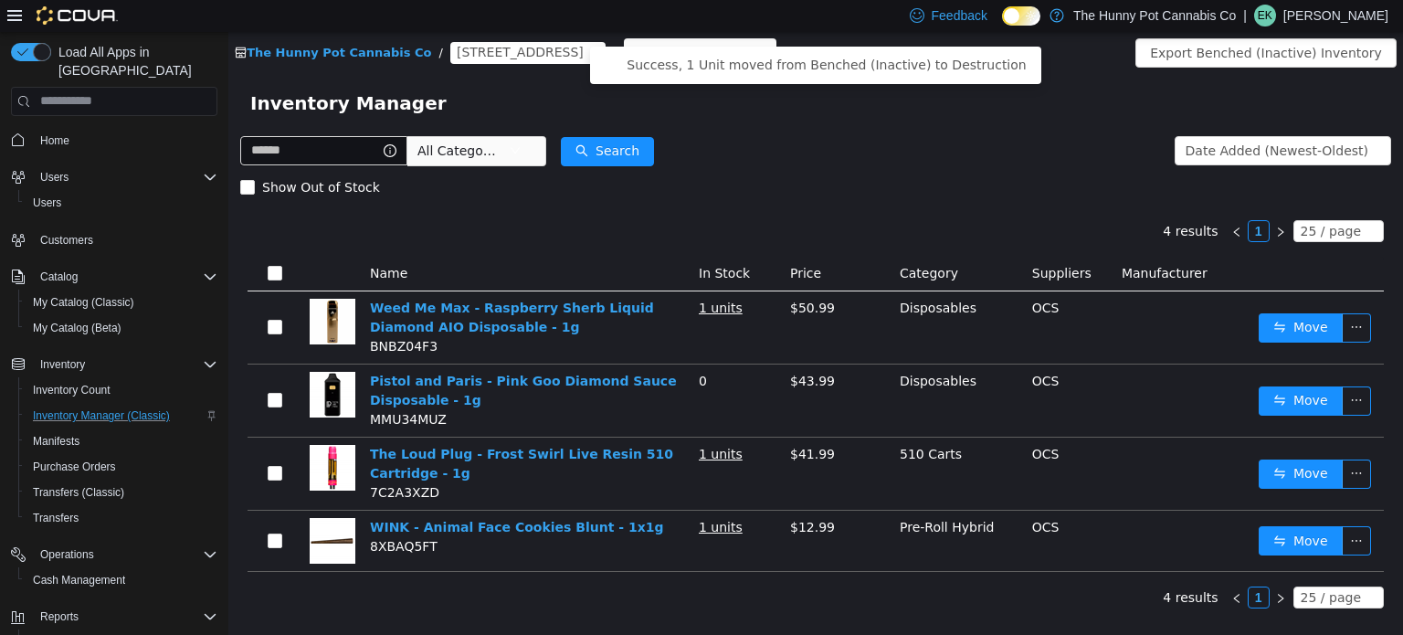
click at [908, 181] on div "Show Out of Stock" at bounding box center [815, 186] width 1151 height 37
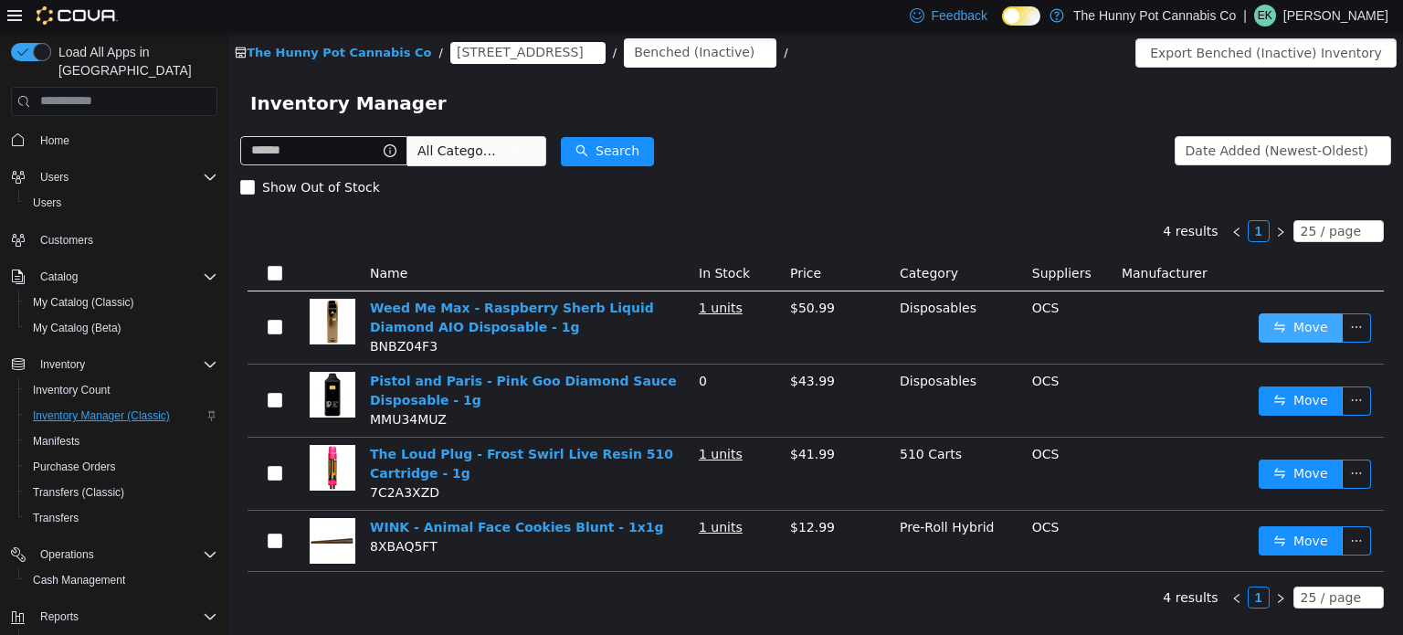
click at [1265, 332] on button "Move" at bounding box center [1301, 326] width 84 height 29
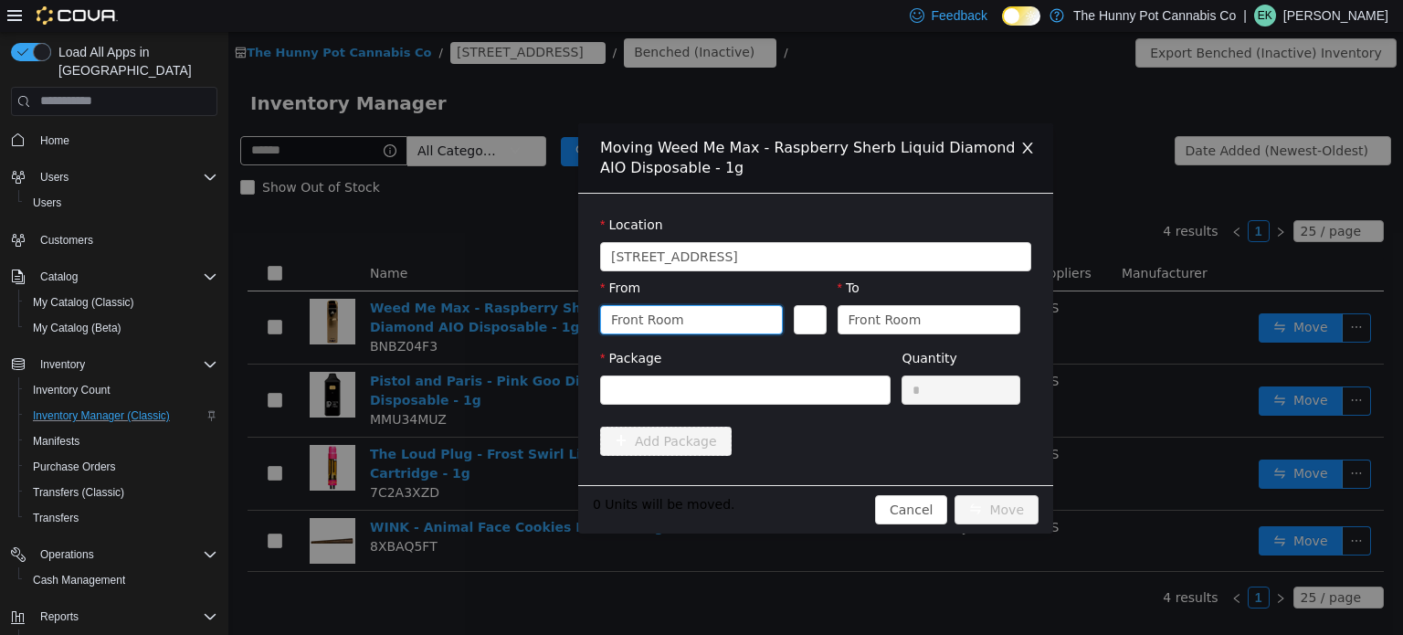
click at [721, 313] on div "Front Room" at bounding box center [685, 318] width 149 height 27
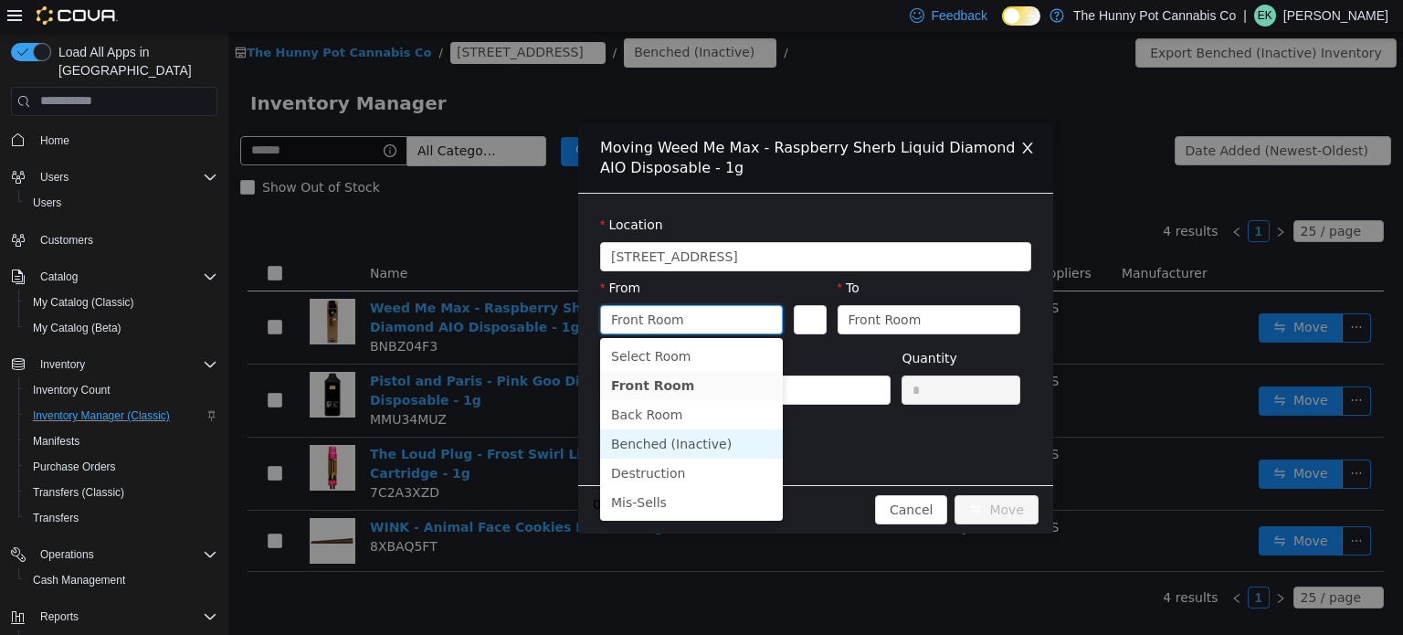
click at [693, 437] on li "Benched (Inactive)" at bounding box center [691, 442] width 183 height 29
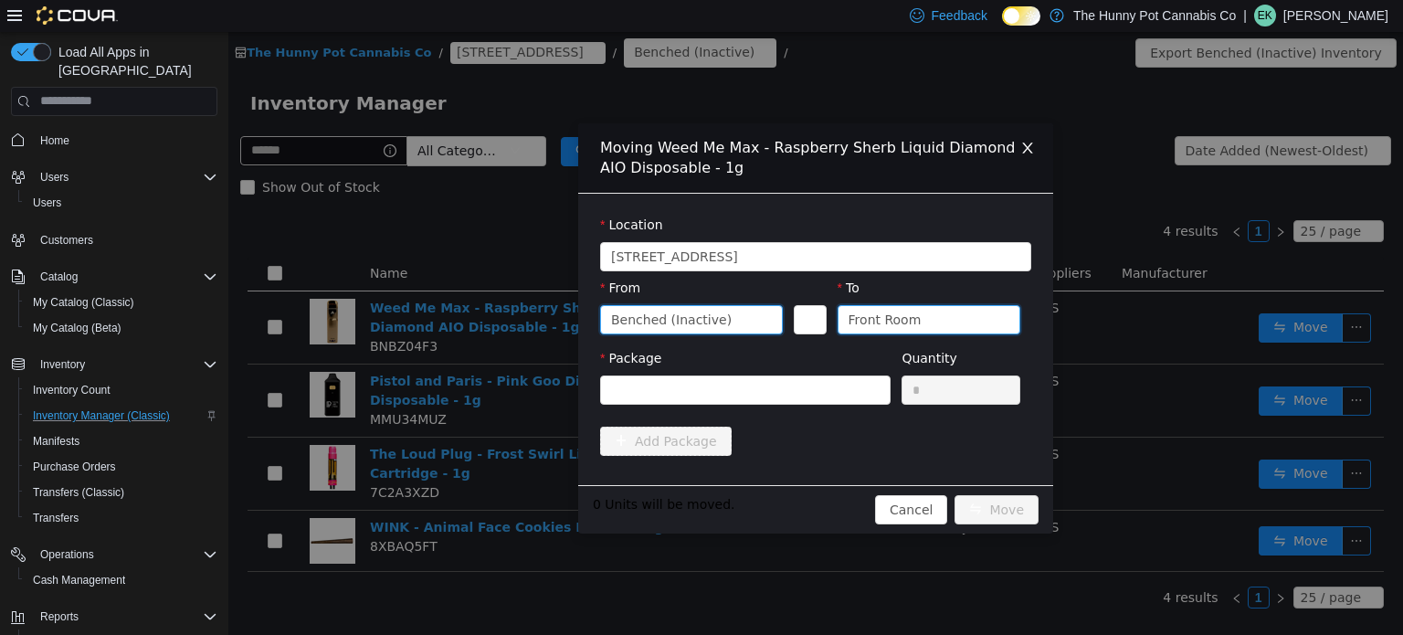
click at [968, 308] on div "Front Room" at bounding box center [922, 318] width 149 height 27
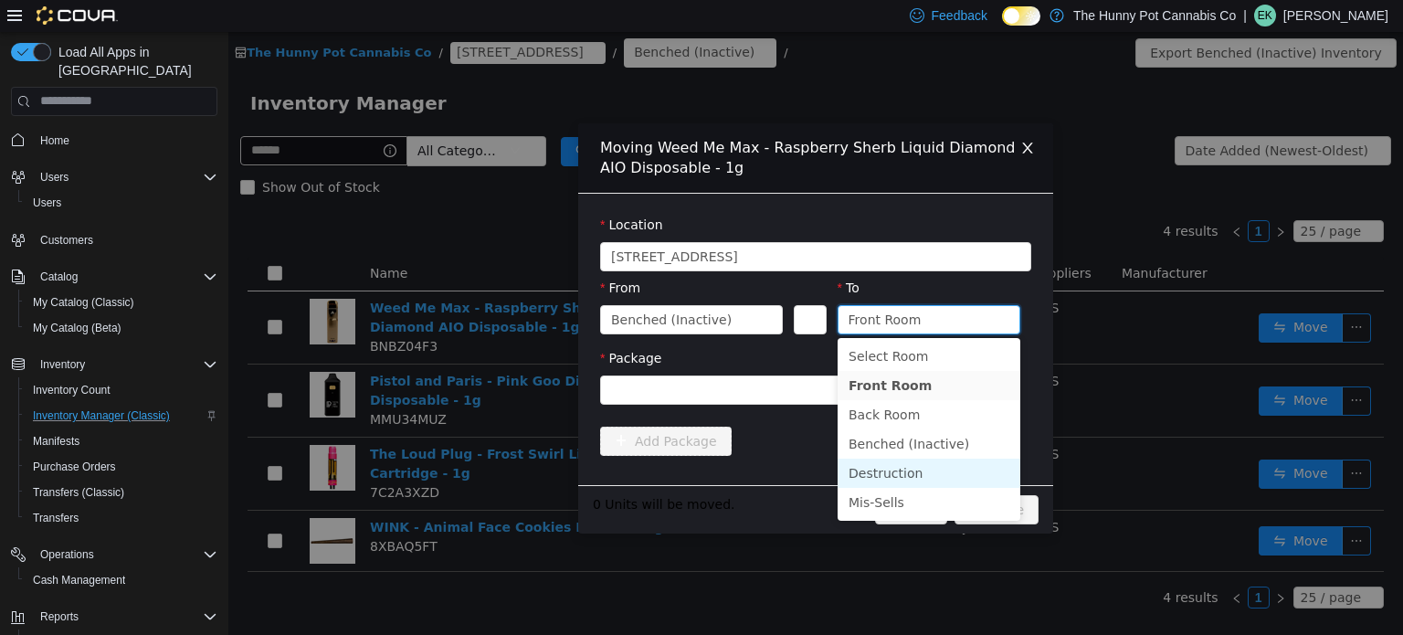
click at [928, 469] on li "Destruction" at bounding box center [929, 472] width 183 height 29
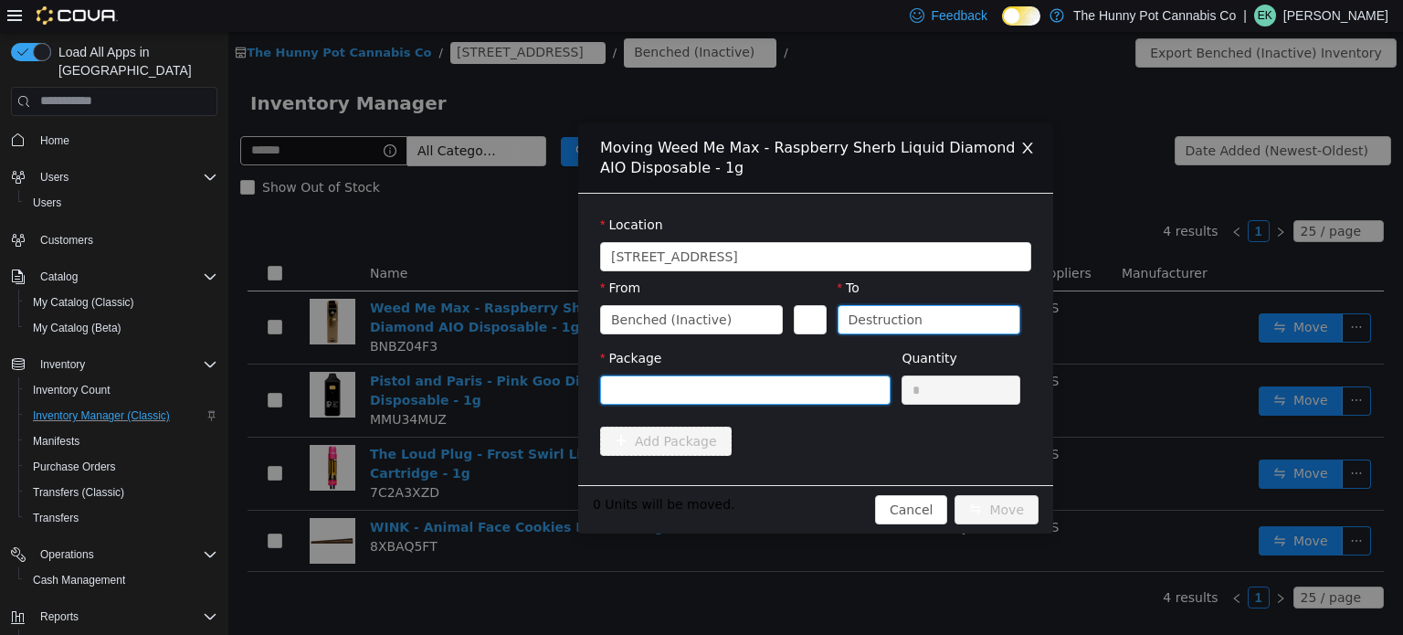
click at [784, 389] on div at bounding box center [739, 388] width 257 height 27
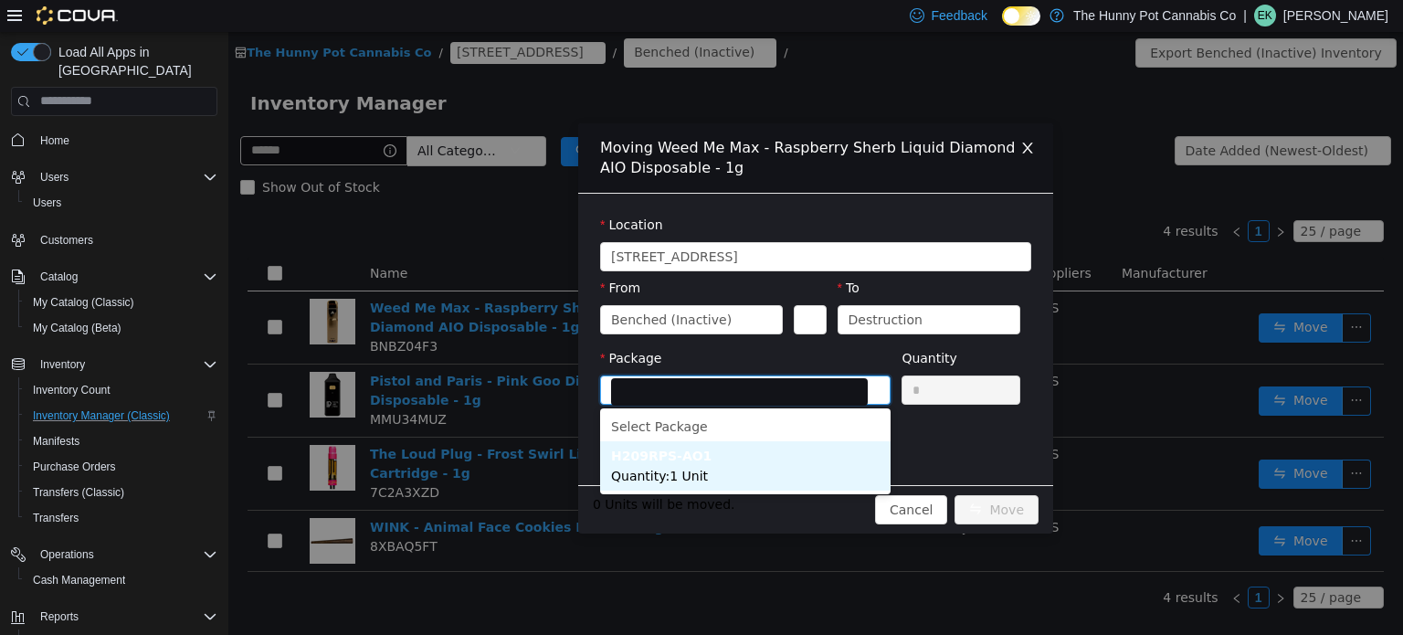
click at [776, 460] on li "H209RPS-AO1 Quantity : 1 Unit" at bounding box center [745, 464] width 290 height 49
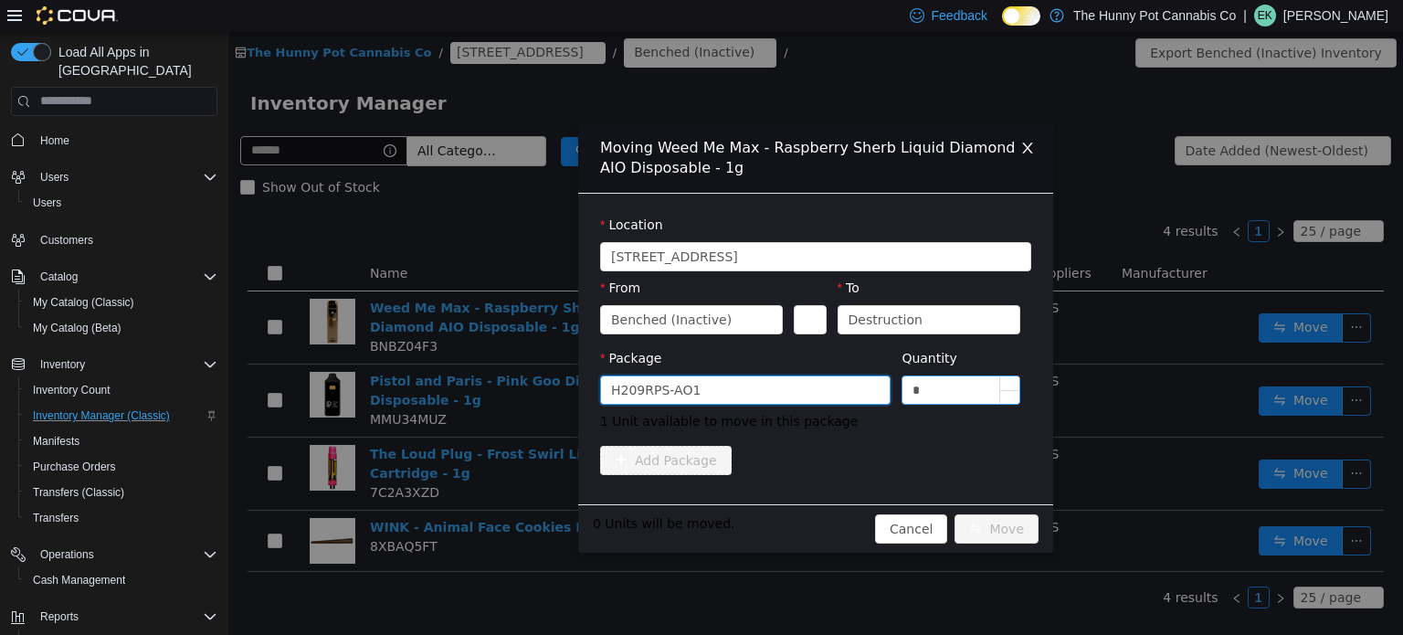
click at [941, 397] on input "*" at bounding box center [960, 388] width 117 height 27
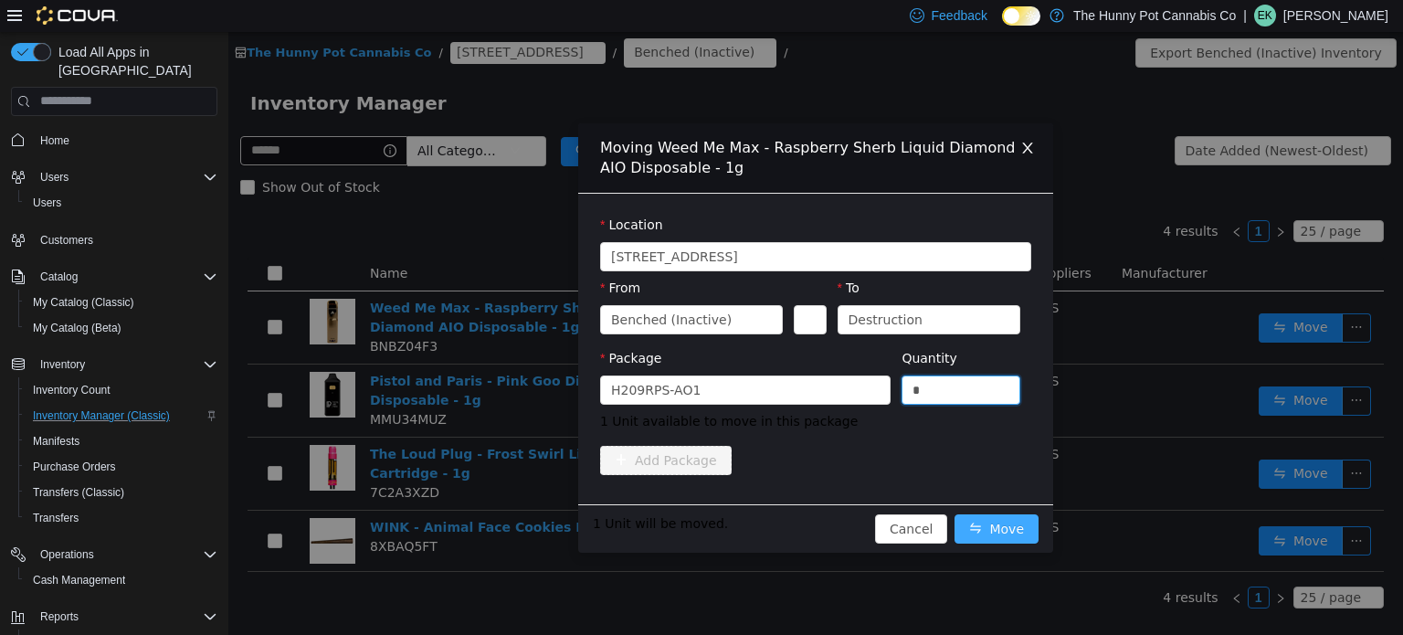
type input "*"
click at [1003, 526] on button "Move" at bounding box center [996, 527] width 84 height 29
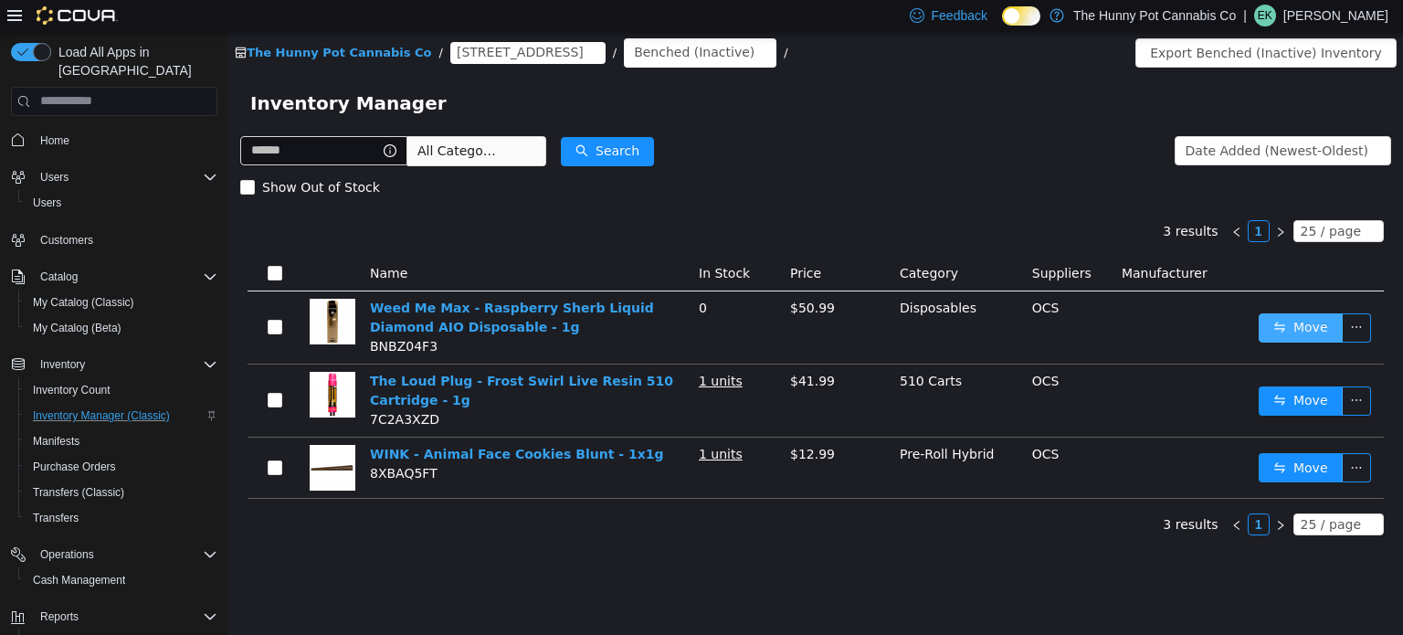
click at [1278, 333] on button "Move" at bounding box center [1301, 326] width 84 height 29
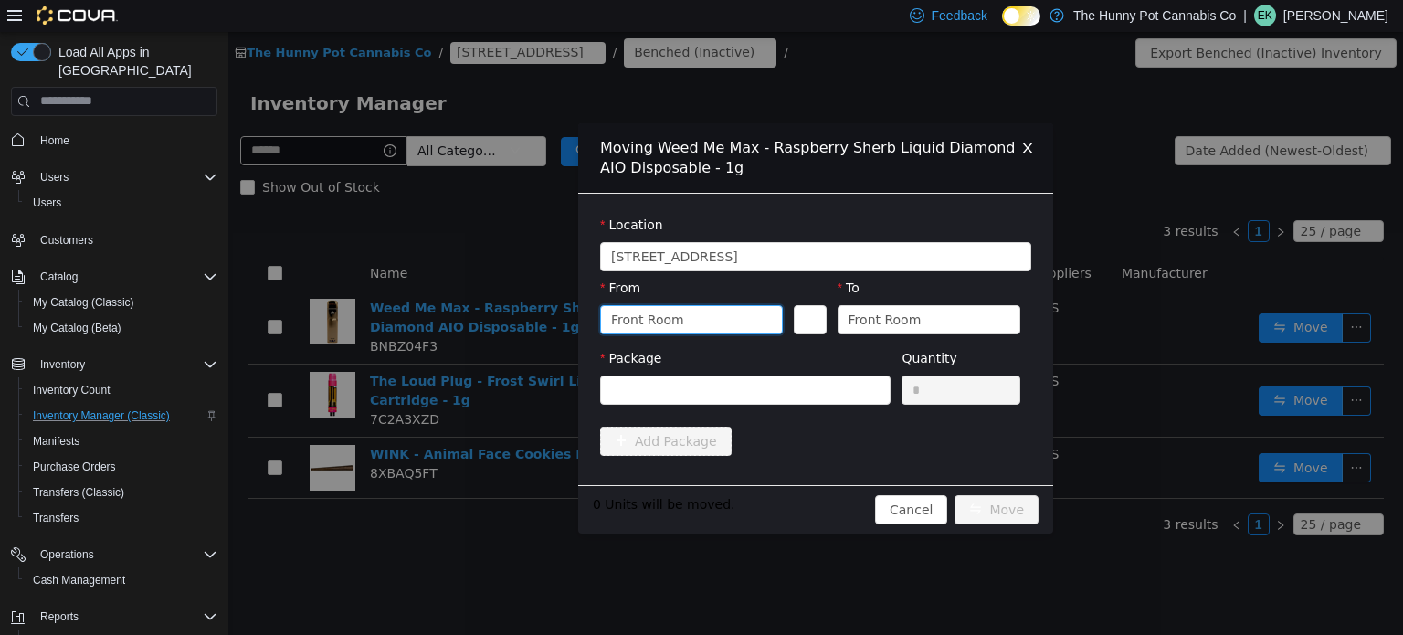
click at [634, 322] on div "Front Room" at bounding box center [647, 318] width 73 height 27
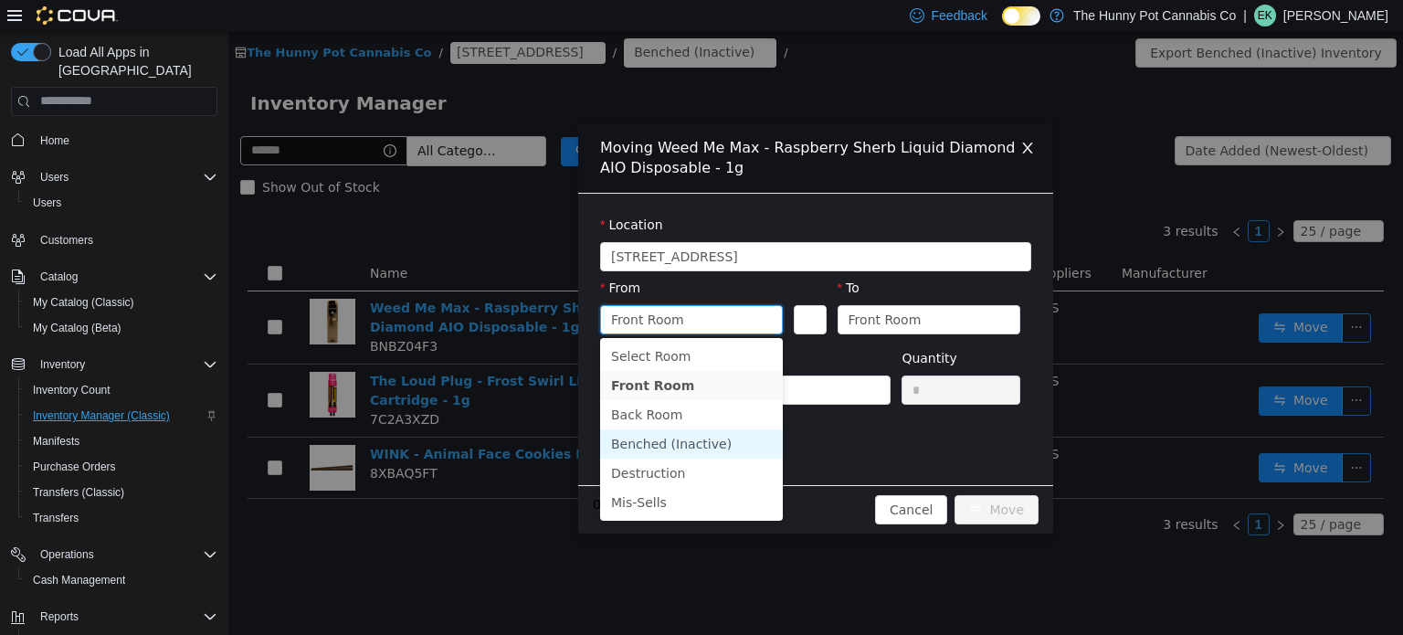
click at [664, 441] on li "Benched (Inactive)" at bounding box center [691, 442] width 183 height 29
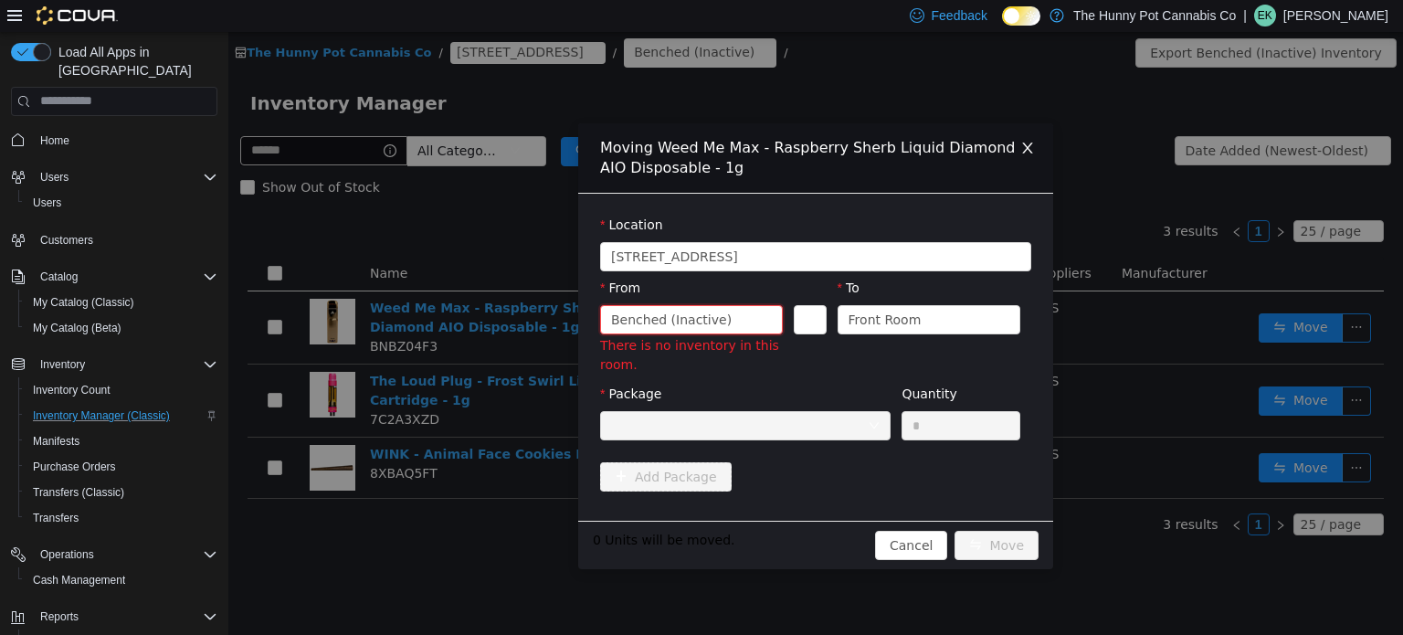
click at [1031, 150] on icon "icon: close" at bounding box center [1027, 147] width 15 height 15
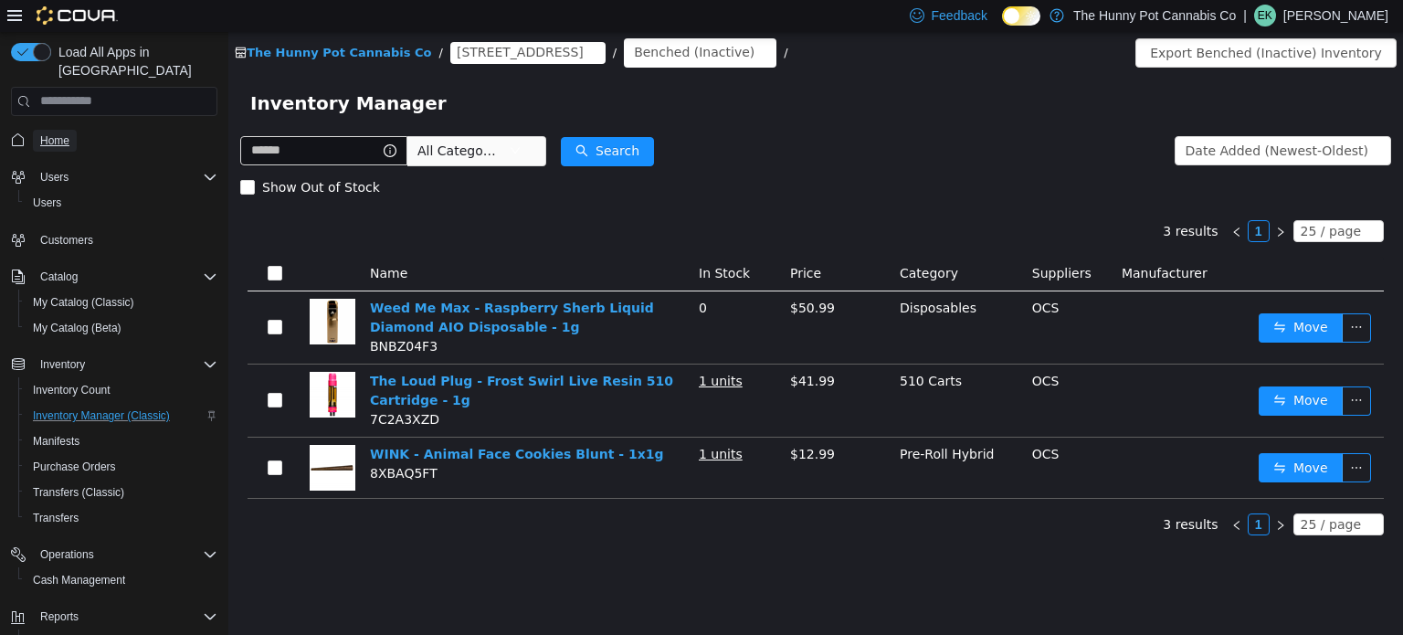
click at [42, 133] on span "Home" at bounding box center [54, 140] width 29 height 15
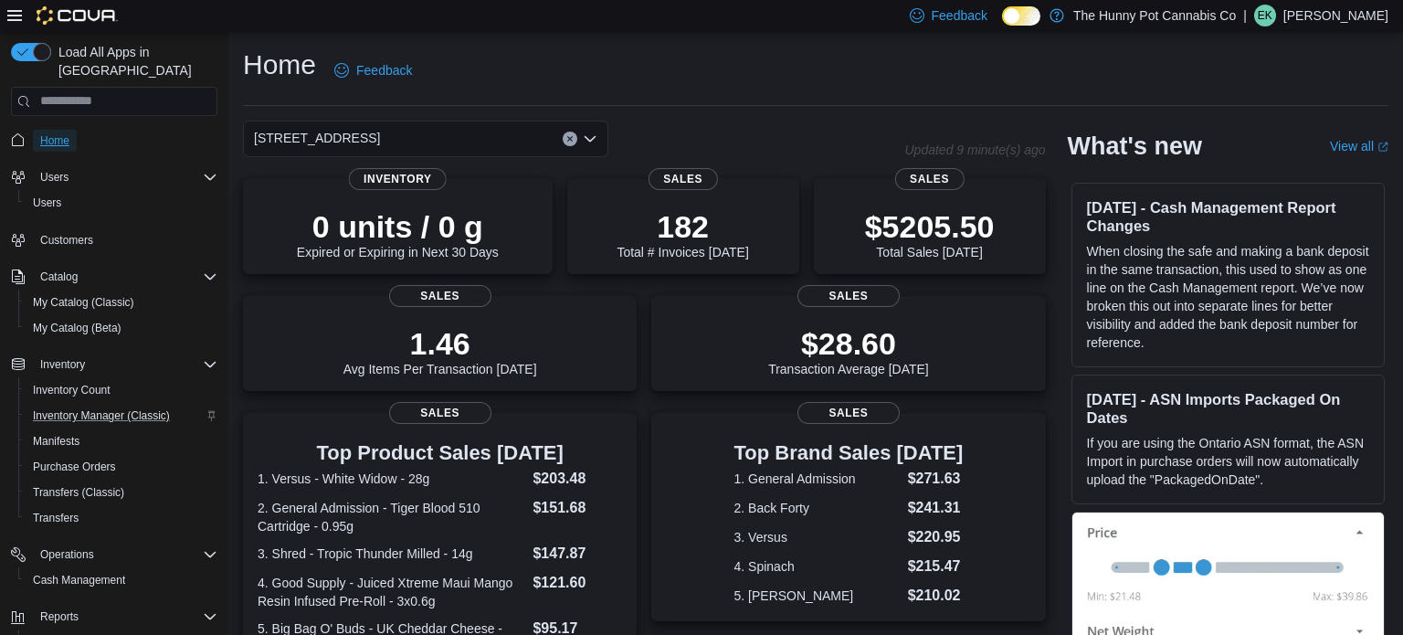
click at [73, 130] on link "Home" at bounding box center [55, 141] width 44 height 22
click at [59, 133] on span "Home" at bounding box center [54, 140] width 29 height 15
click at [63, 511] on span "Transfers" at bounding box center [56, 518] width 46 height 15
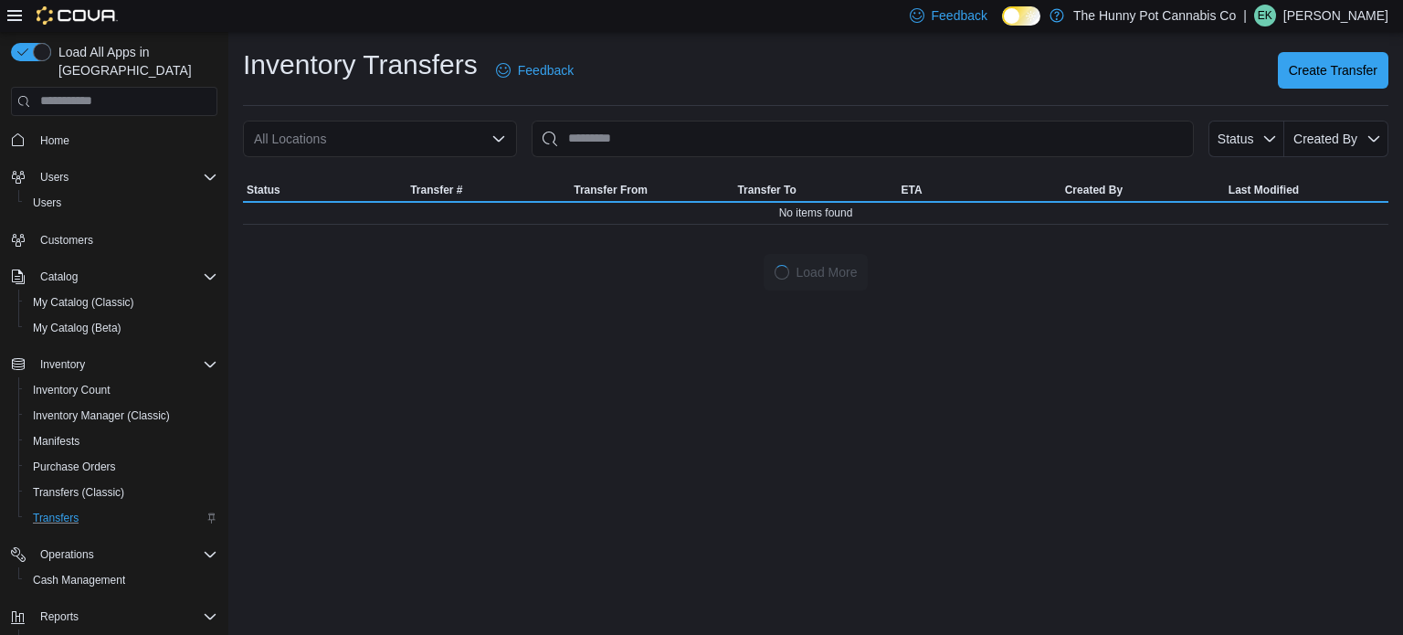
click at [450, 142] on div "All Locations" at bounding box center [380, 139] width 274 height 37
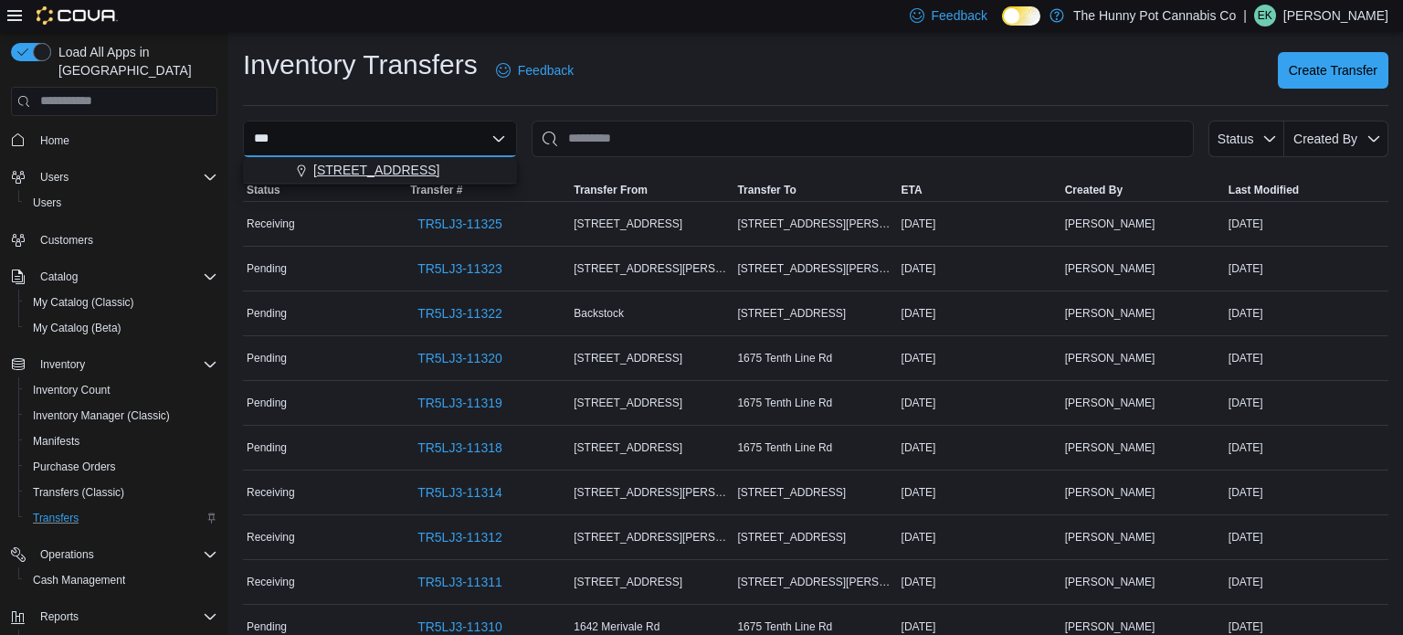
type input "***"
click at [433, 171] on div "[STREET_ADDRESS]" at bounding box center [391, 170] width 230 height 18
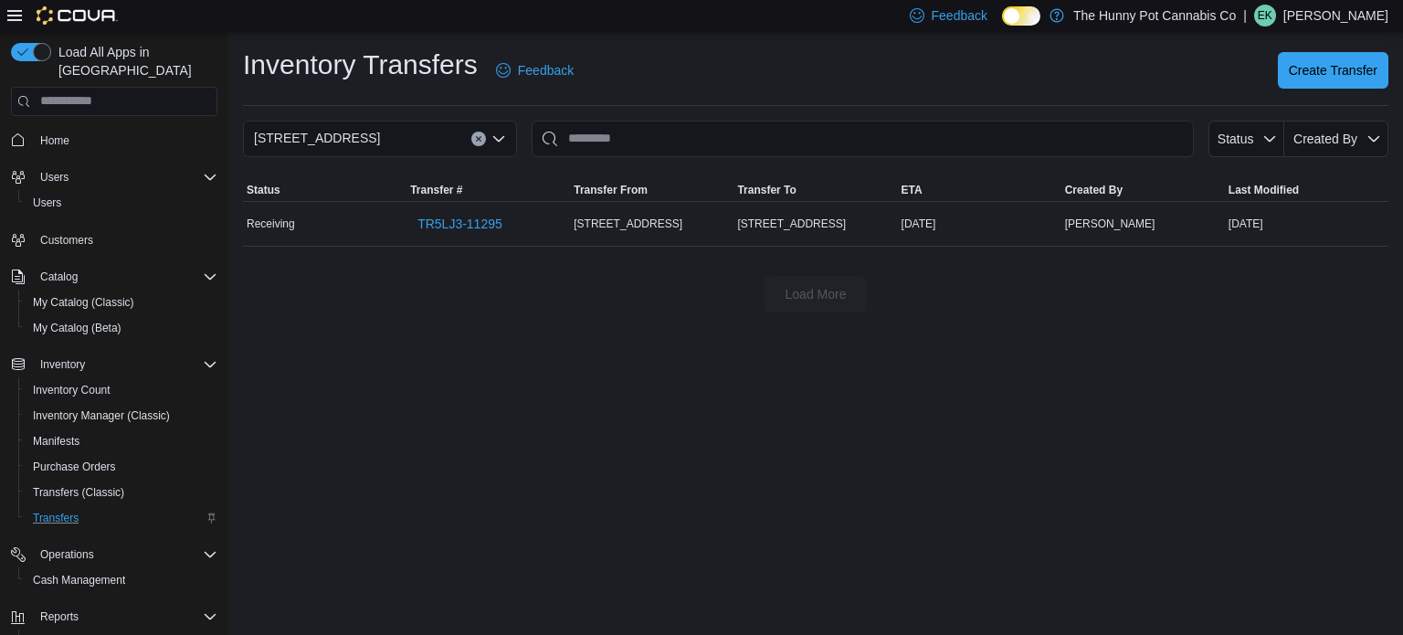
click at [655, 77] on div "Inventory Transfers Feedback Create Transfer" at bounding box center [815, 70] width 1145 height 47
click at [487, 214] on span "TR5LJ3-11295" at bounding box center [459, 223] width 85 height 37
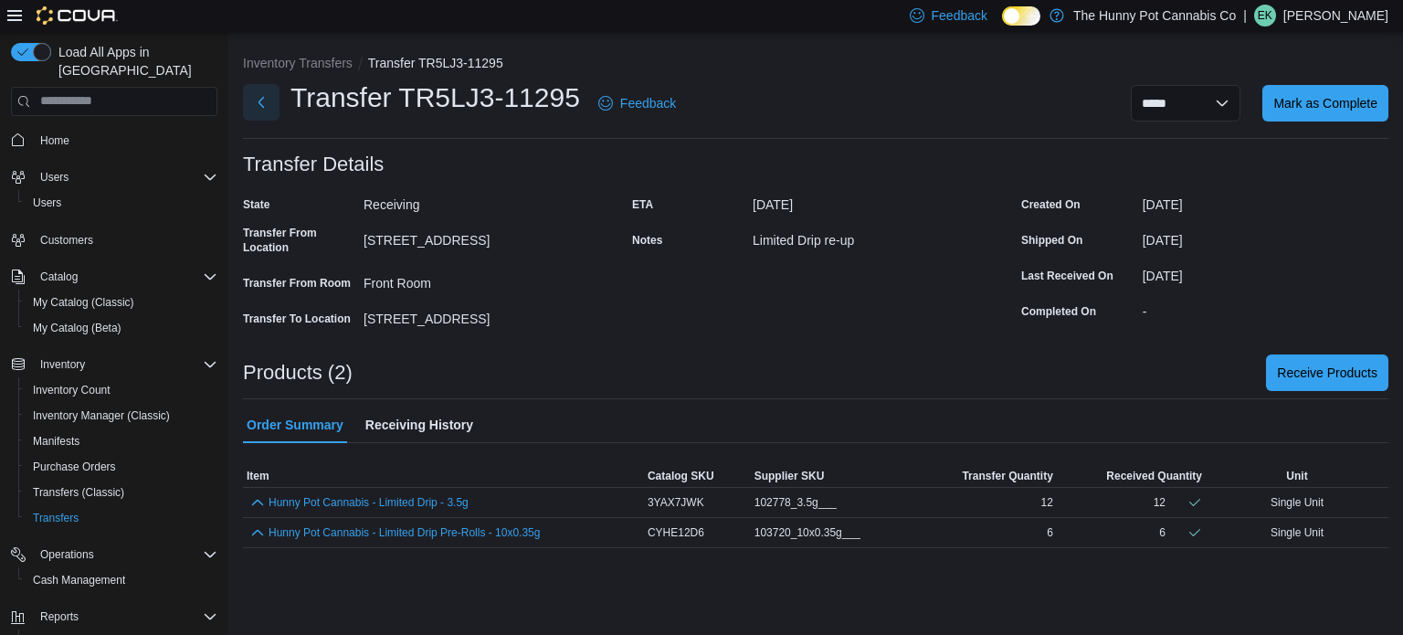
click at [251, 111] on button "Next" at bounding box center [261, 102] width 37 height 37
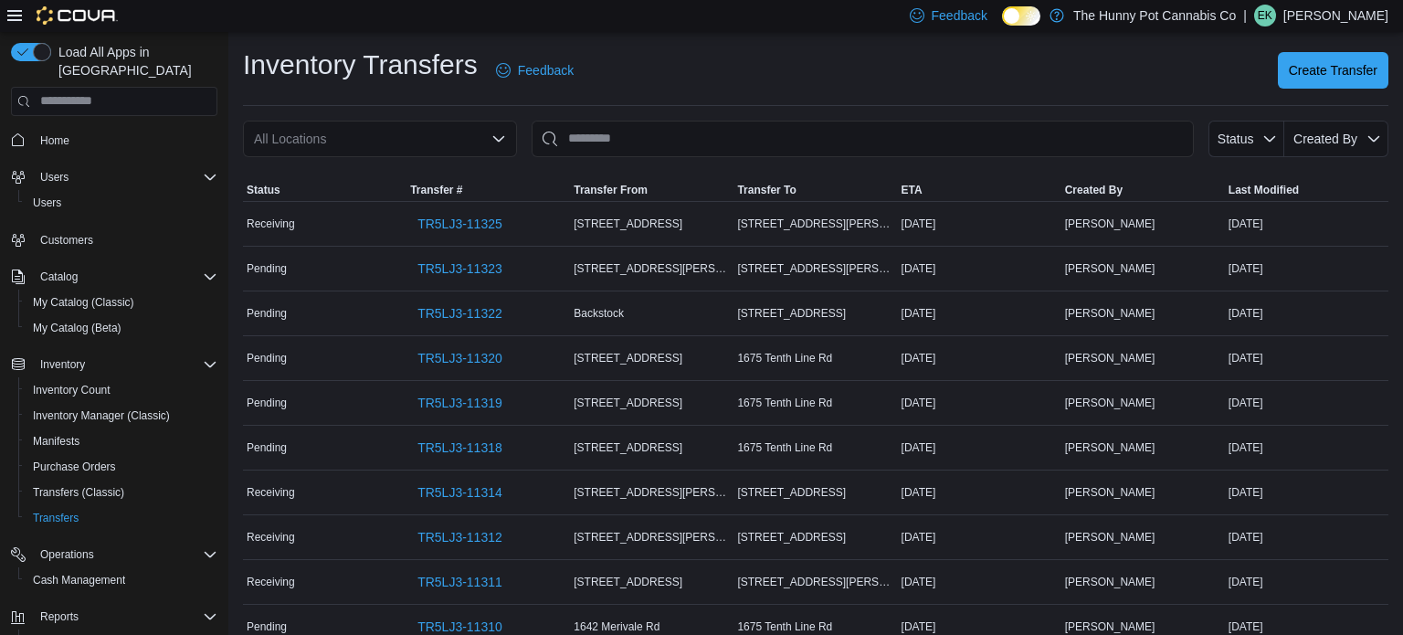
click at [429, 134] on div "All Locations" at bounding box center [380, 139] width 274 height 37
type input "****"
click at [430, 165] on div "2591 Yonge St" at bounding box center [391, 170] width 230 height 18
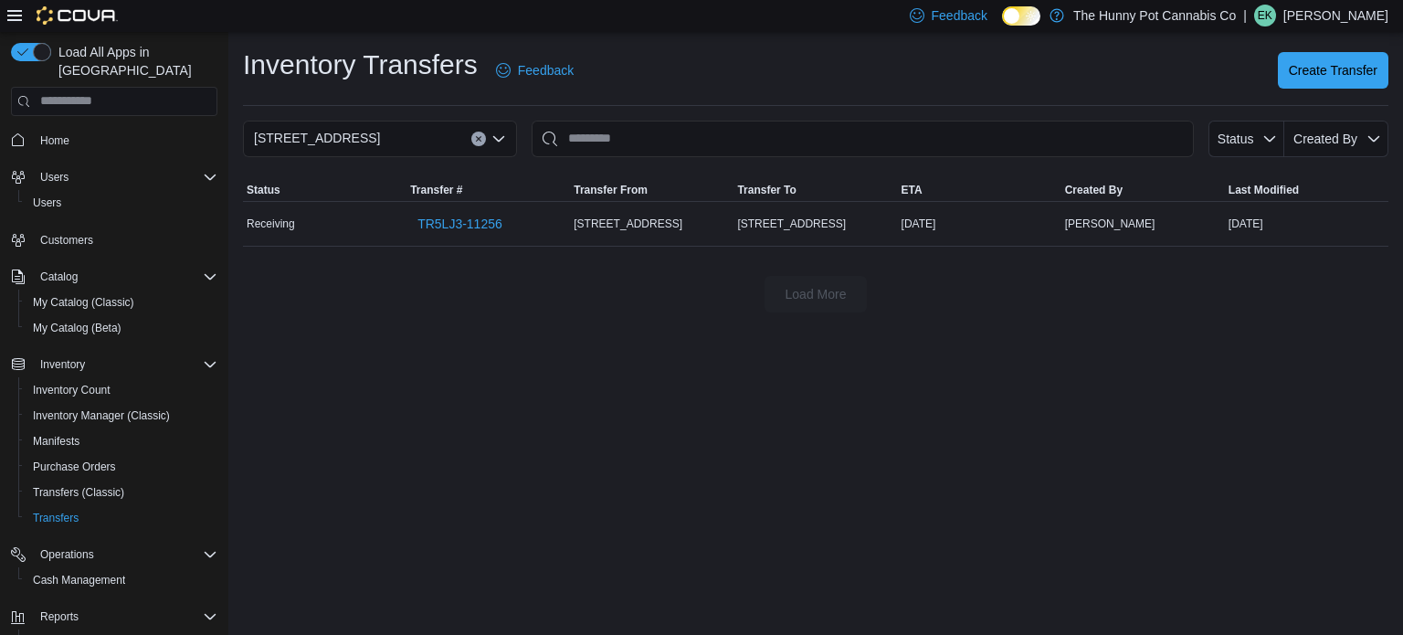
click at [734, 63] on div "Inventory Transfers Feedback Create Transfer" at bounding box center [815, 70] width 1145 height 47
click at [499, 219] on span "TR5LJ3-11256" at bounding box center [459, 224] width 85 height 18
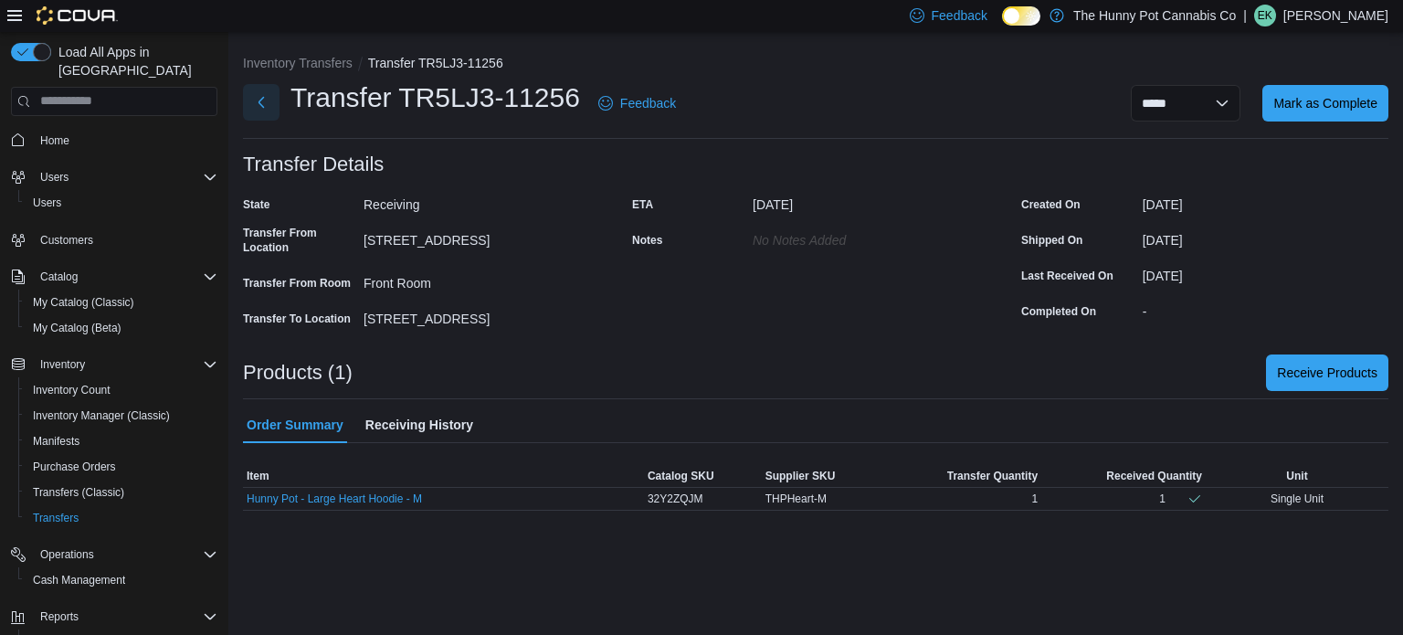
click at [269, 107] on button "Next" at bounding box center [261, 102] width 37 height 37
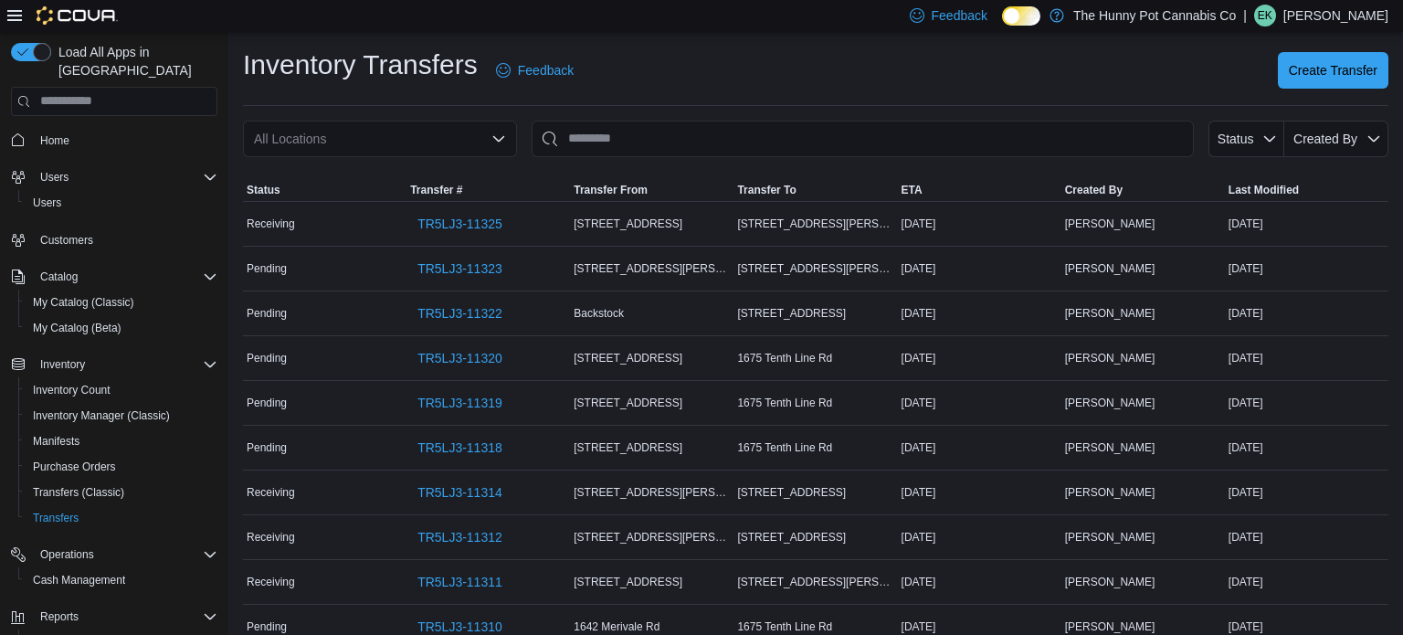
click at [330, 132] on div "All Locations" at bounding box center [380, 139] width 274 height 37
type input "***"
click at [337, 163] on span "[STREET_ADDRESS]" at bounding box center [376, 170] width 126 height 18
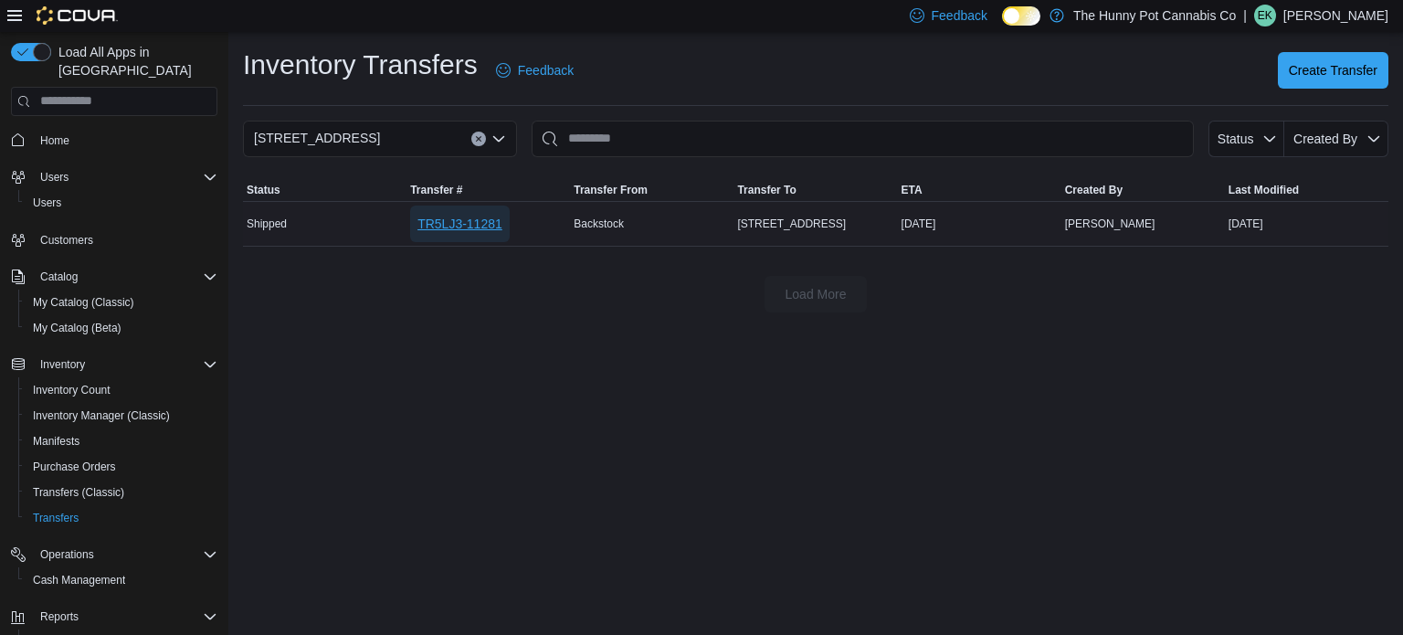
click at [438, 221] on span "TR5LJ3-11281" at bounding box center [459, 224] width 85 height 18
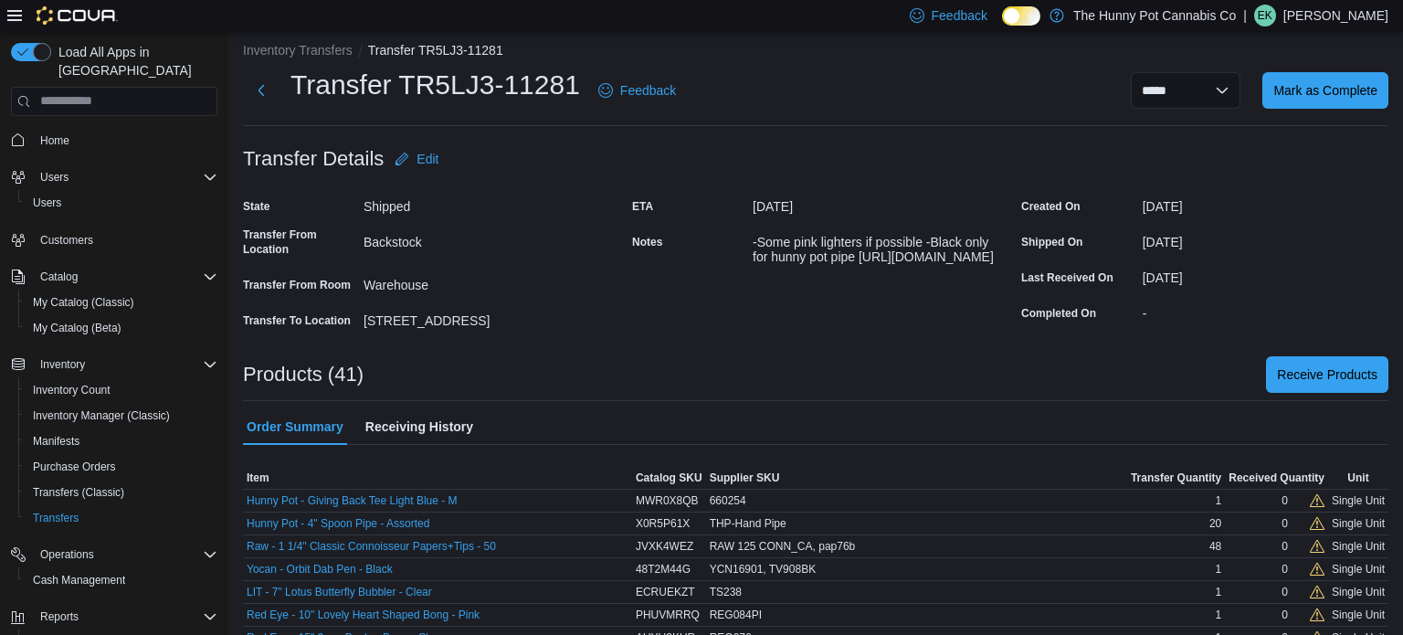
scroll to position [14, 0]
click at [268, 79] on button "Next" at bounding box center [261, 88] width 37 height 37
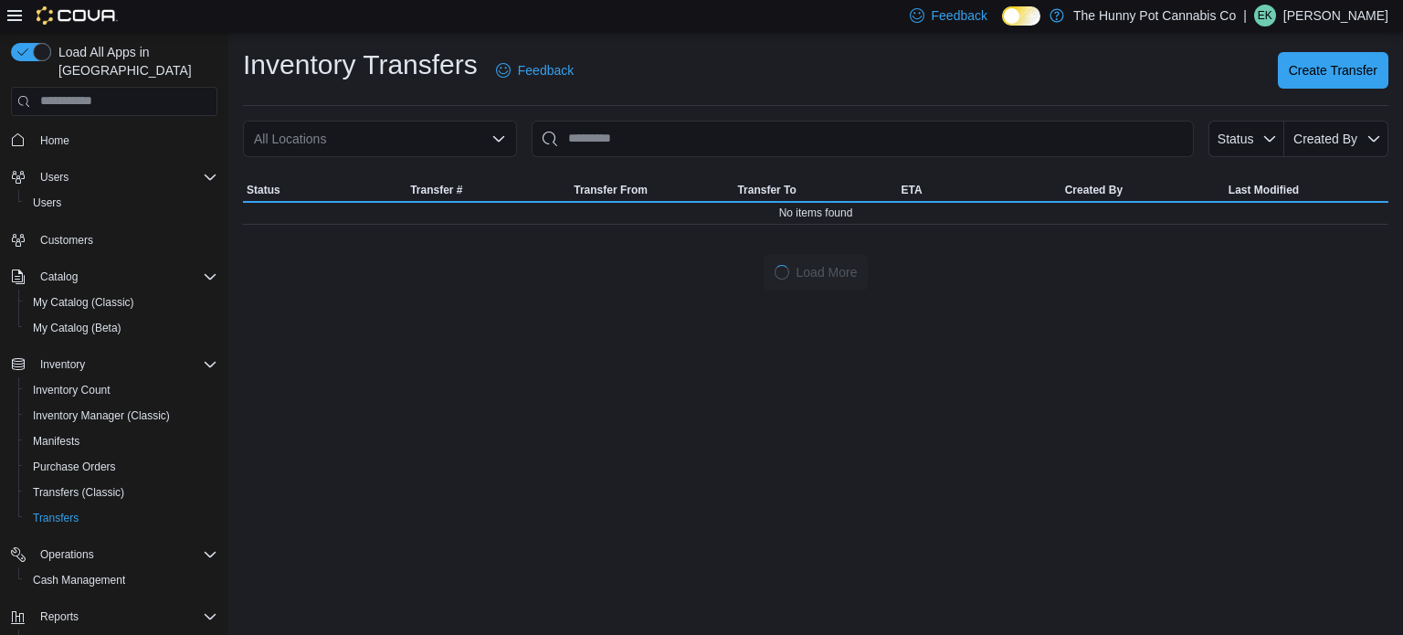
click at [147, 129] on span "Home" at bounding box center [125, 140] width 184 height 23
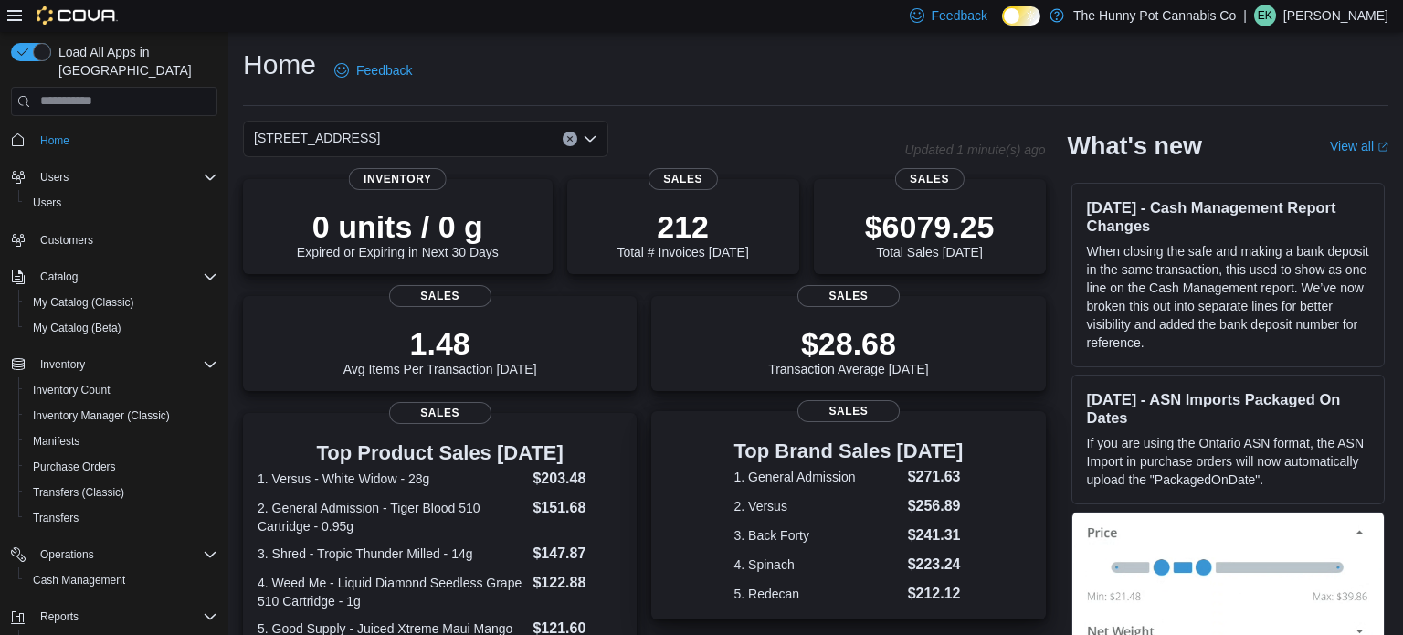
scroll to position [58, 0]
